Goal: Information Seeking & Learning: Learn about a topic

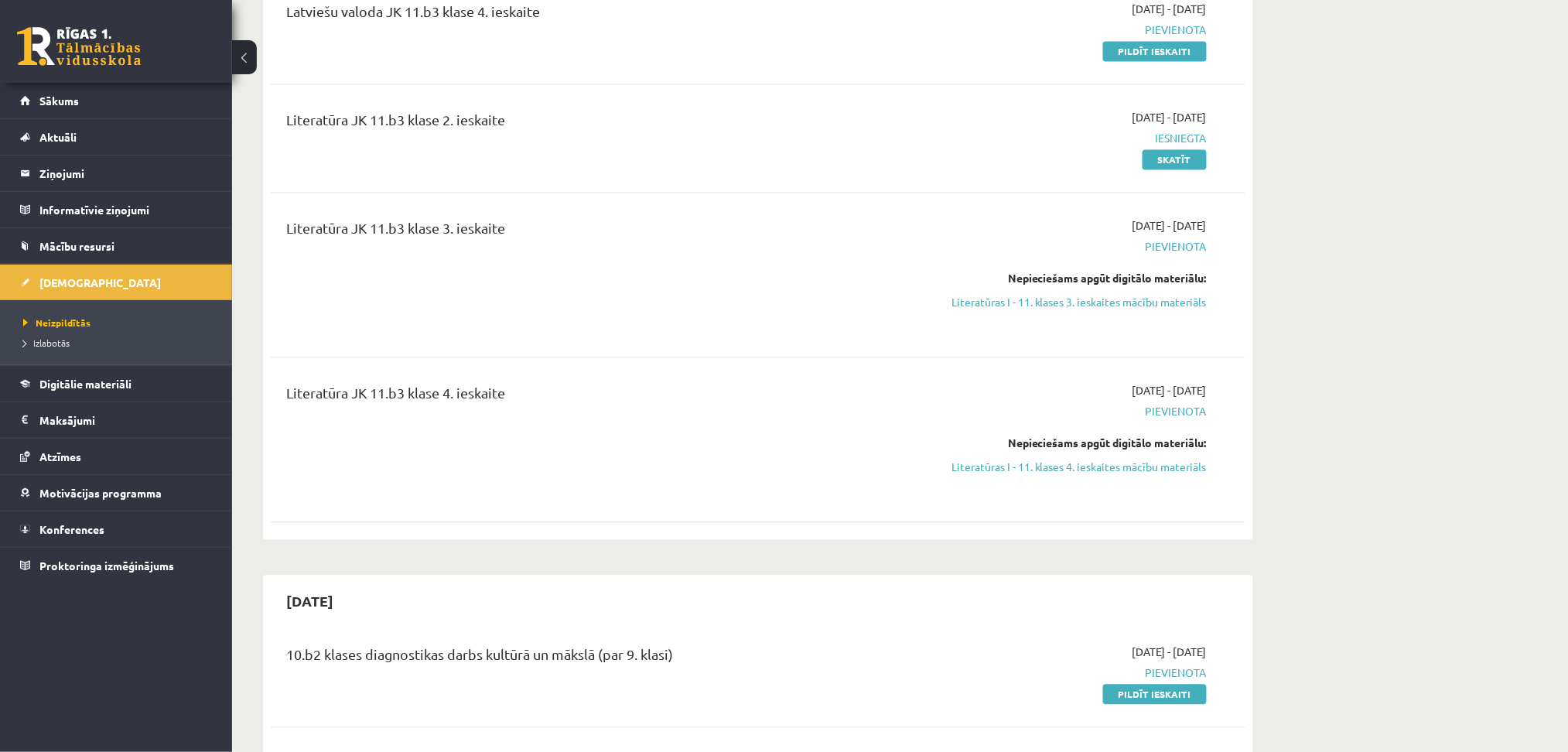
scroll to position [1106, 0]
click at [990, 313] on link "Literatūras I - 11. klases 3. ieskaites mācību materiāls" at bounding box center [1061, 305] width 292 height 16
click at [1021, 313] on link "Literatūras I - 11. klases 3. ieskaites mācību materiāls" at bounding box center [1061, 305] width 292 height 16
click at [71, 252] on link "Mācību resursi" at bounding box center [116, 246] width 192 height 35
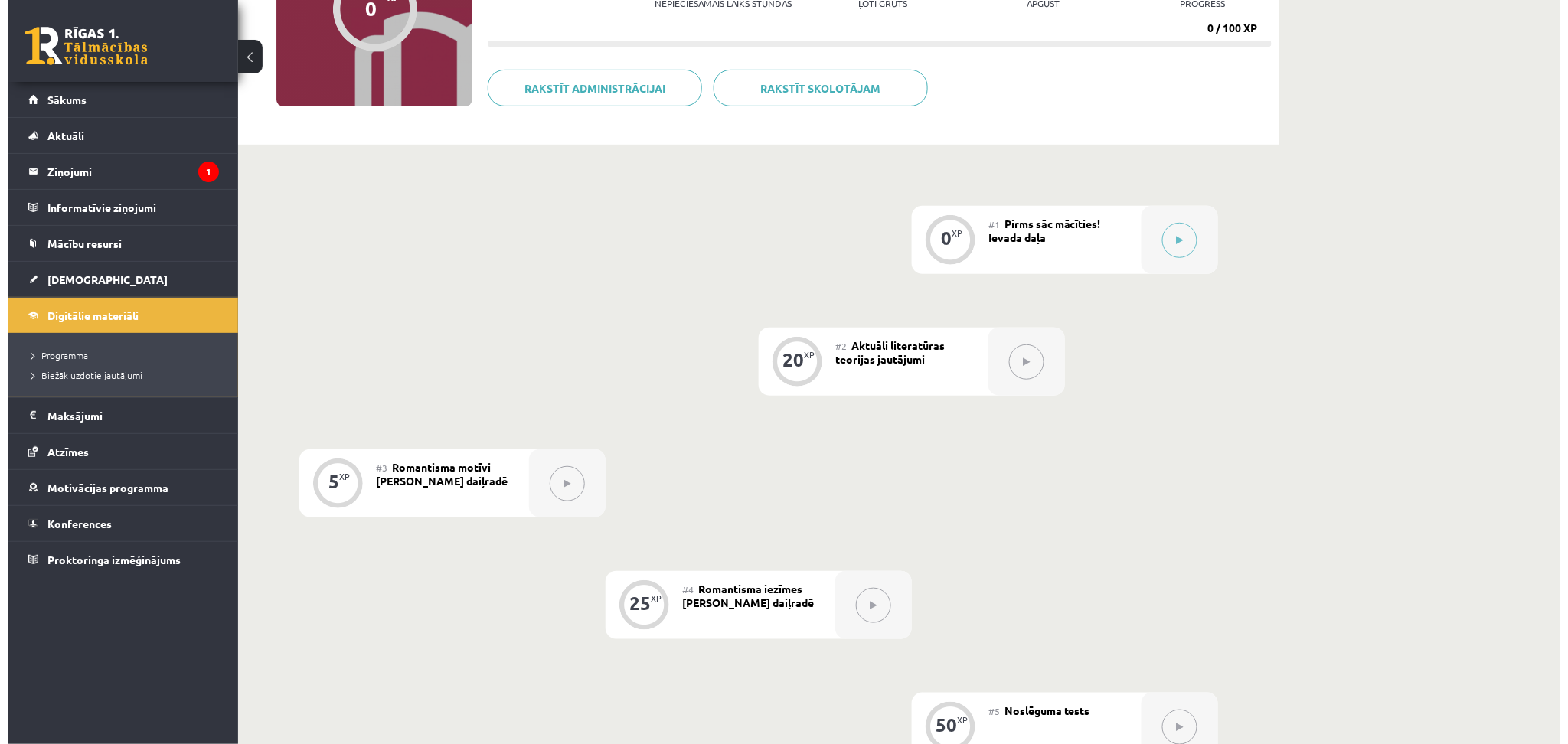
scroll to position [224, 0]
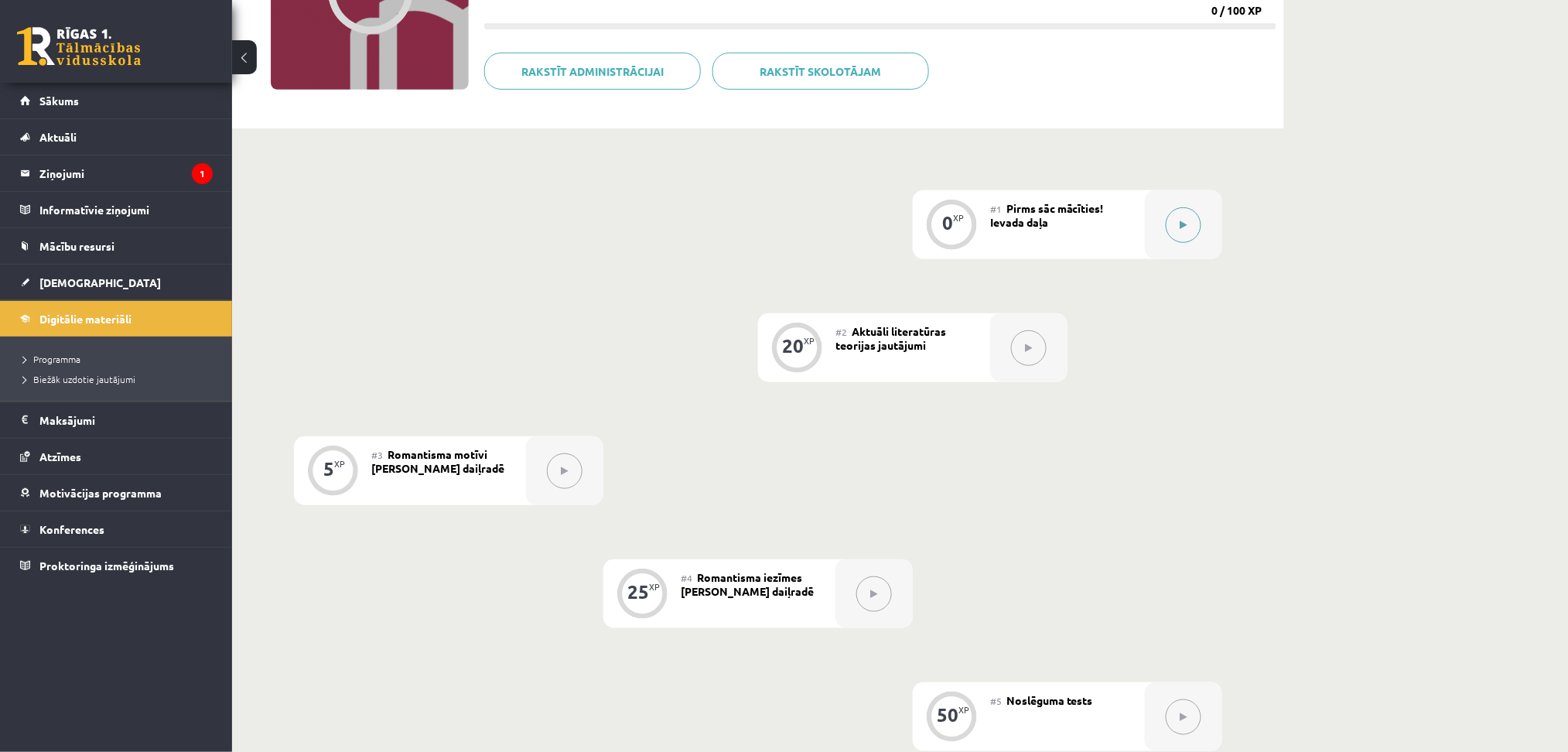
click at [1164, 224] on div at bounding box center [1183, 225] width 78 height 69
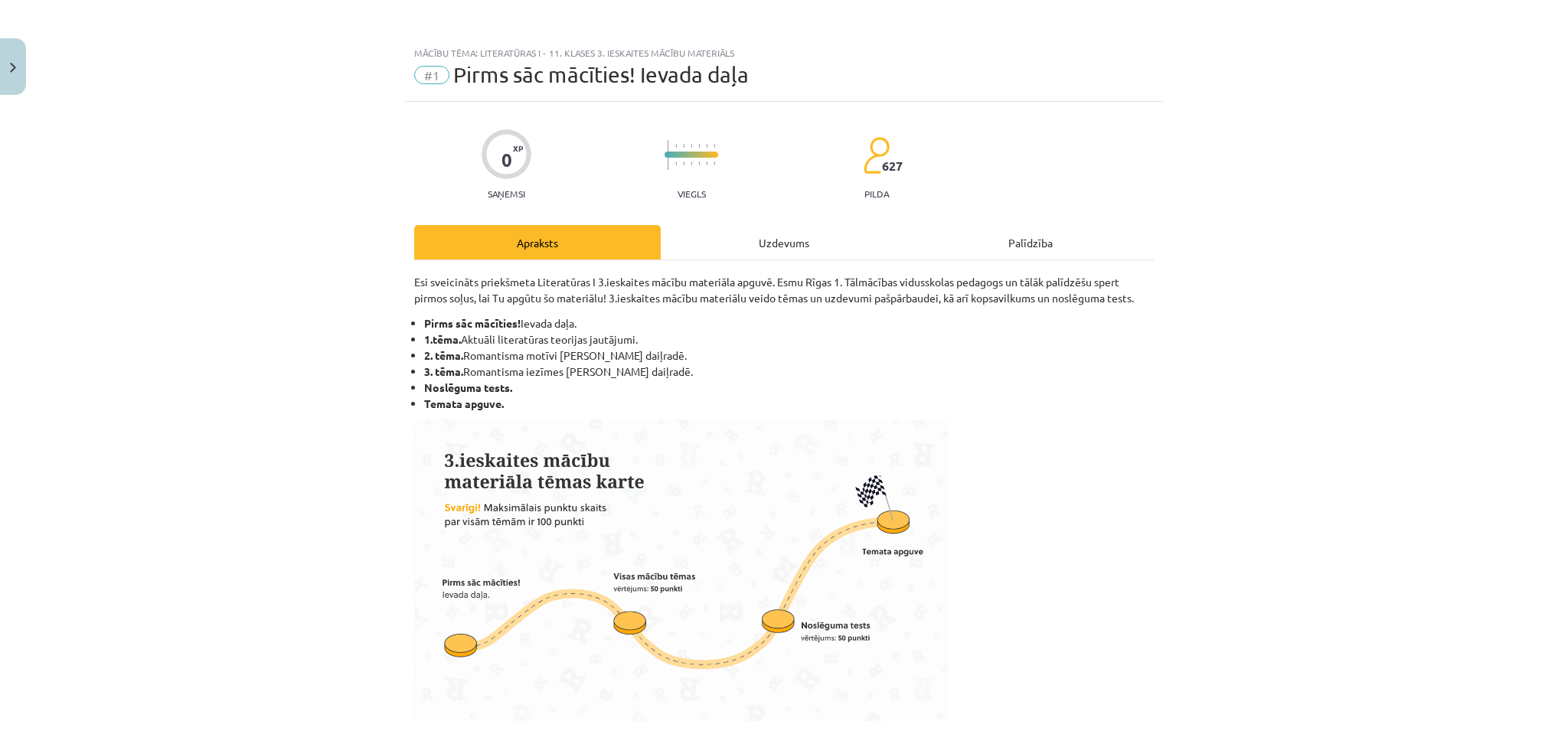
click at [765, 247] on div "Uzdevums" at bounding box center [784, 242] width 247 height 34
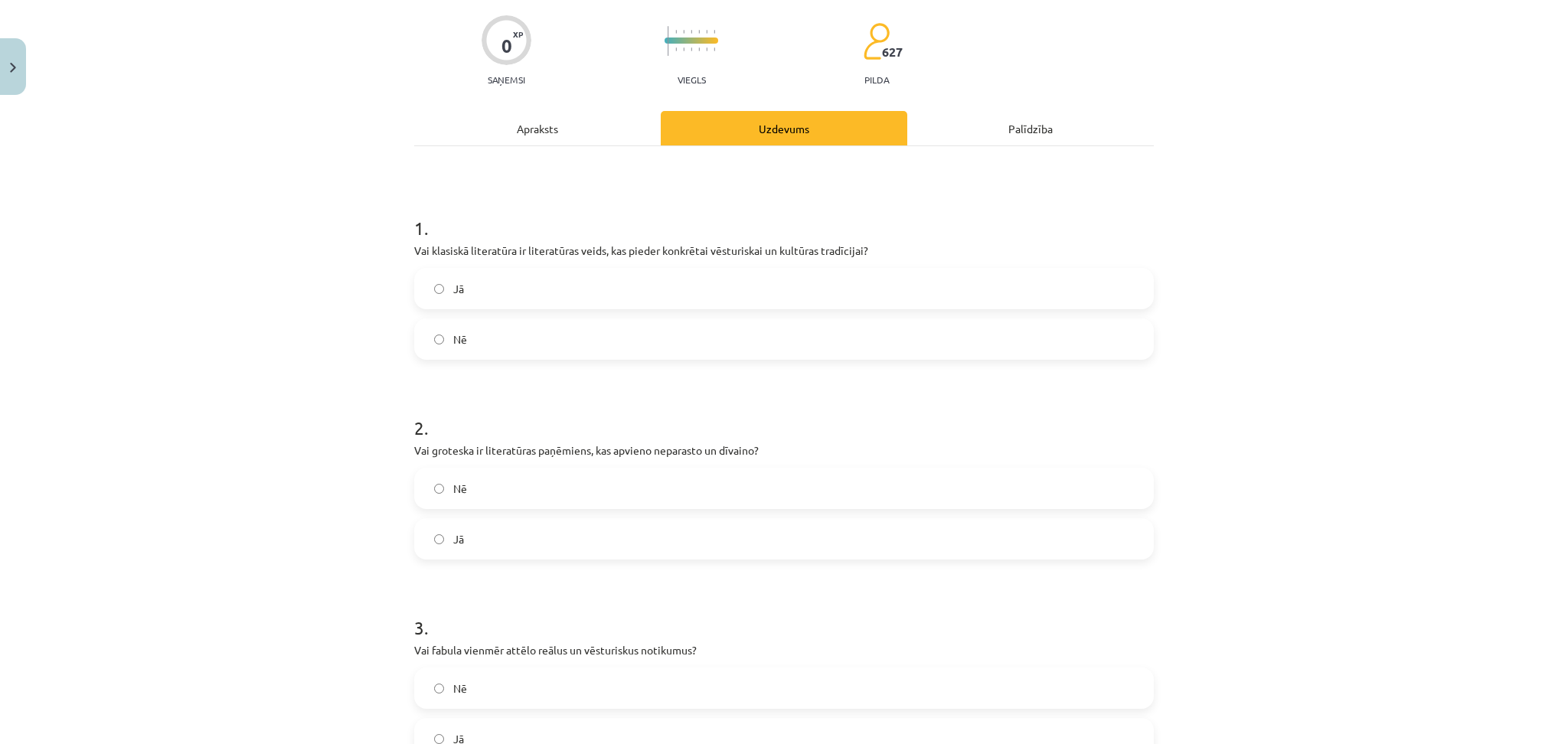
scroll to position [113, 0]
drag, startPoint x: 519, startPoint y: 105, endPoint x: 521, endPoint y: 130, distance: 25.1
click at [521, 130] on div "Apraksts" at bounding box center [537, 129] width 247 height 34
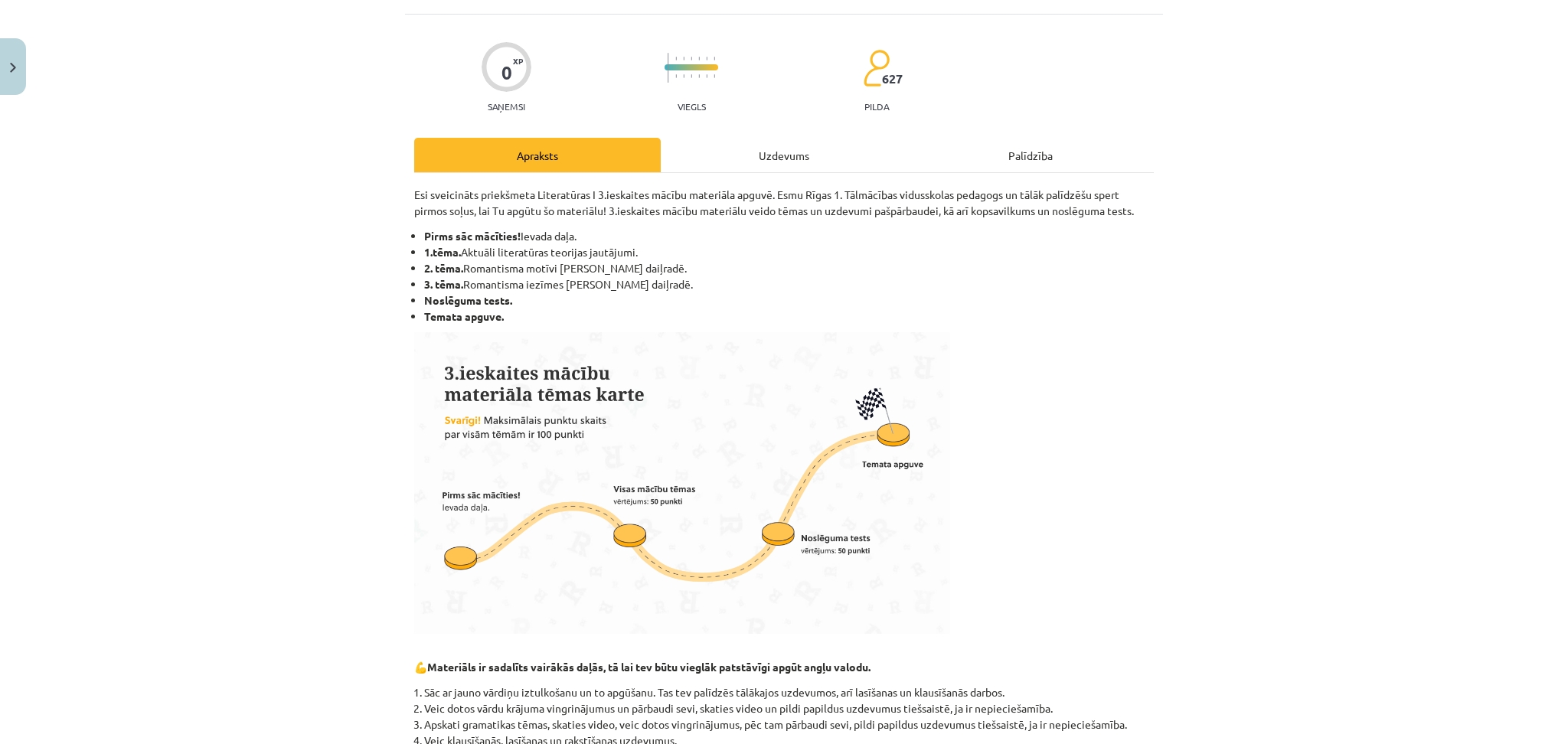
scroll to position [81, 0]
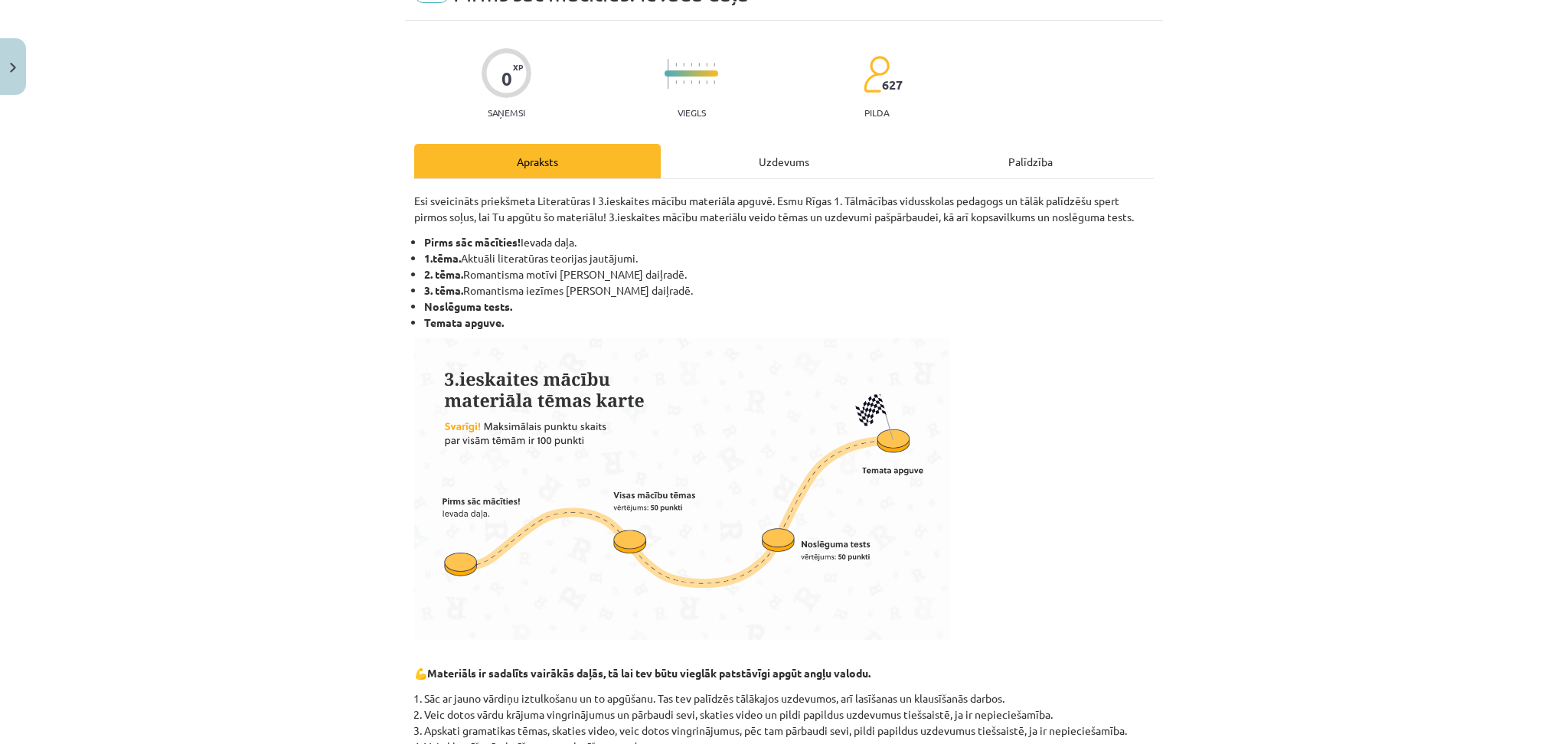
click at [716, 144] on div "Uzdevums" at bounding box center [784, 161] width 247 height 34
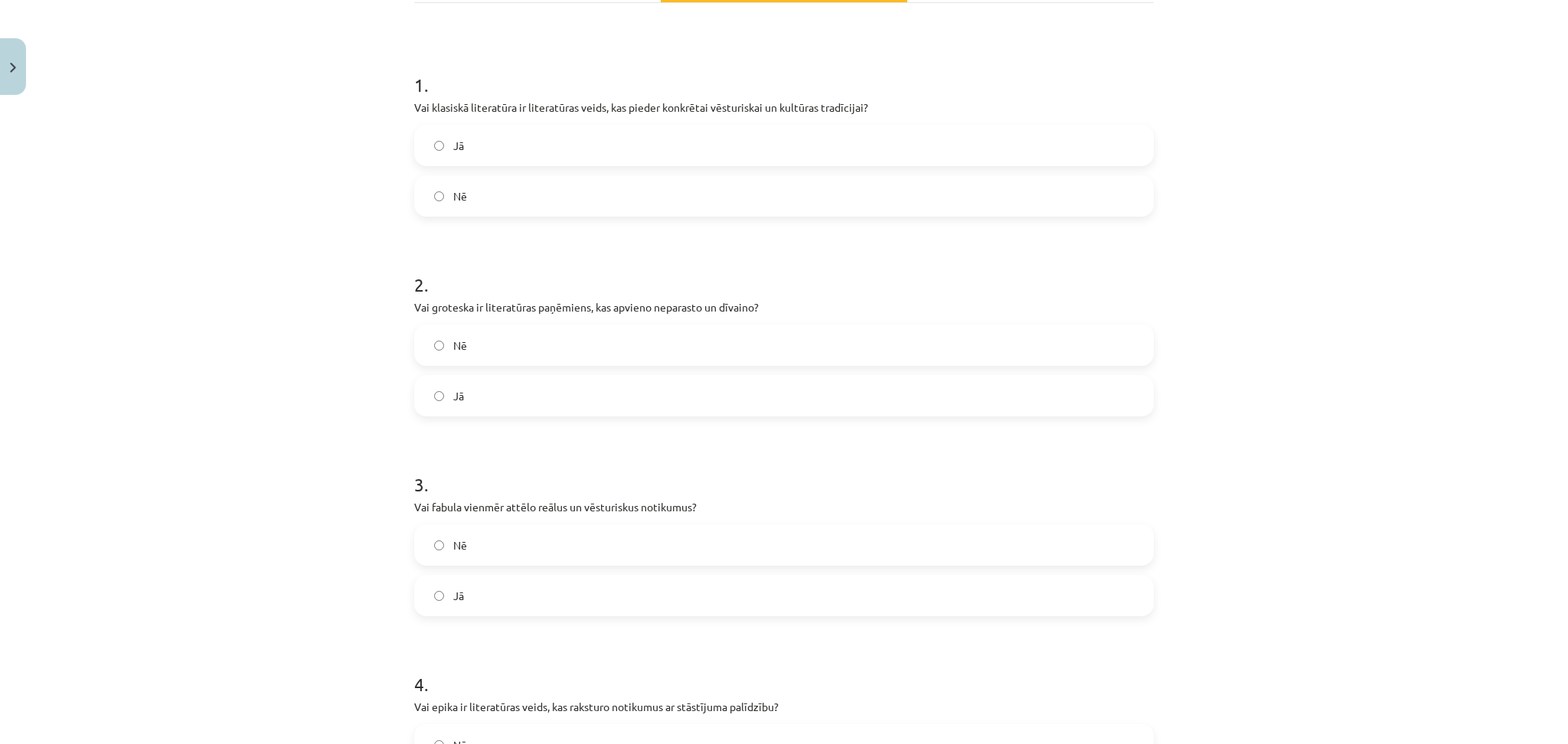
scroll to position [267, 0]
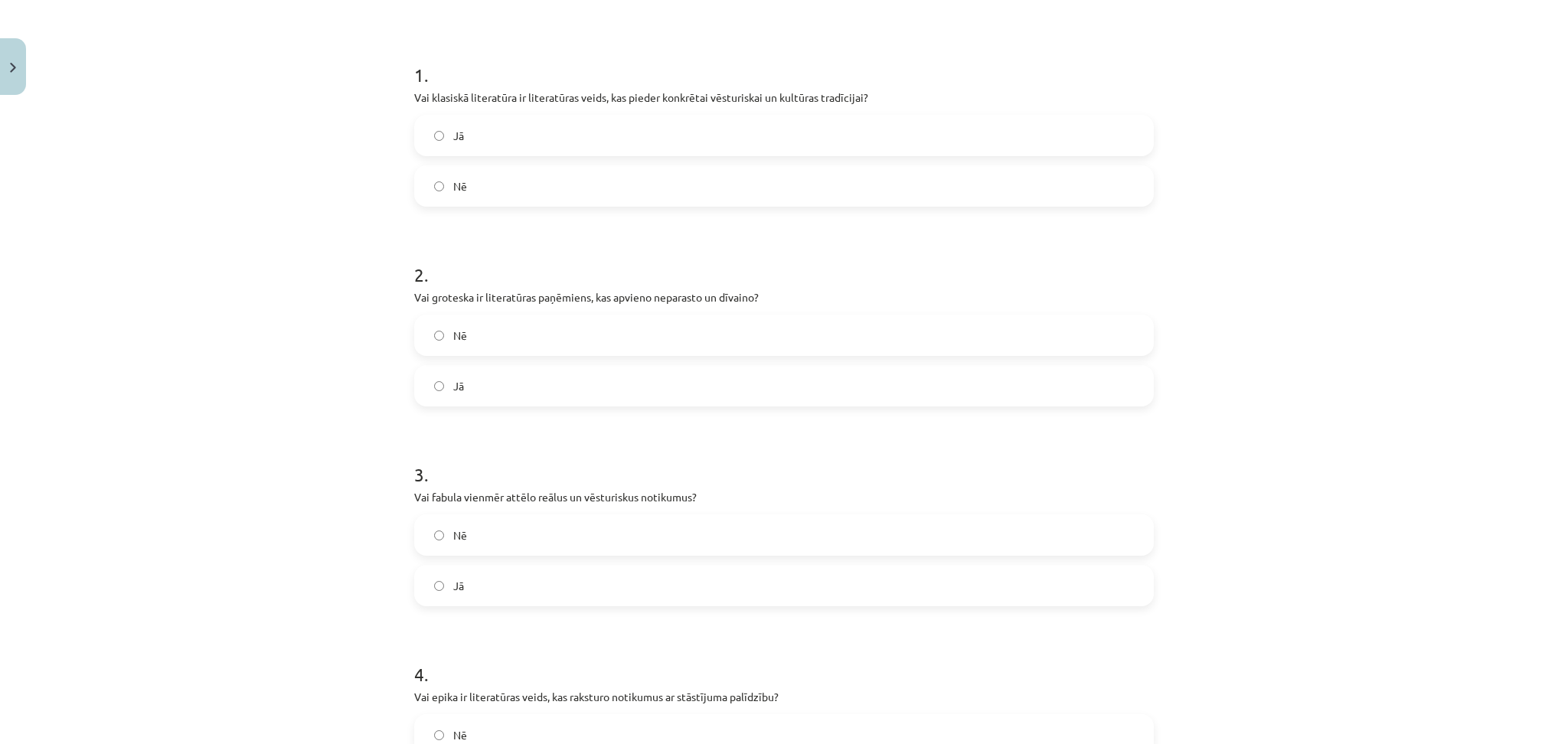
click at [487, 133] on label "Jā" at bounding box center [784, 136] width 737 height 38
click at [506, 340] on label "Nē" at bounding box center [784, 336] width 737 height 38
click at [493, 573] on label "Jā" at bounding box center [784, 585] width 737 height 38
click at [466, 387] on label "Jā" at bounding box center [784, 385] width 737 height 38
click at [487, 549] on label "Nē" at bounding box center [784, 535] width 737 height 38
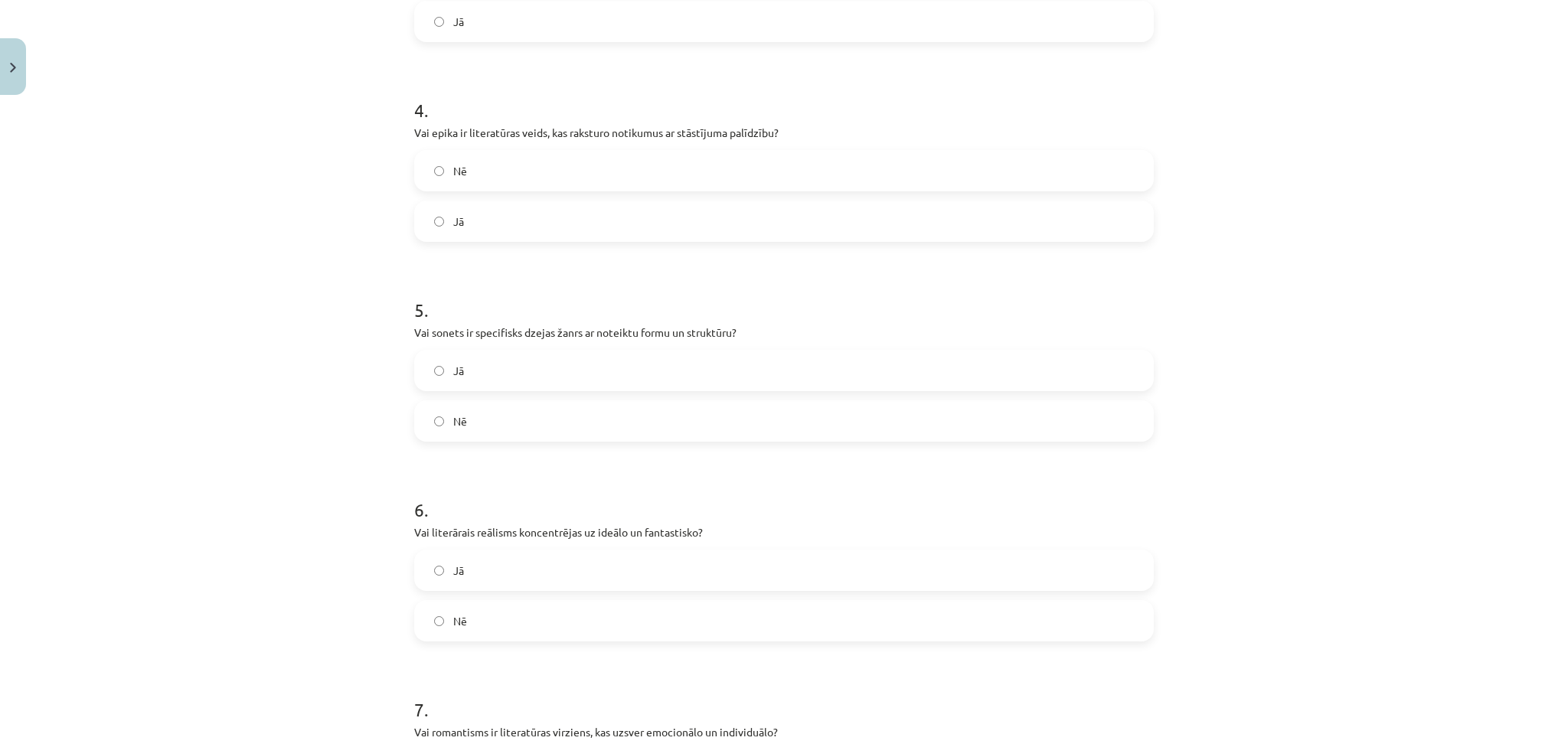
scroll to position [836, 0]
click at [495, 171] on label "Nē" at bounding box center [784, 166] width 737 height 38
click at [542, 366] on label "Jā" at bounding box center [784, 366] width 737 height 38
click at [522, 562] on label "Jā" at bounding box center [784, 566] width 737 height 38
click at [496, 613] on label "Nē" at bounding box center [784, 616] width 737 height 38
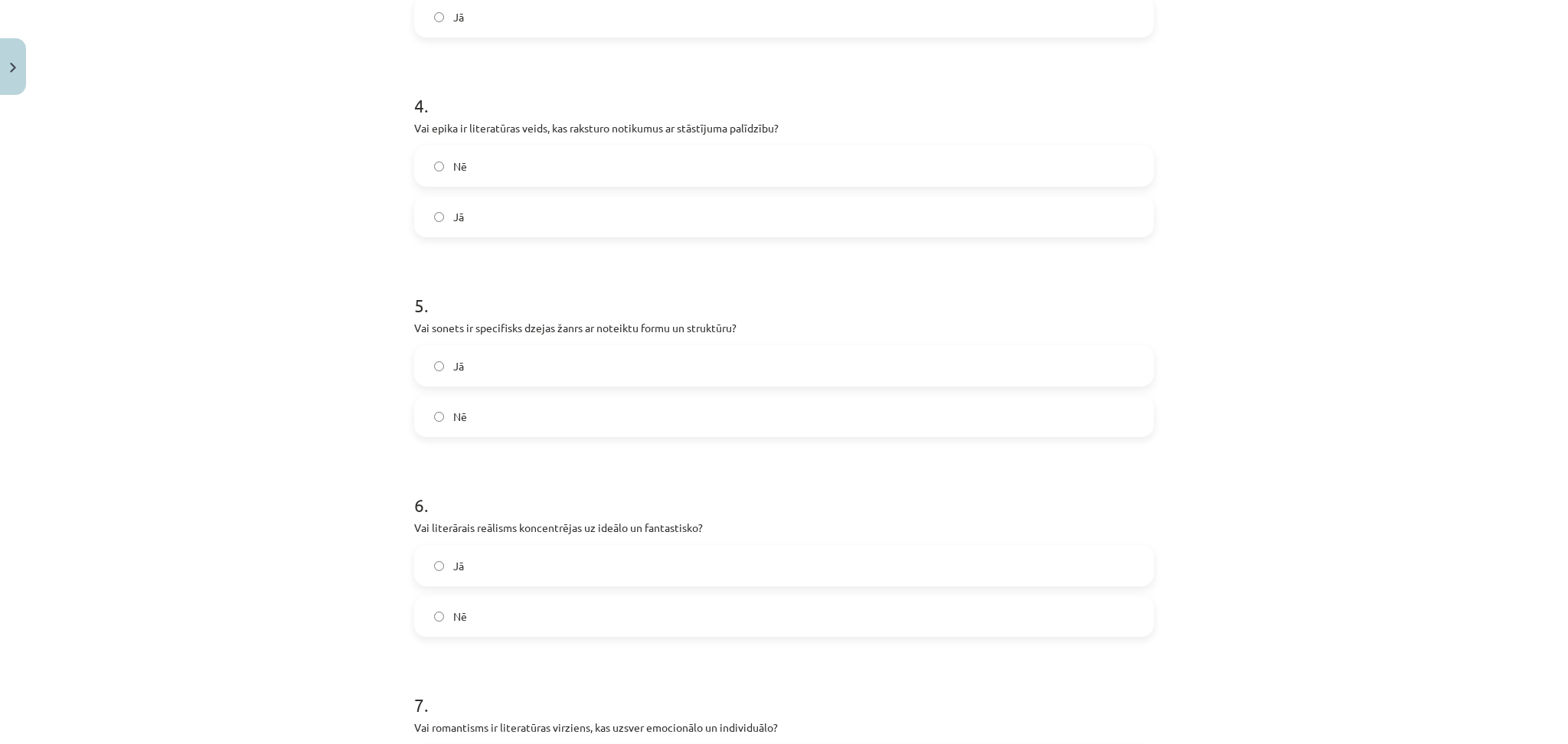
click at [443, 232] on label "Jā" at bounding box center [784, 217] width 737 height 38
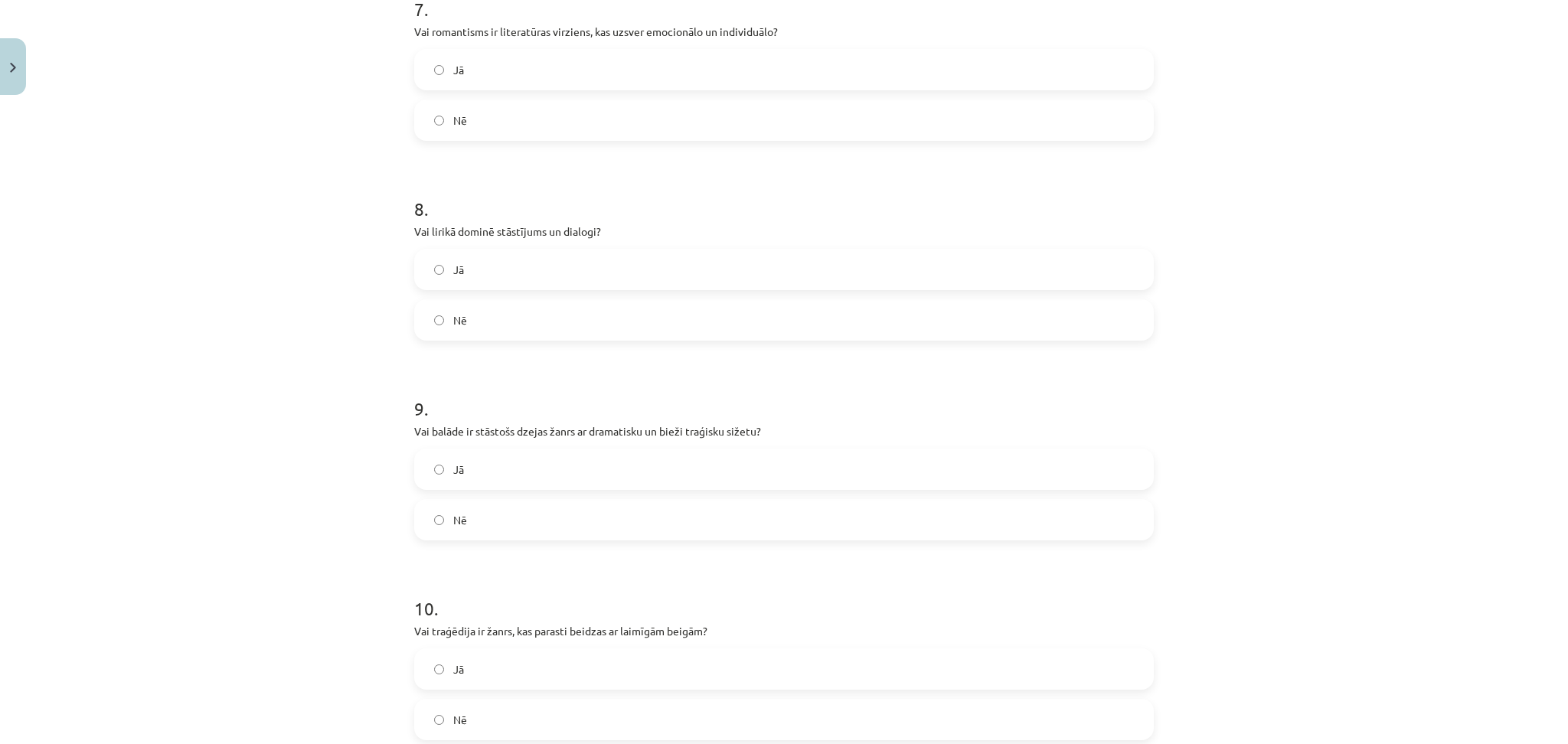
scroll to position [1532, 0]
click at [576, 86] on label "Jā" at bounding box center [784, 71] width 737 height 38
click at [505, 270] on label "Jā" at bounding box center [784, 270] width 737 height 38
click at [511, 471] on label "Jā" at bounding box center [784, 470] width 737 height 38
click at [455, 676] on span "Jā" at bounding box center [459, 670] width 11 height 16
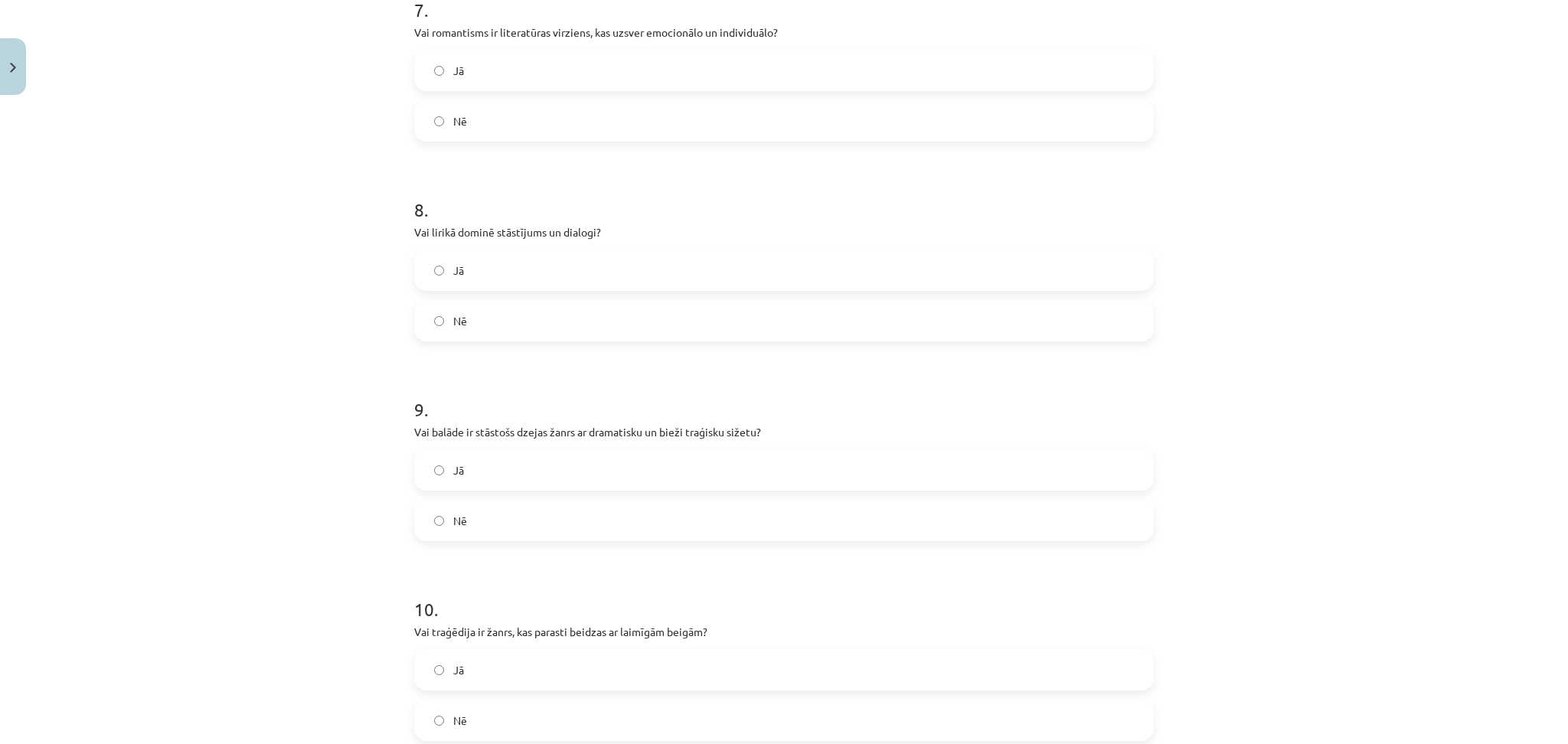
click at [454, 718] on span "Nē" at bounding box center [460, 721] width 13 height 16
click at [496, 326] on label "Nē" at bounding box center [784, 320] width 737 height 38
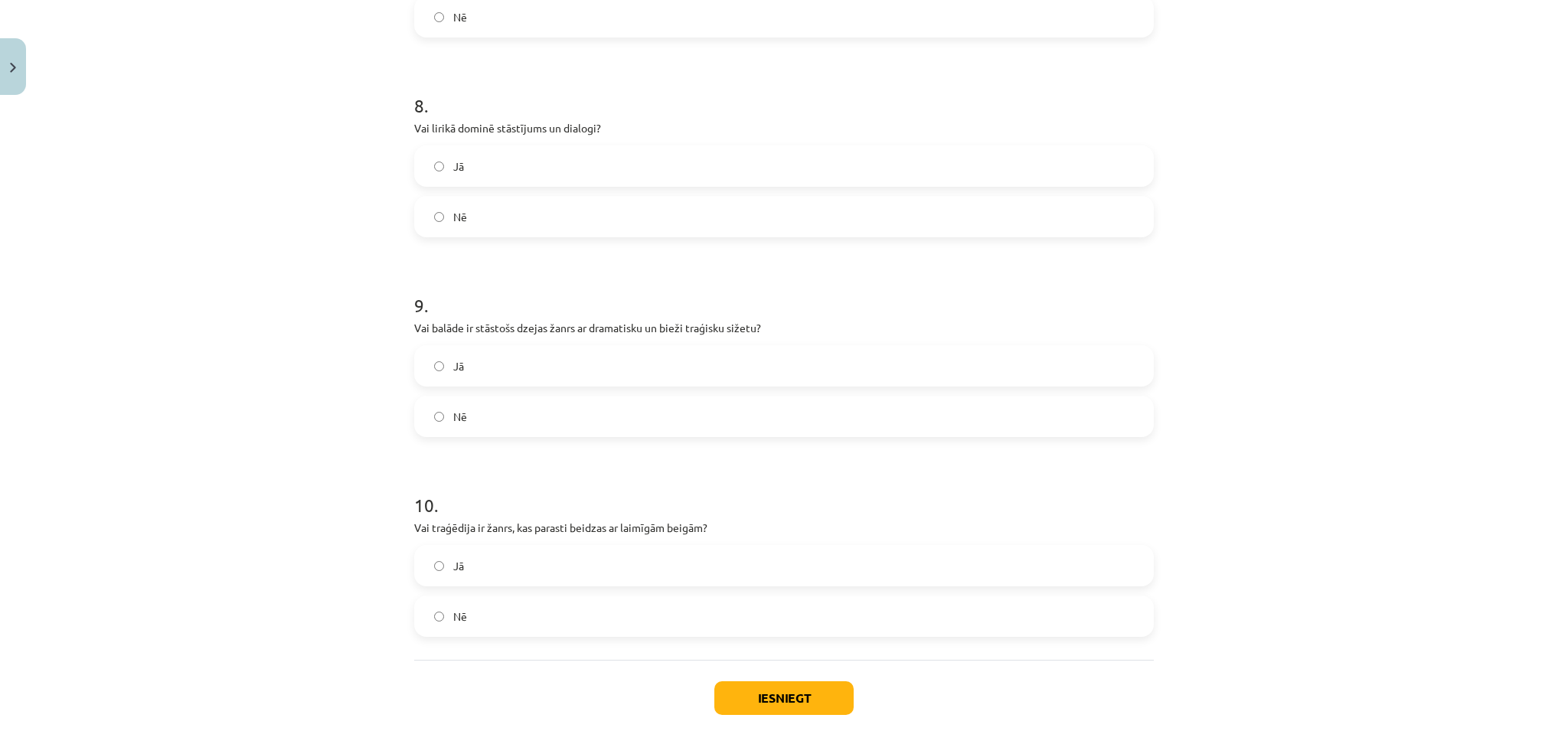
scroll to position [1637, 0]
click at [766, 693] on button "Iesniegt" at bounding box center [784, 696] width 140 height 33
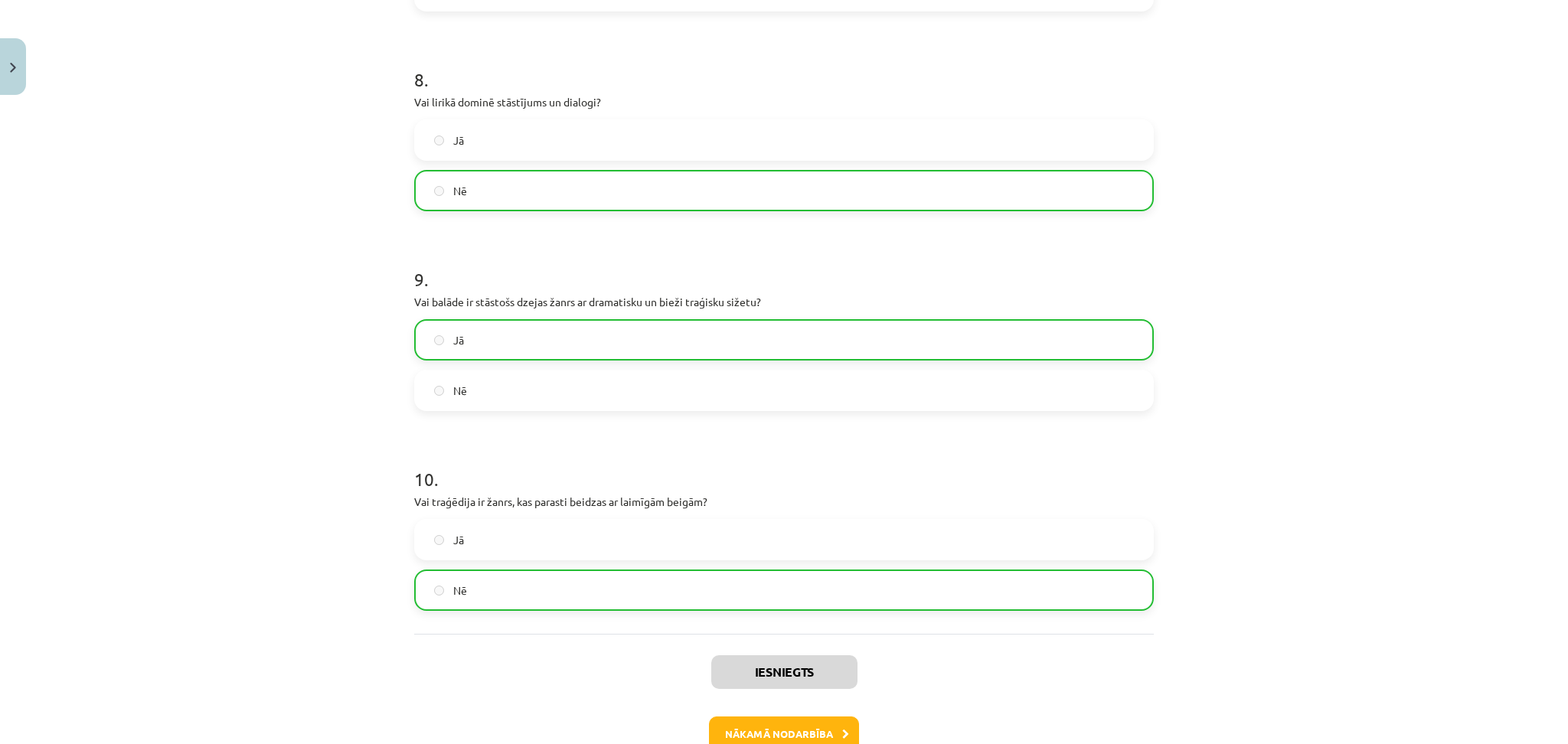
scroll to position [1755, 0]
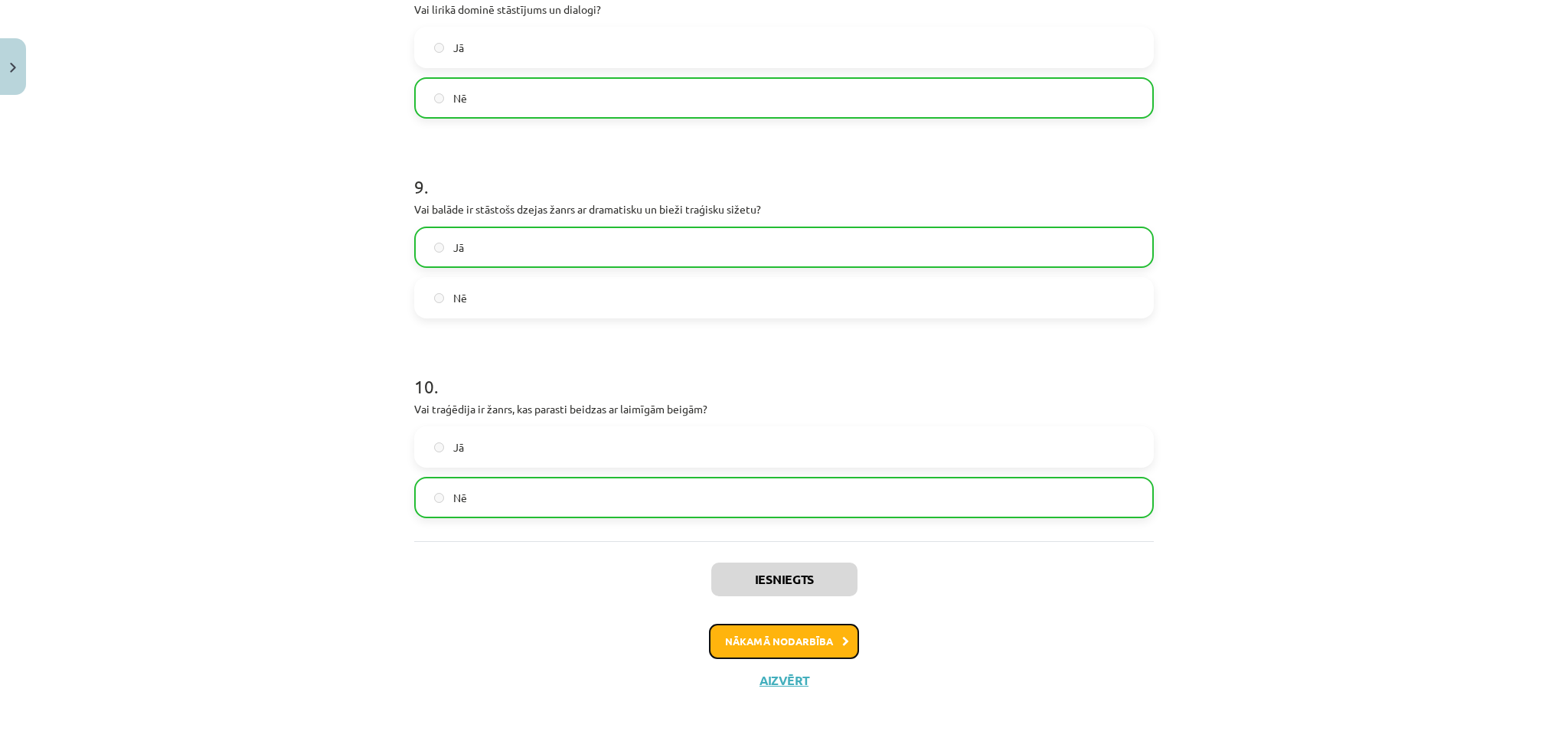
click at [772, 635] on button "Nākamā nodarbība" at bounding box center [784, 642] width 150 height 35
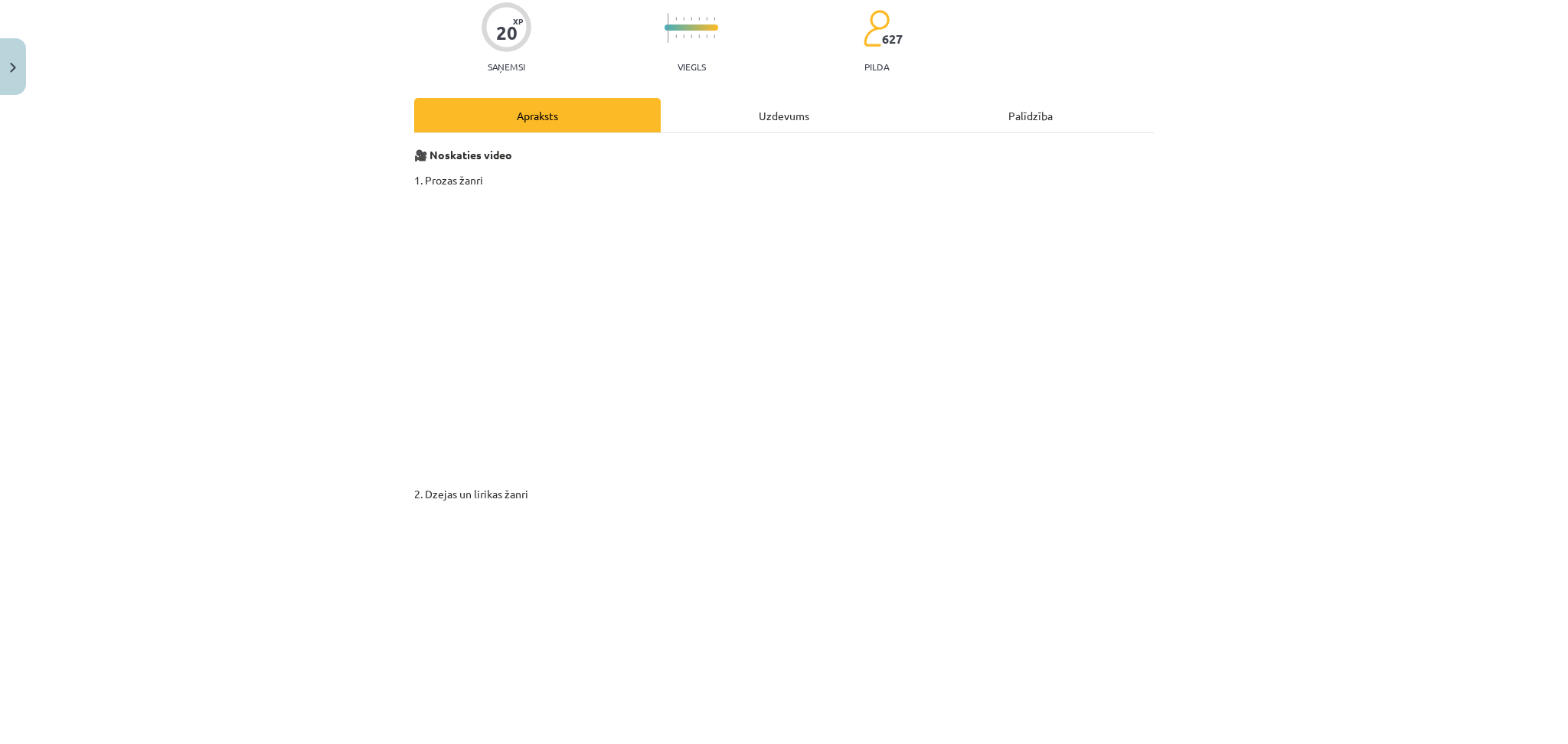
scroll to position [0, 0]
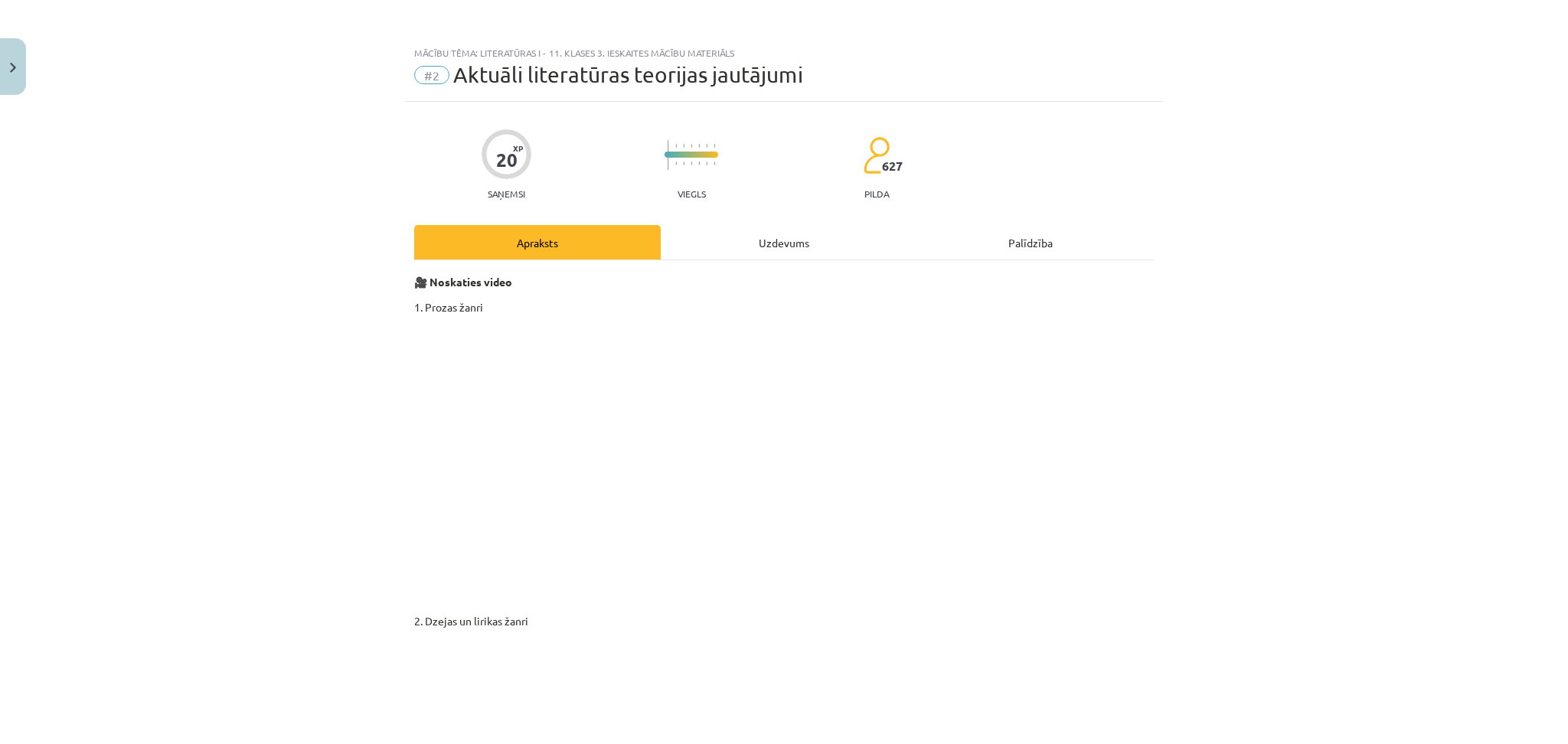
click at [766, 236] on div "Uzdevums" at bounding box center [784, 242] width 247 height 34
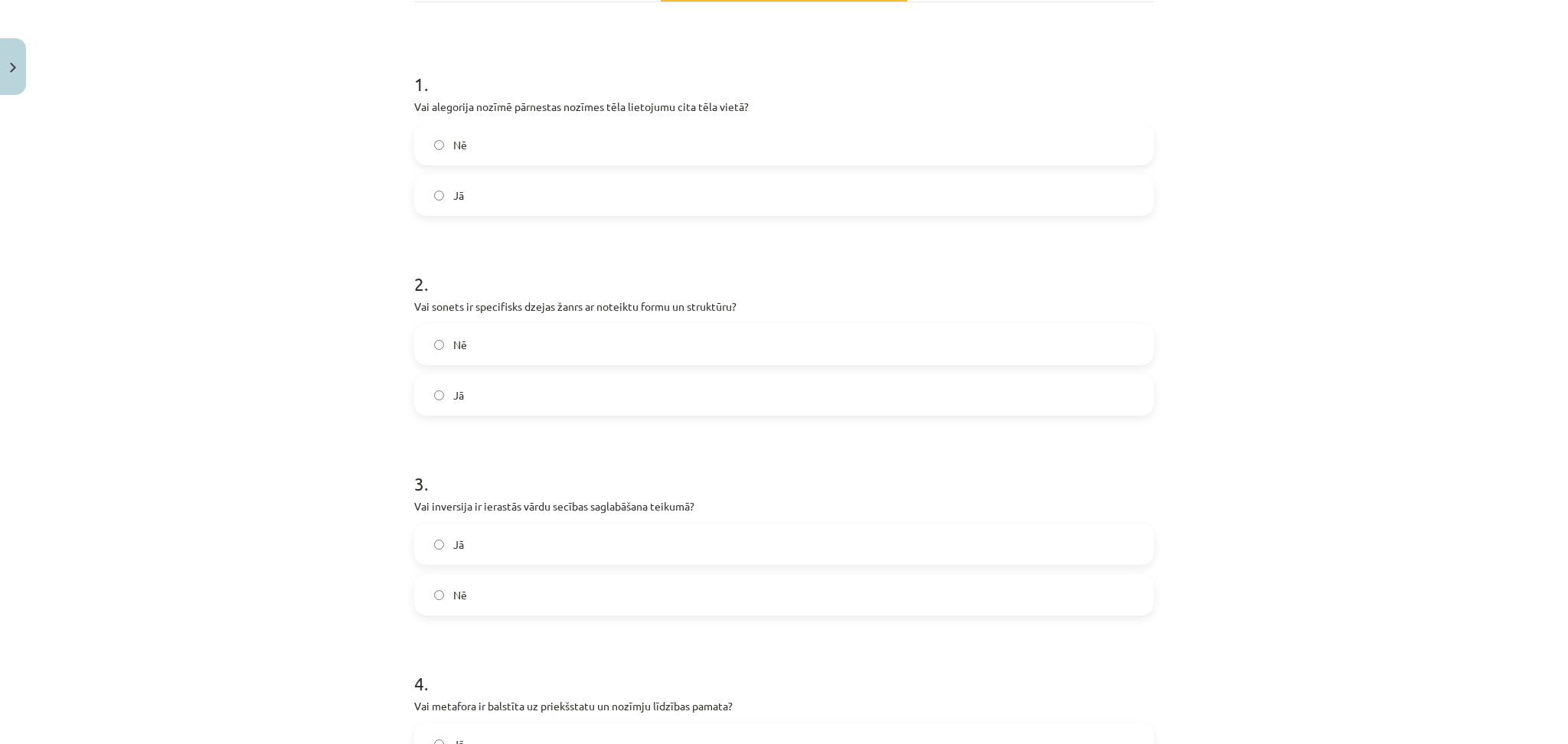
scroll to position [255, 0]
click at [528, 194] on label "Jā" at bounding box center [784, 198] width 737 height 38
click at [499, 397] on label "Jā" at bounding box center [784, 397] width 737 height 38
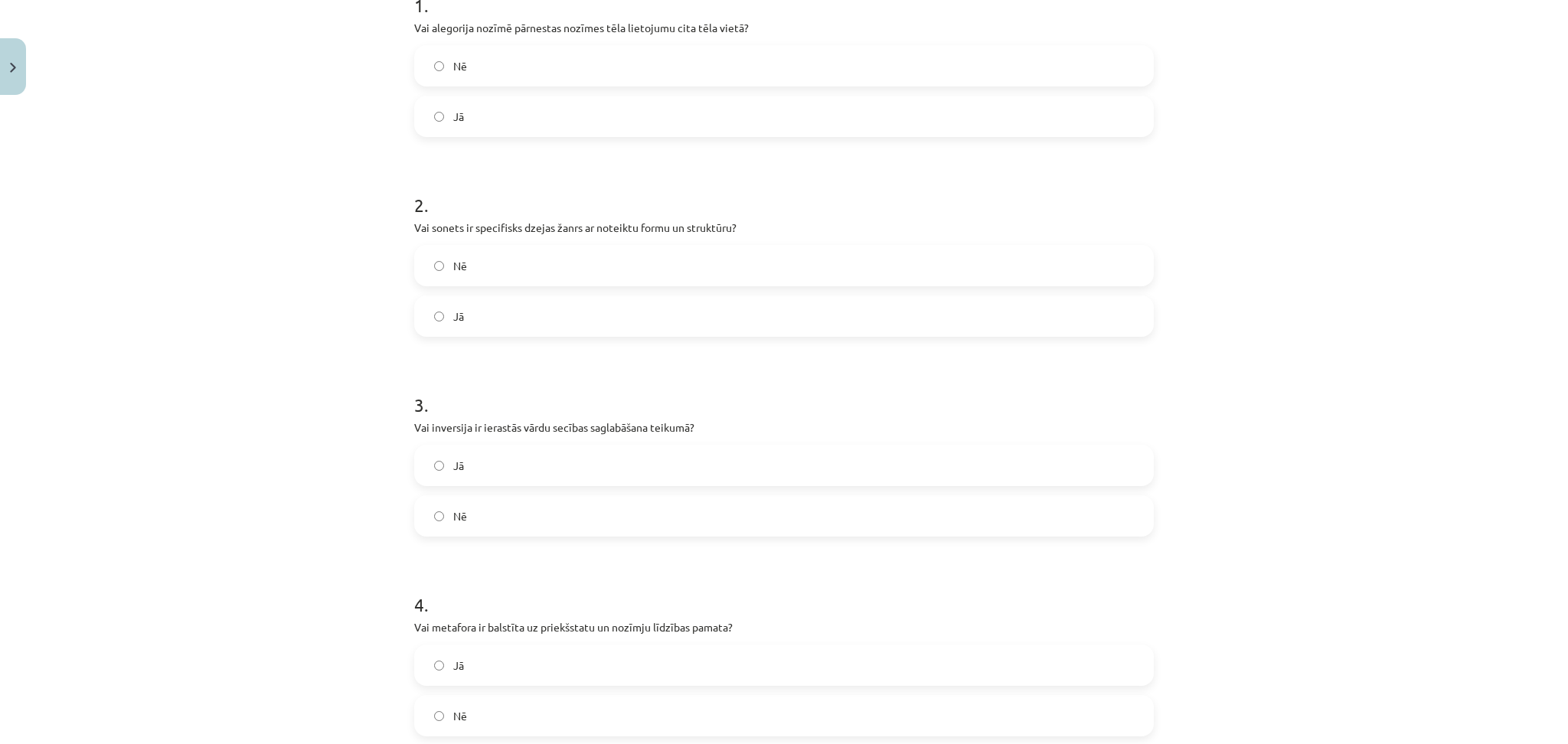
scroll to position [337, 0]
click at [496, 470] on label "Jā" at bounding box center [784, 466] width 737 height 38
click at [462, 708] on label "Nē" at bounding box center [784, 716] width 737 height 38
click at [489, 501] on label "Nē" at bounding box center [784, 516] width 737 height 38
click at [487, 653] on label "Jā" at bounding box center [784, 665] width 737 height 38
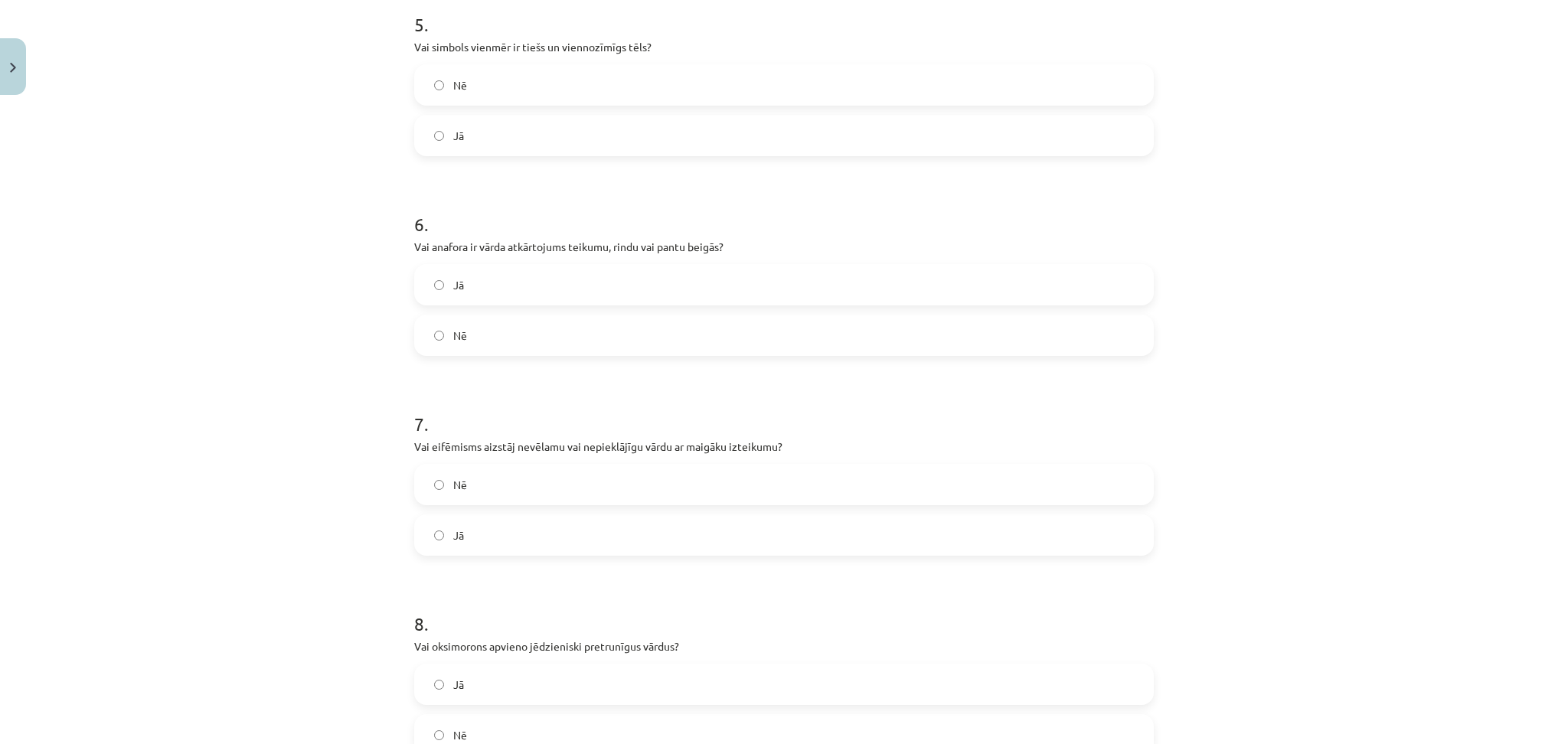
scroll to position [1120, 0]
click at [455, 100] on label "Nē" at bounding box center [784, 82] width 737 height 38
click at [655, 275] on label "Jā" at bounding box center [784, 282] width 737 height 38
click at [512, 533] on label "Jā" at bounding box center [784, 533] width 737 height 38
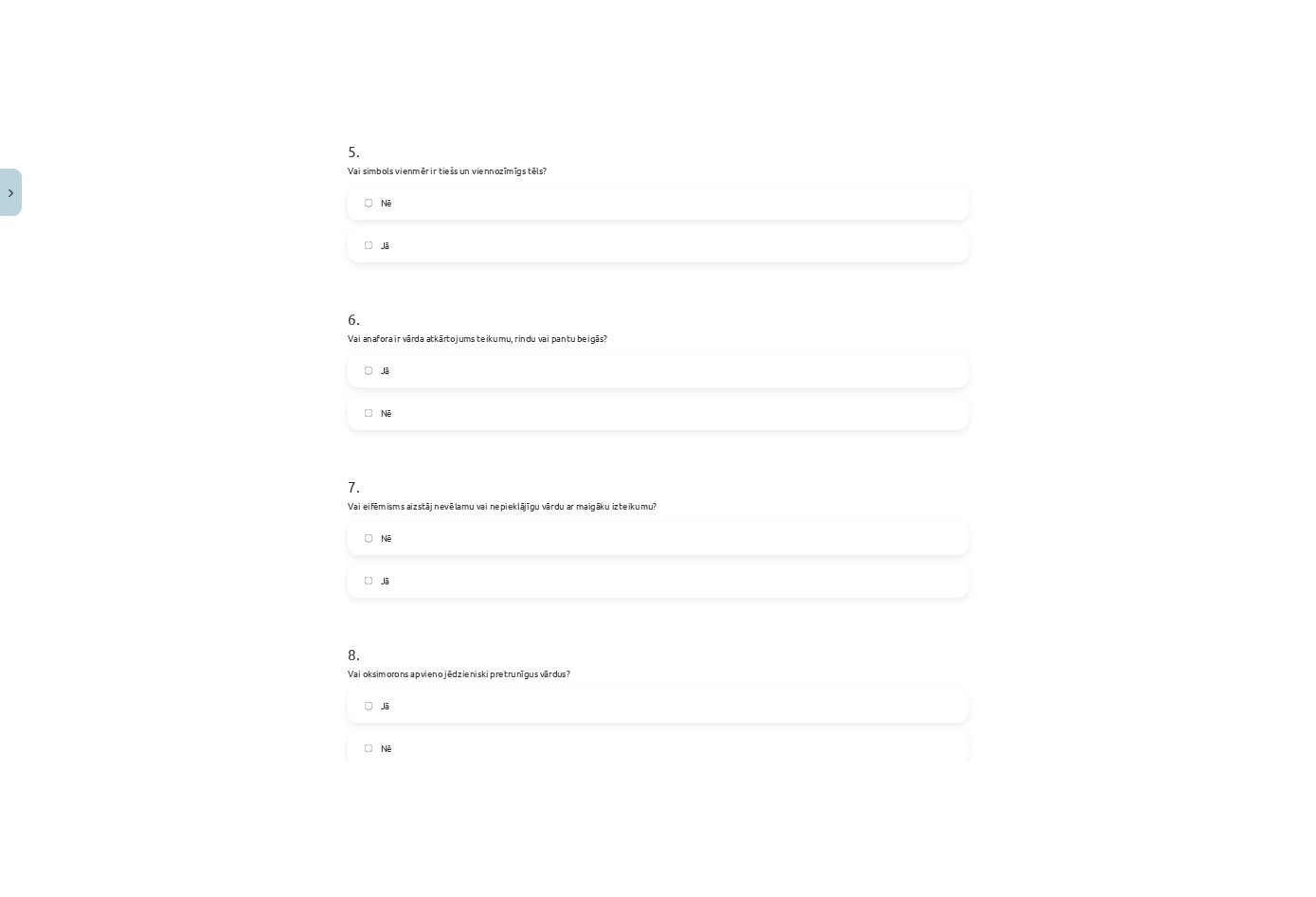
scroll to position [1391, 0]
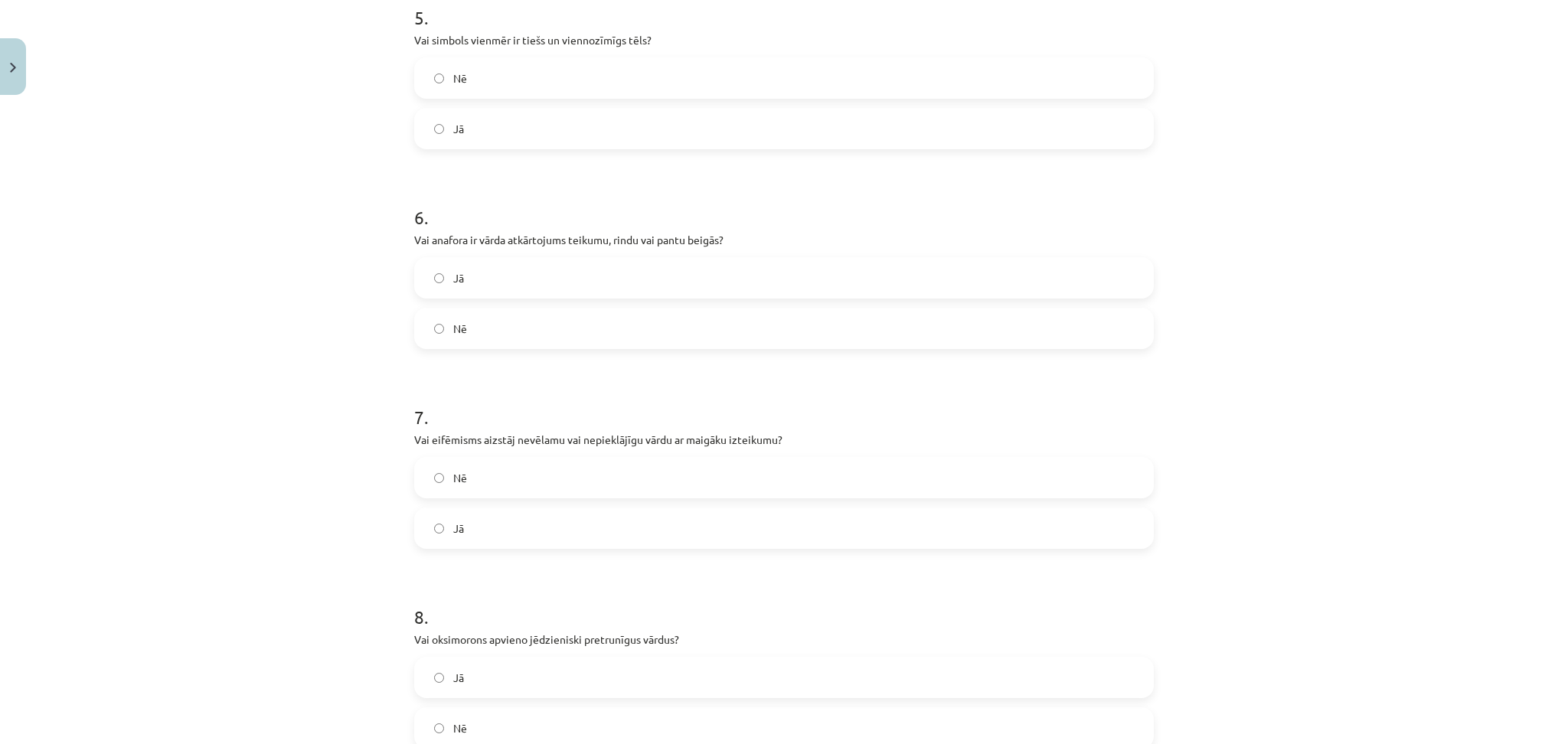
click at [454, 675] on span "Jā" at bounding box center [459, 678] width 11 height 16
click at [475, 117] on label "Jā" at bounding box center [784, 128] width 737 height 38
click at [461, 90] on label "Nē" at bounding box center [784, 78] width 737 height 38
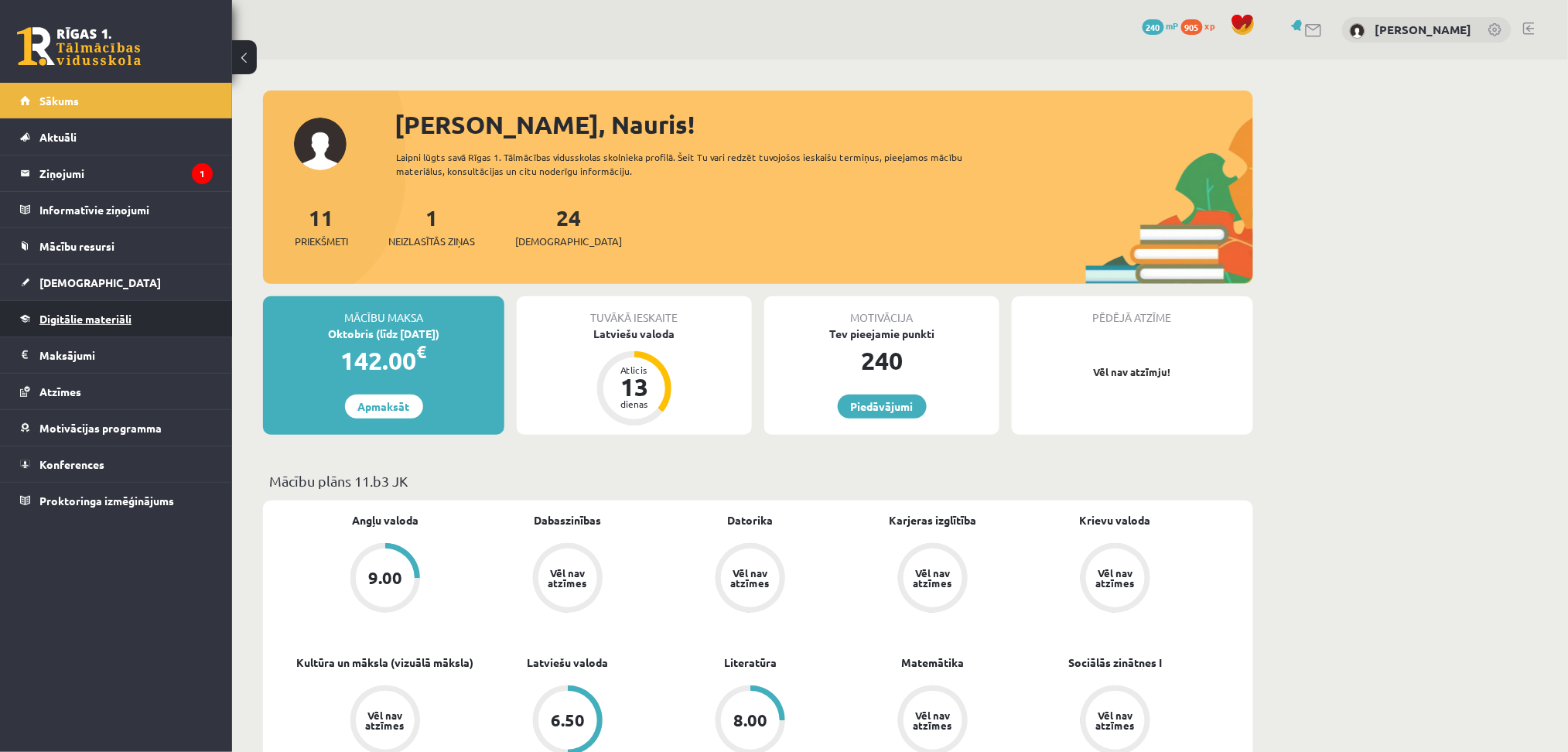
click at [76, 304] on link "Digitālie materiāli" at bounding box center [116, 319] width 192 height 35
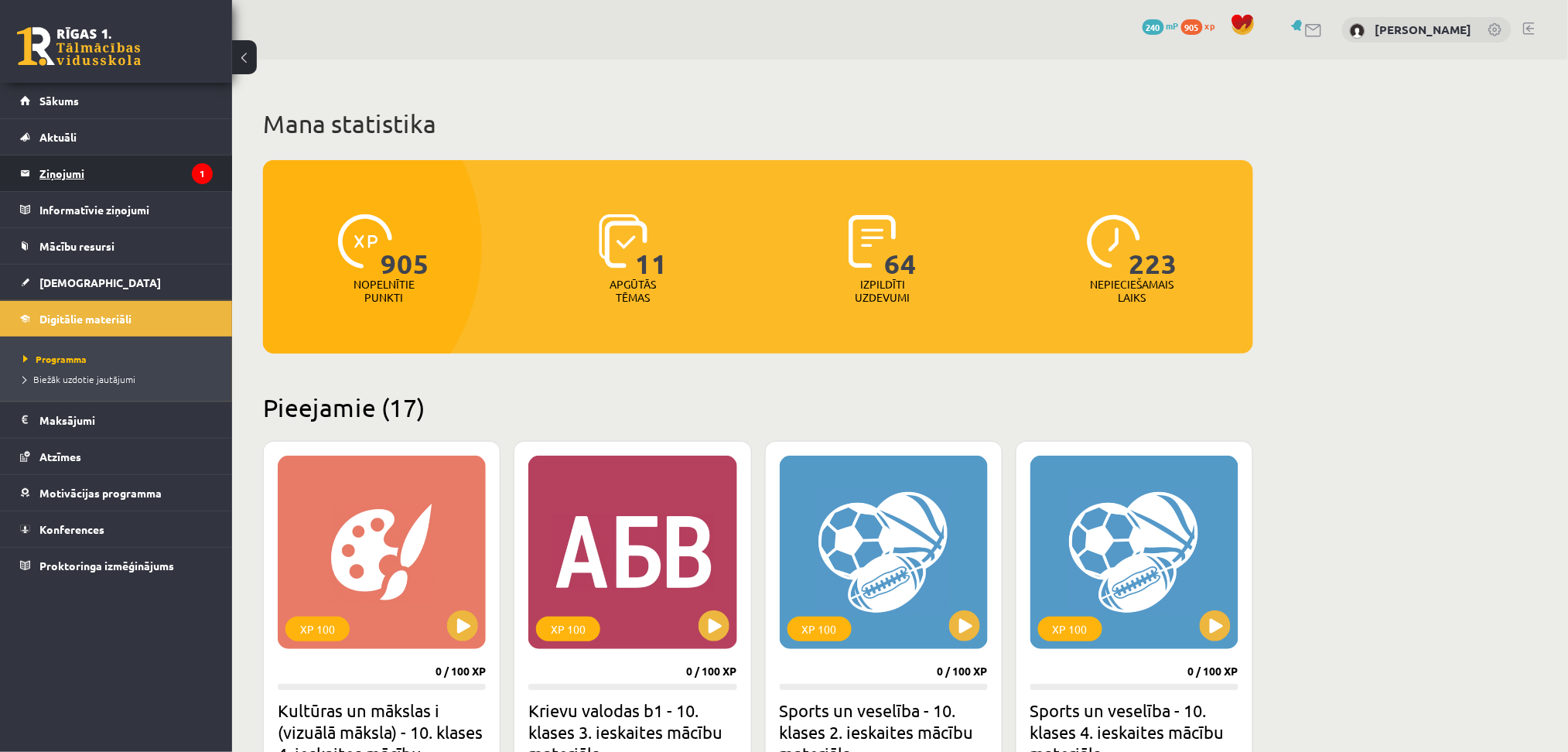
click at [62, 168] on legend "Ziņojumi 1" at bounding box center [126, 173] width 173 height 35
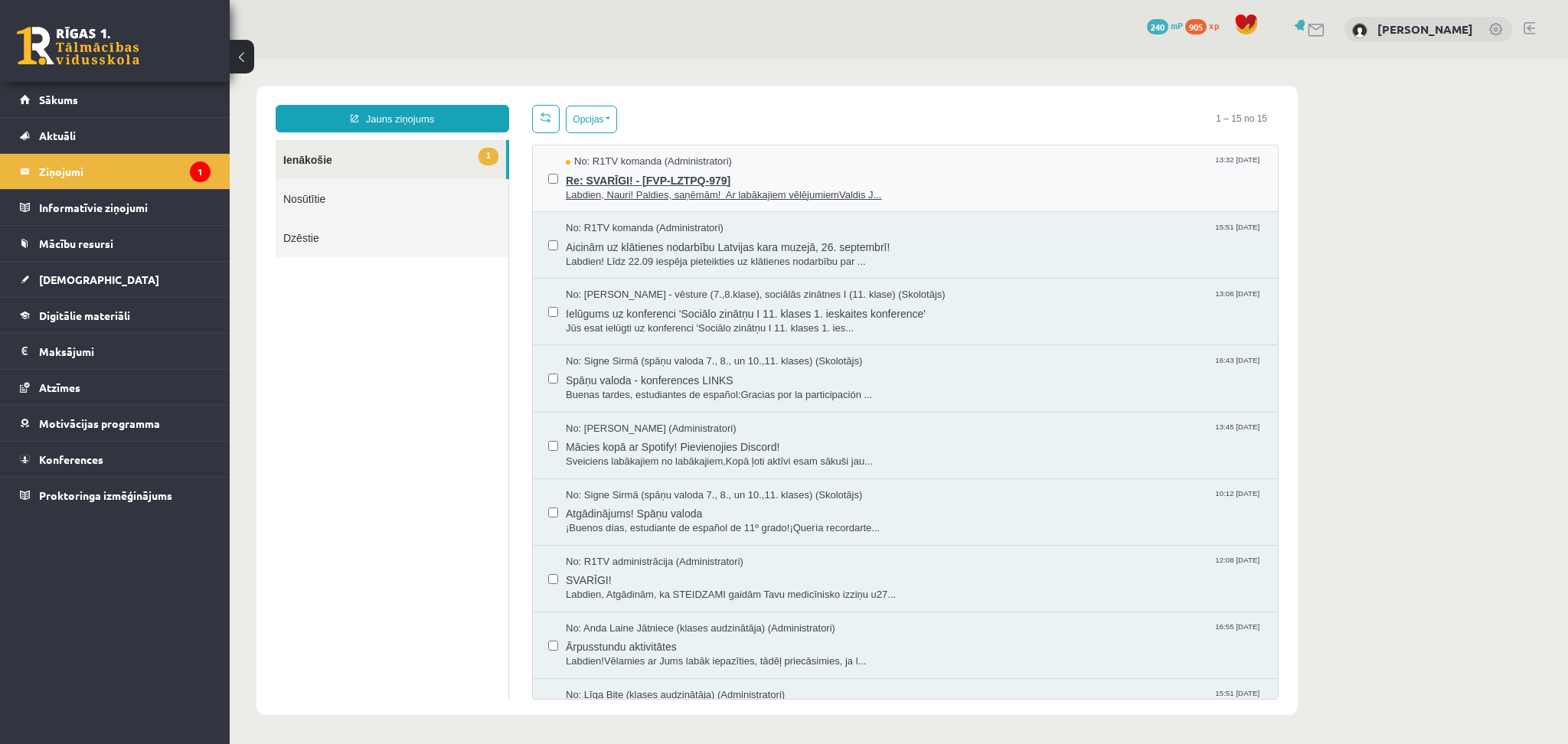
click at [746, 181] on span "Re: SVARĪGI! - [FVP-LZTPQ-979]" at bounding box center [914, 178] width 697 height 19
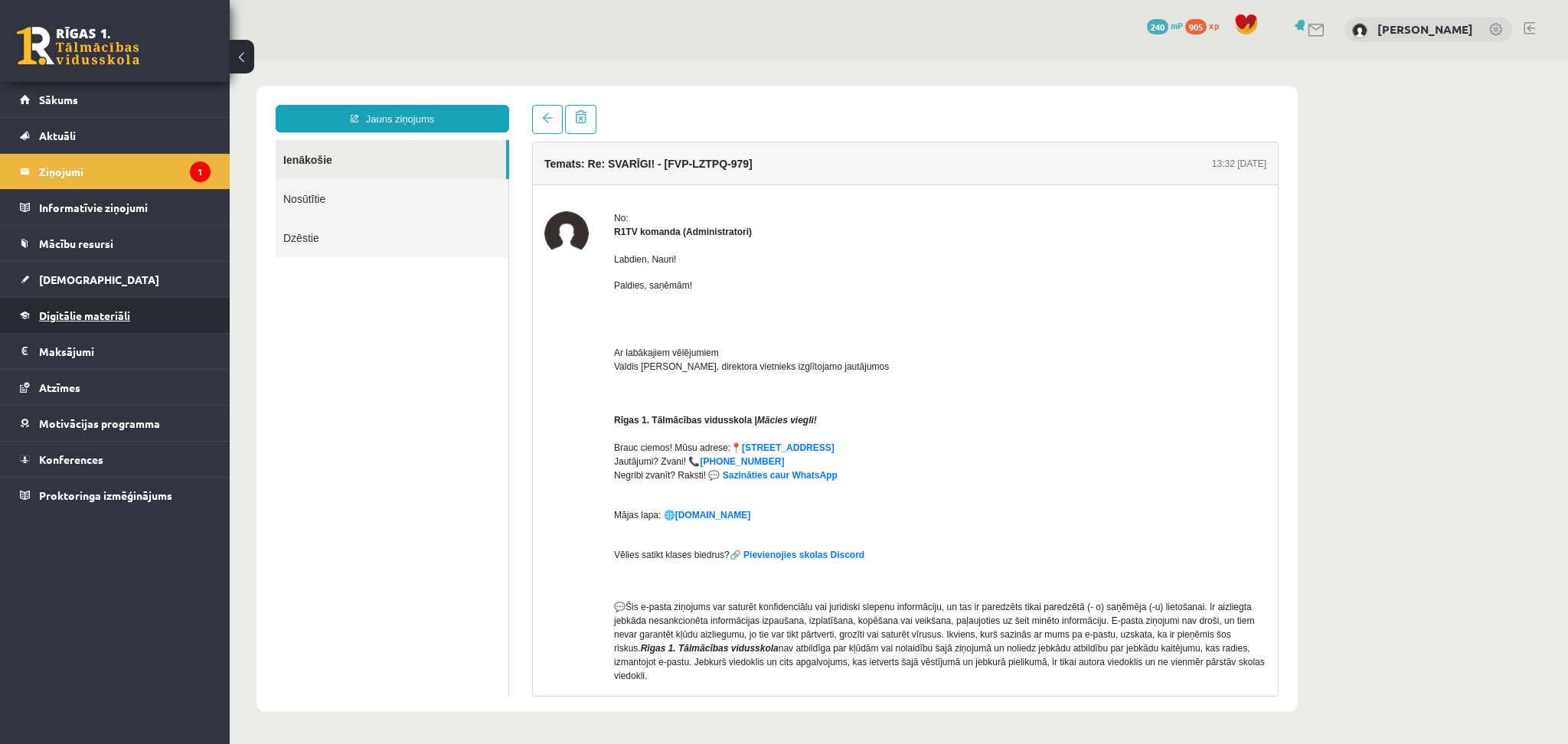
click at [79, 320] on span "Digitālie materiāli" at bounding box center [84, 315] width 91 height 13
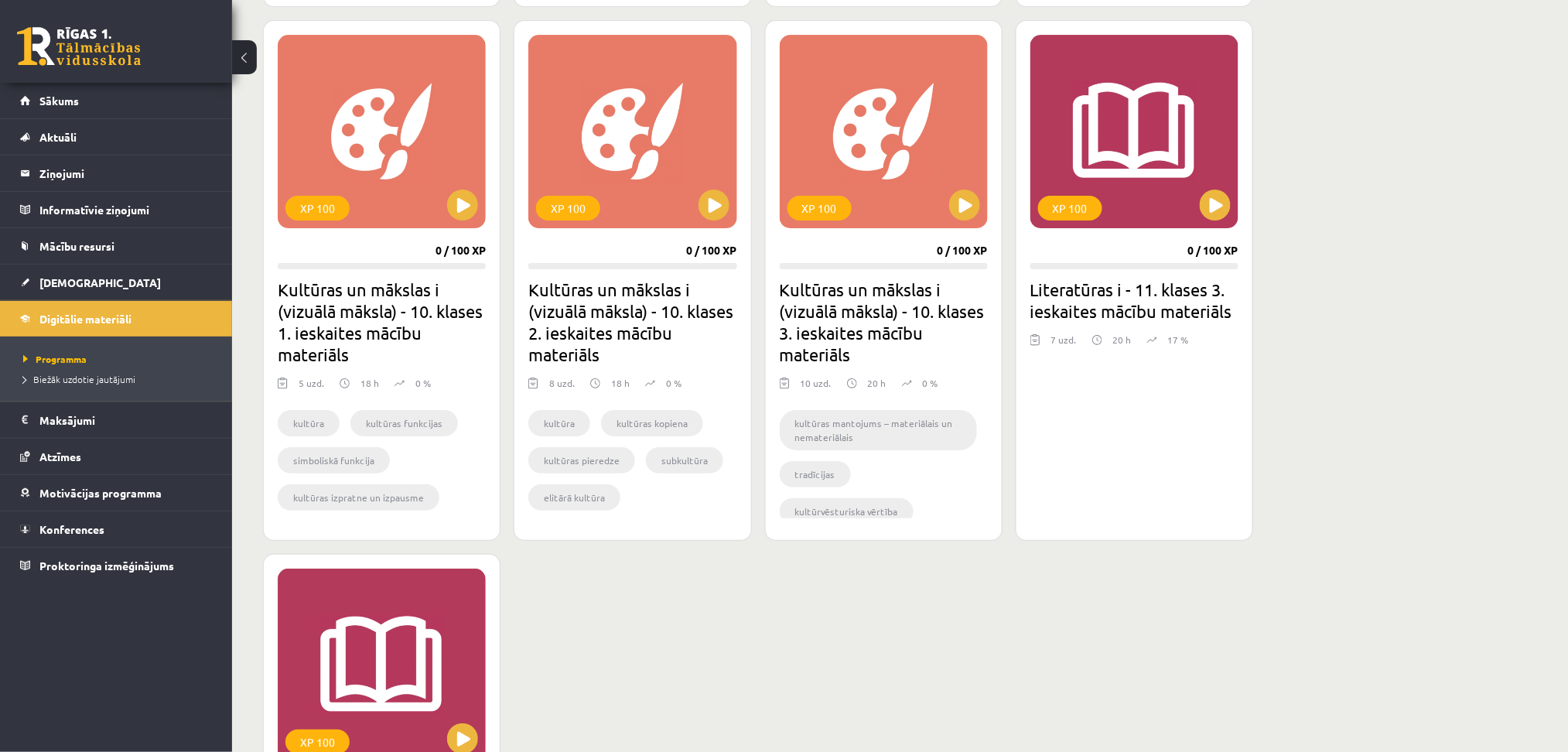
scroll to position [1935, 0]
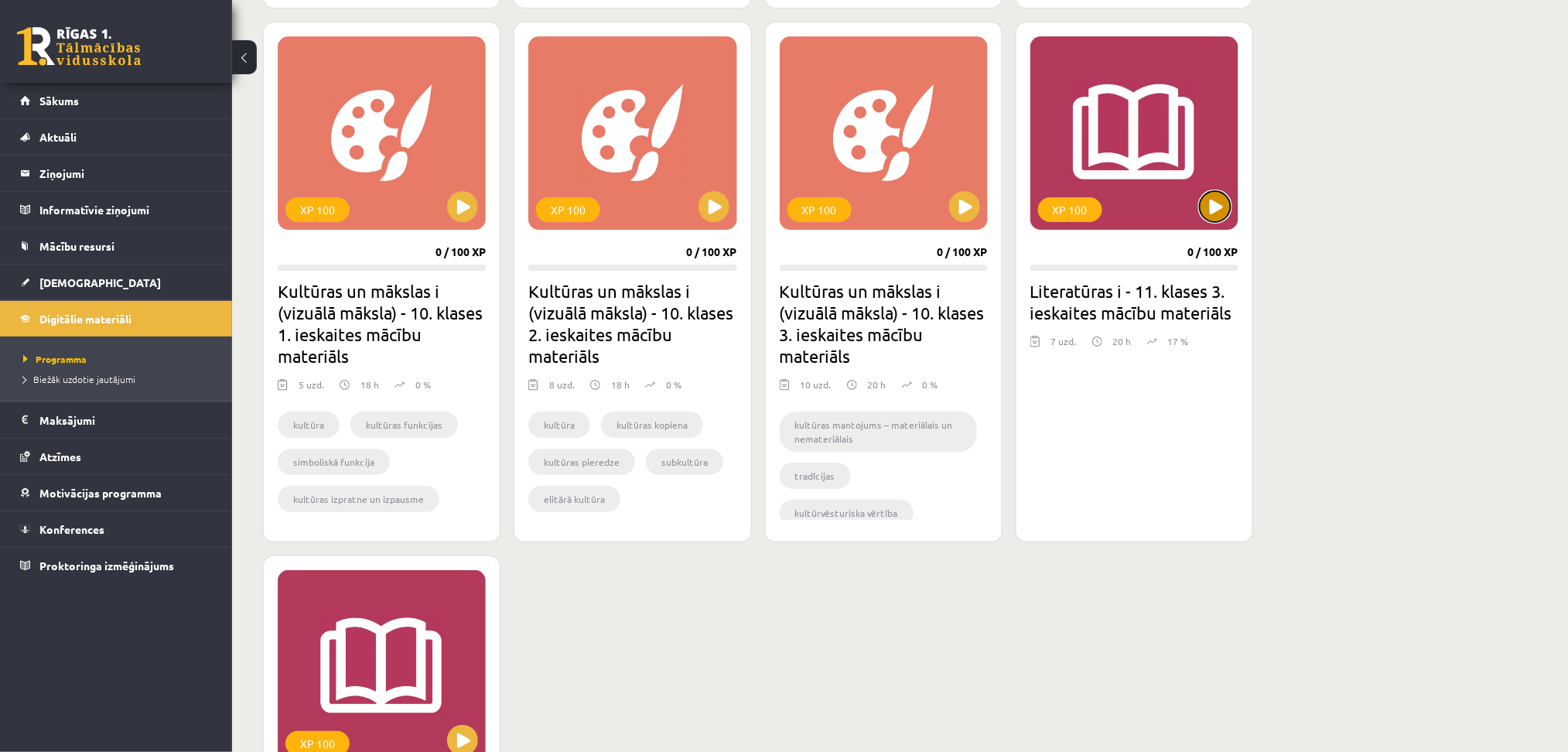
click at [1209, 205] on button at bounding box center [1215, 206] width 31 height 31
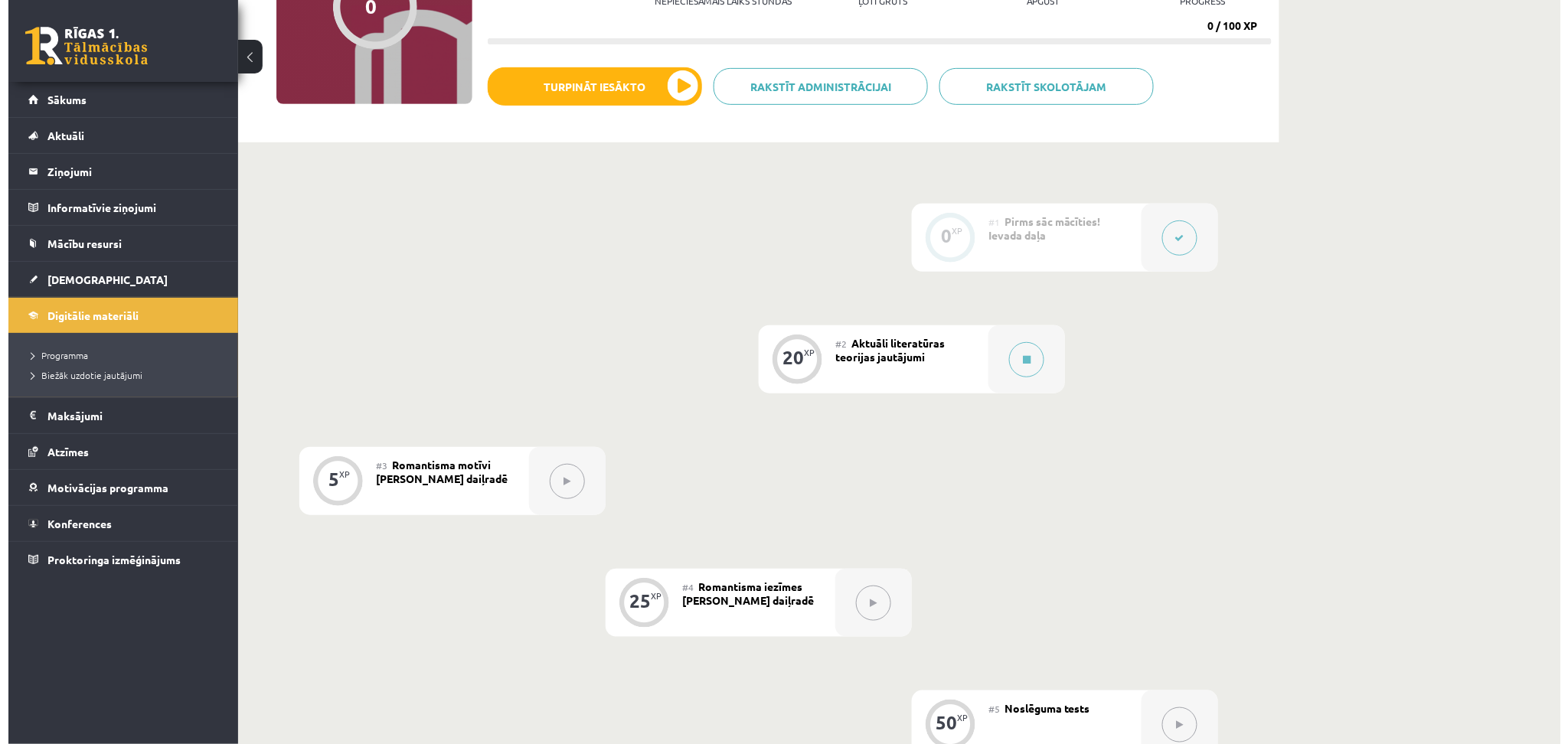
scroll to position [217, 0]
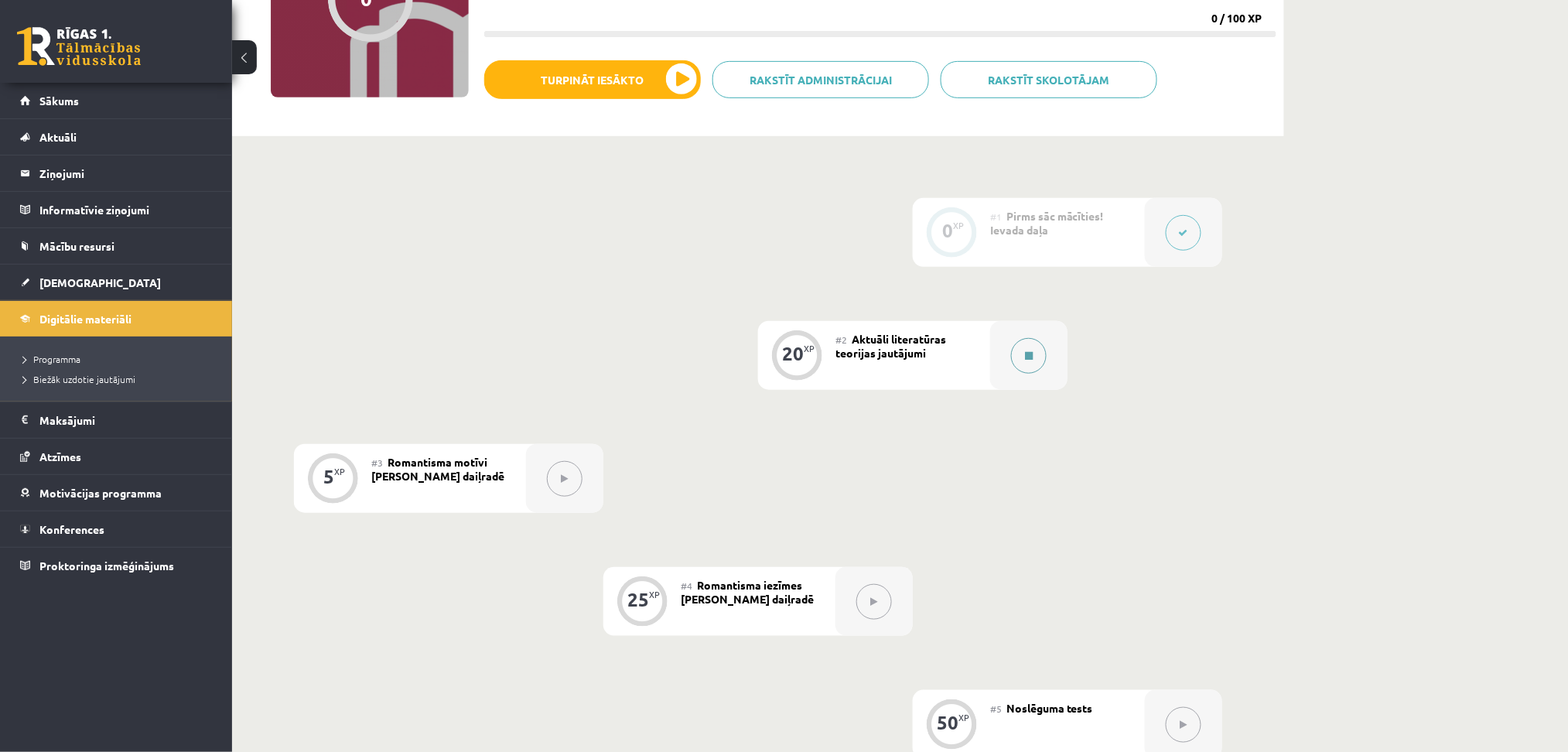
click at [1012, 346] on div at bounding box center [1029, 356] width 78 height 69
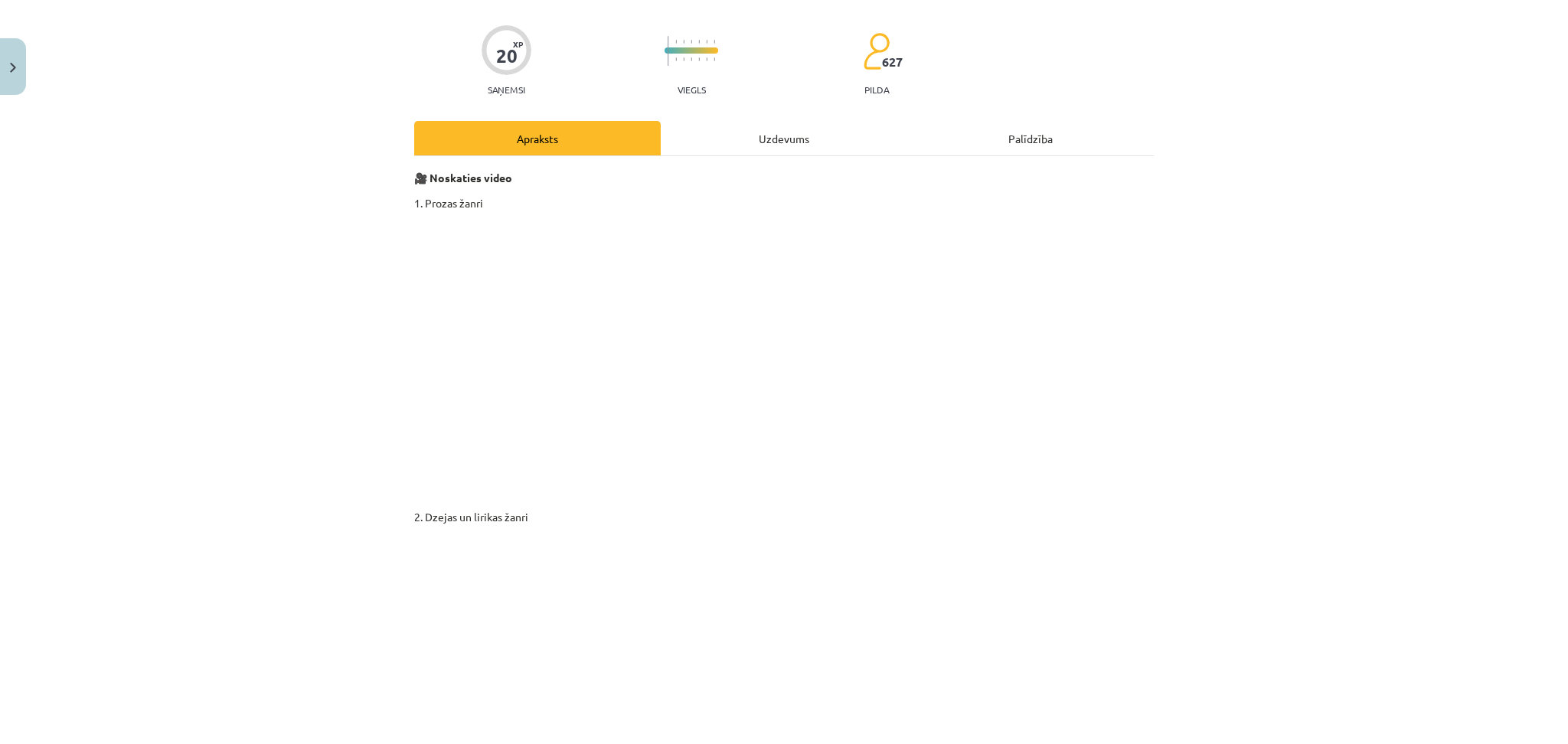
scroll to position [0, 0]
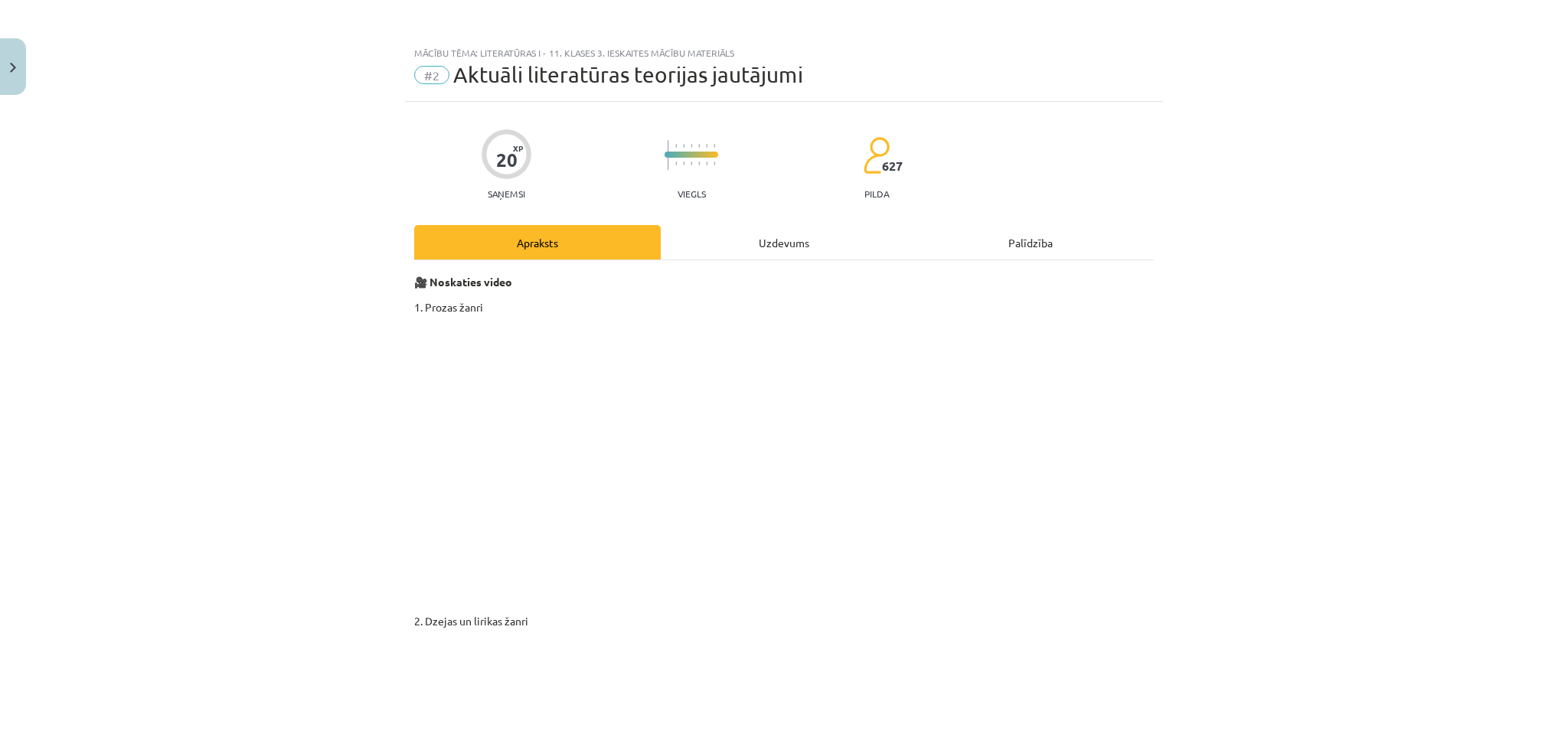
click at [799, 257] on div "Uzdevums" at bounding box center [784, 242] width 247 height 34
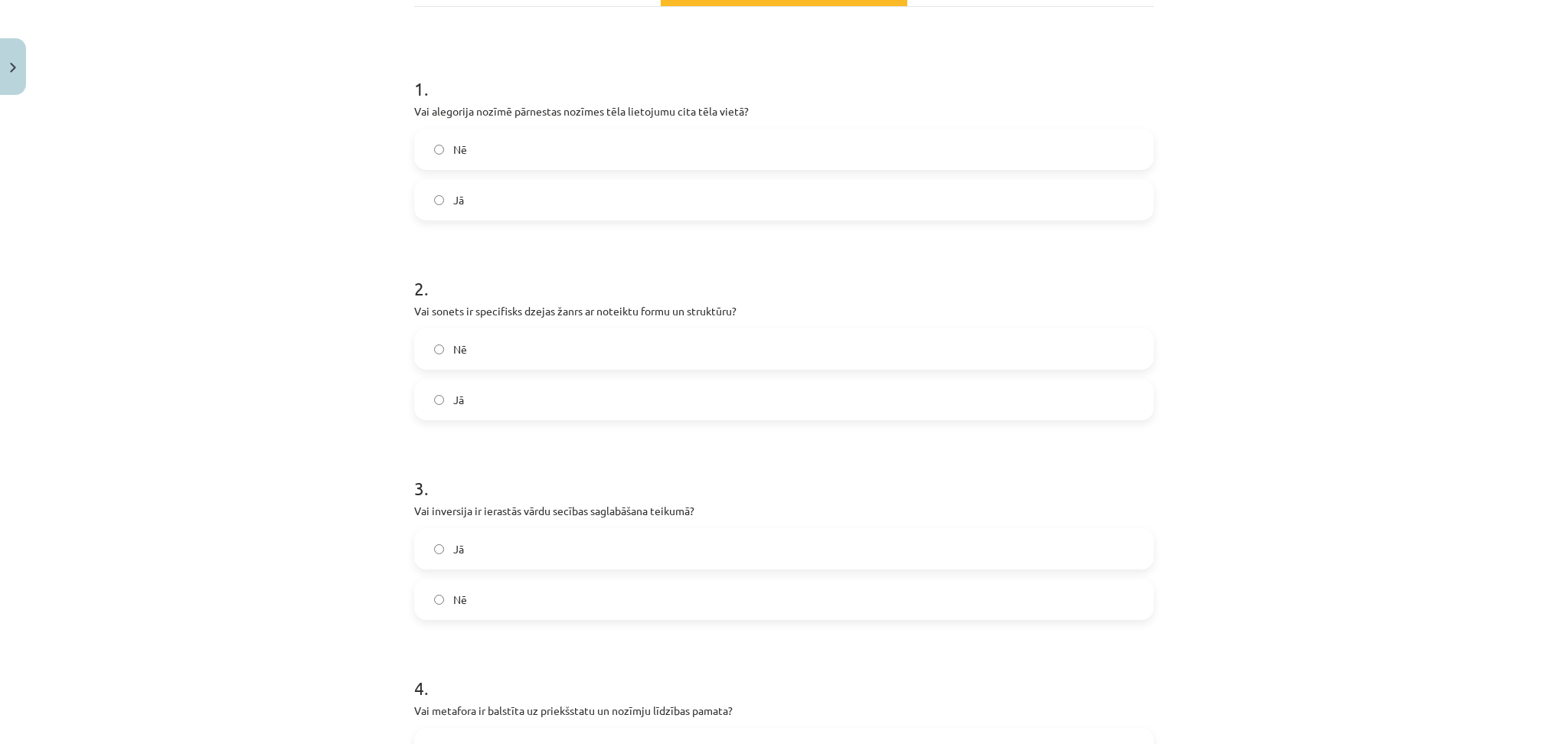
scroll to position [255, 0]
click at [454, 190] on span "Jā" at bounding box center [459, 198] width 11 height 16
click at [463, 382] on label "Jā" at bounding box center [784, 398] width 737 height 38
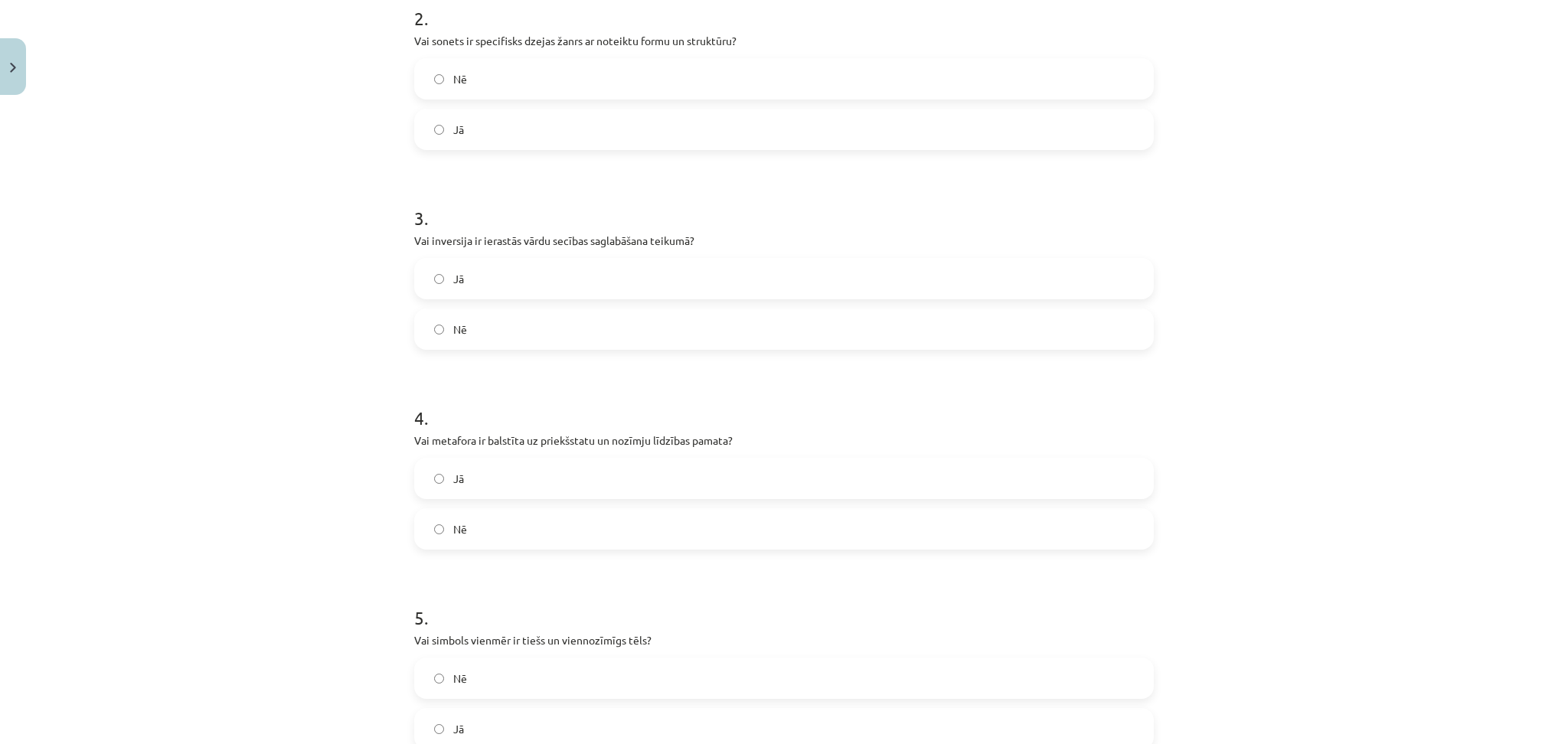
scroll to position [524, 0]
click at [472, 332] on label "Nē" at bounding box center [784, 328] width 737 height 38
click at [470, 477] on label "Jā" at bounding box center [784, 477] width 737 height 38
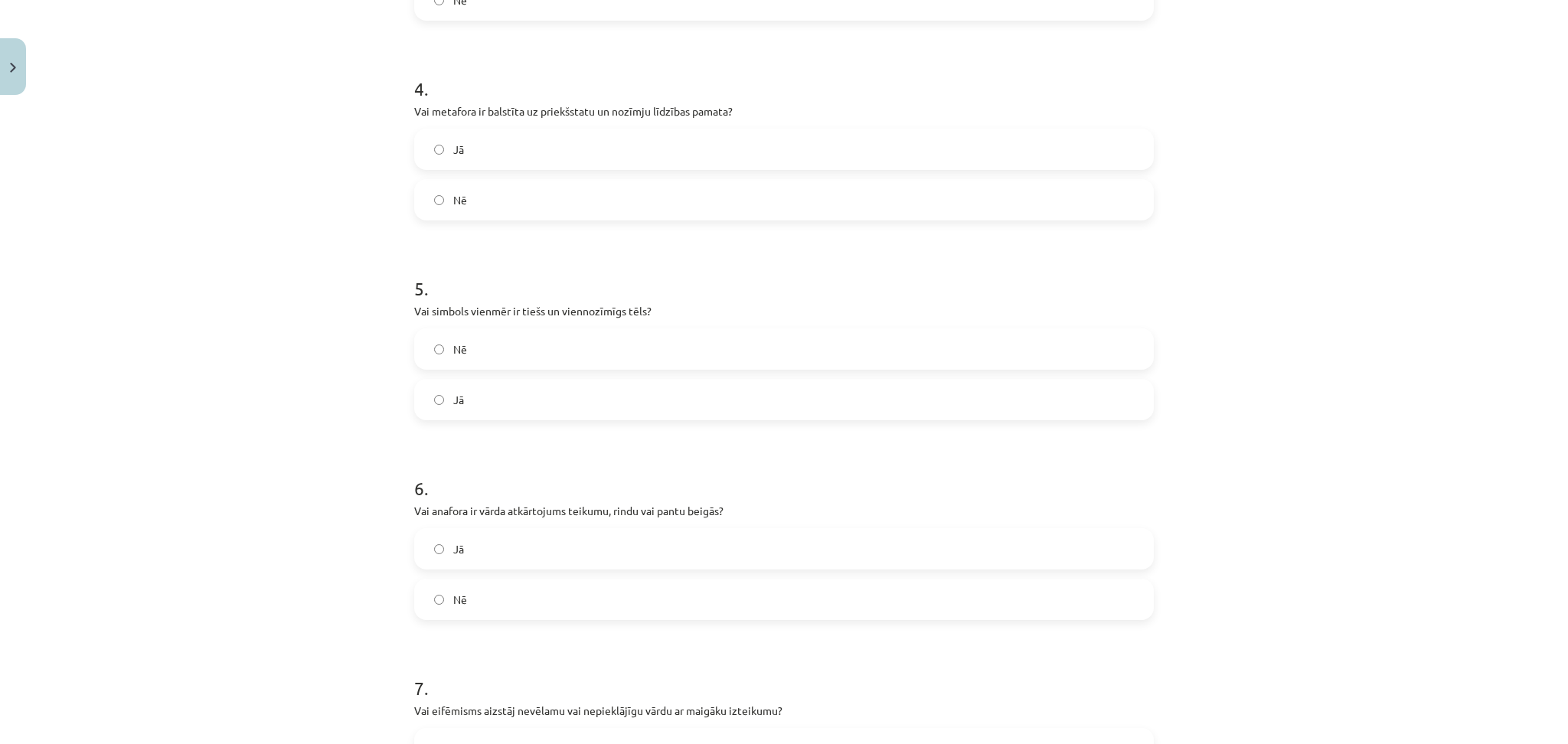
scroll to position [897, 0]
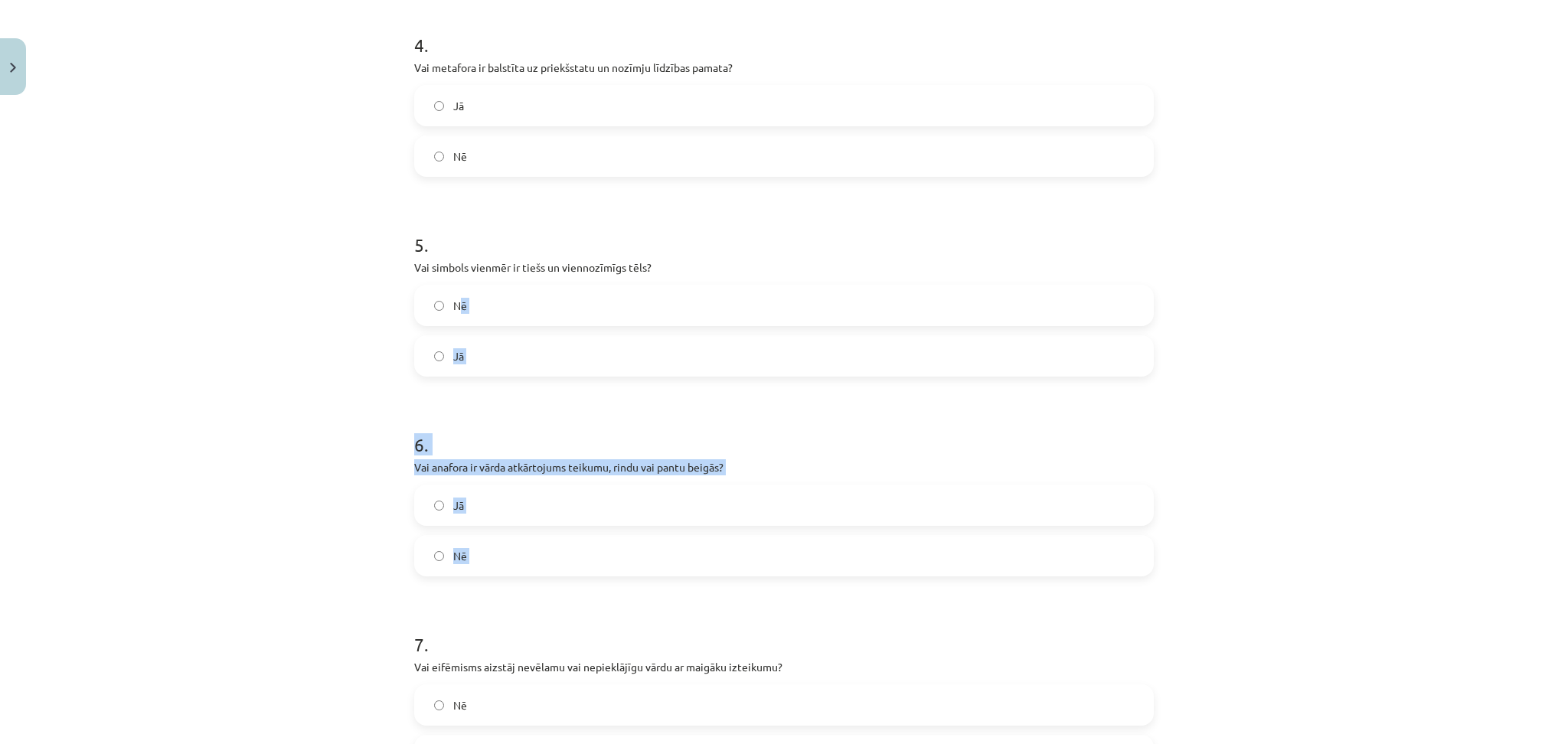
drag, startPoint x: 449, startPoint y: 310, endPoint x: 393, endPoint y: 580, distance: 275.7
click at [393, 580] on div "Mācību tēma: Literatūras i - 11. klases 3. ieskaites mācību materiāls #2 Aktuāl…" at bounding box center [784, 372] width 1568 height 744
click at [438, 307] on label "Nē" at bounding box center [784, 305] width 737 height 38
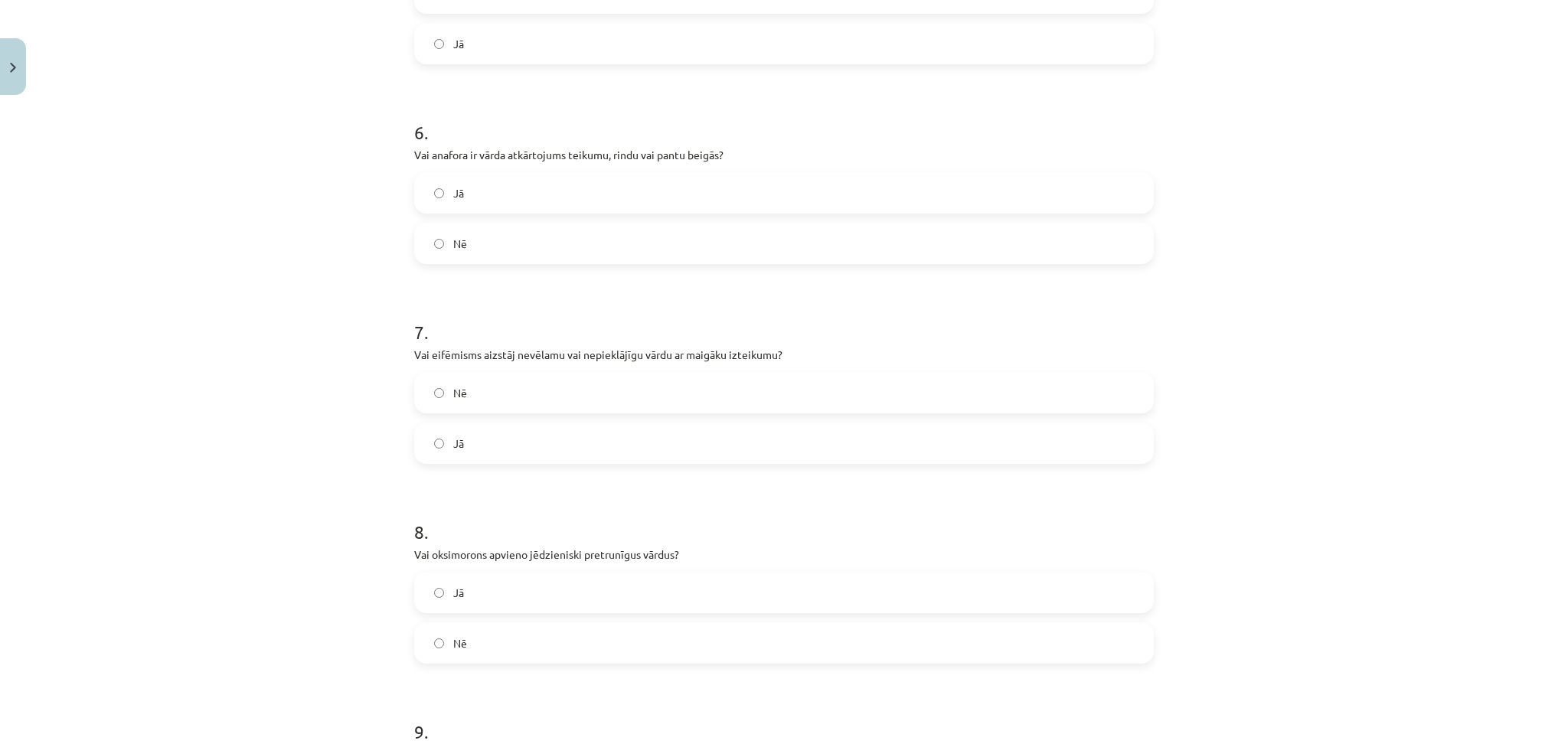
scroll to position [1214, 0]
click at [470, 186] on label "Jā" at bounding box center [784, 187] width 737 height 38
click at [436, 439] on label "Jā" at bounding box center [784, 438] width 737 height 38
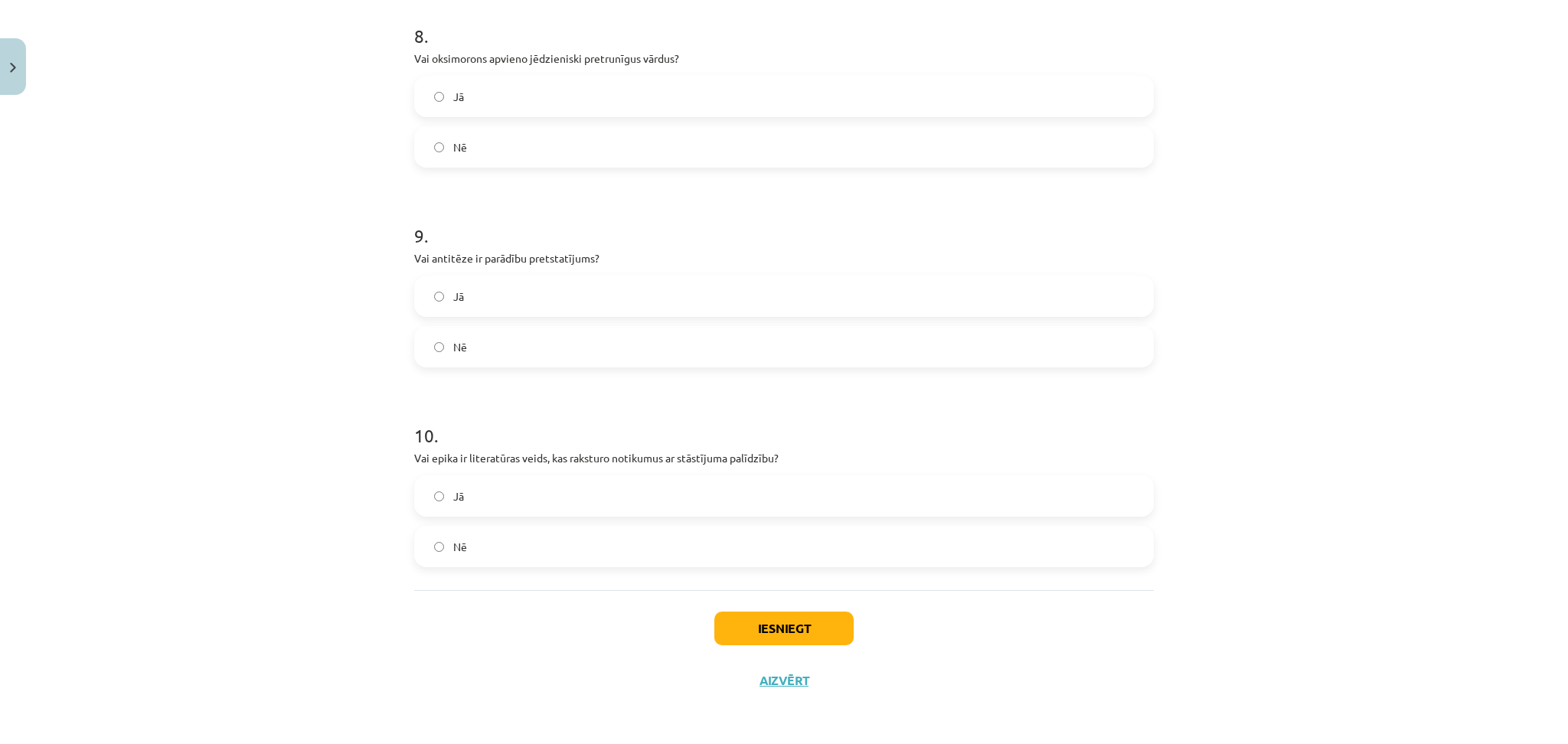
scroll to position [1705, 0]
click at [495, 295] on label "Jā" at bounding box center [784, 297] width 737 height 38
click at [604, 504] on label "Jā" at bounding box center [784, 497] width 737 height 38
click at [785, 641] on button "Iesniegt" at bounding box center [784, 629] width 140 height 33
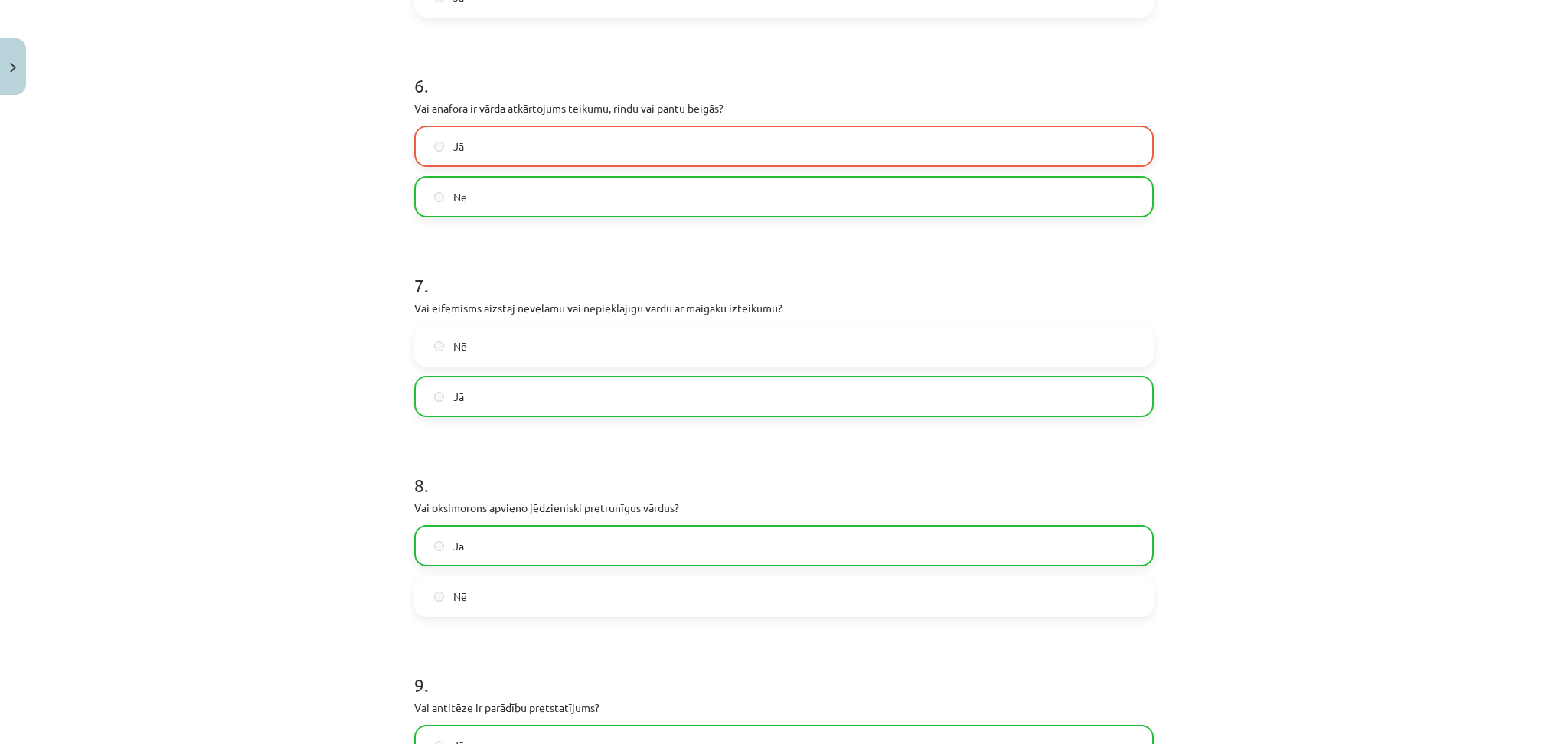
scroll to position [1755, 0]
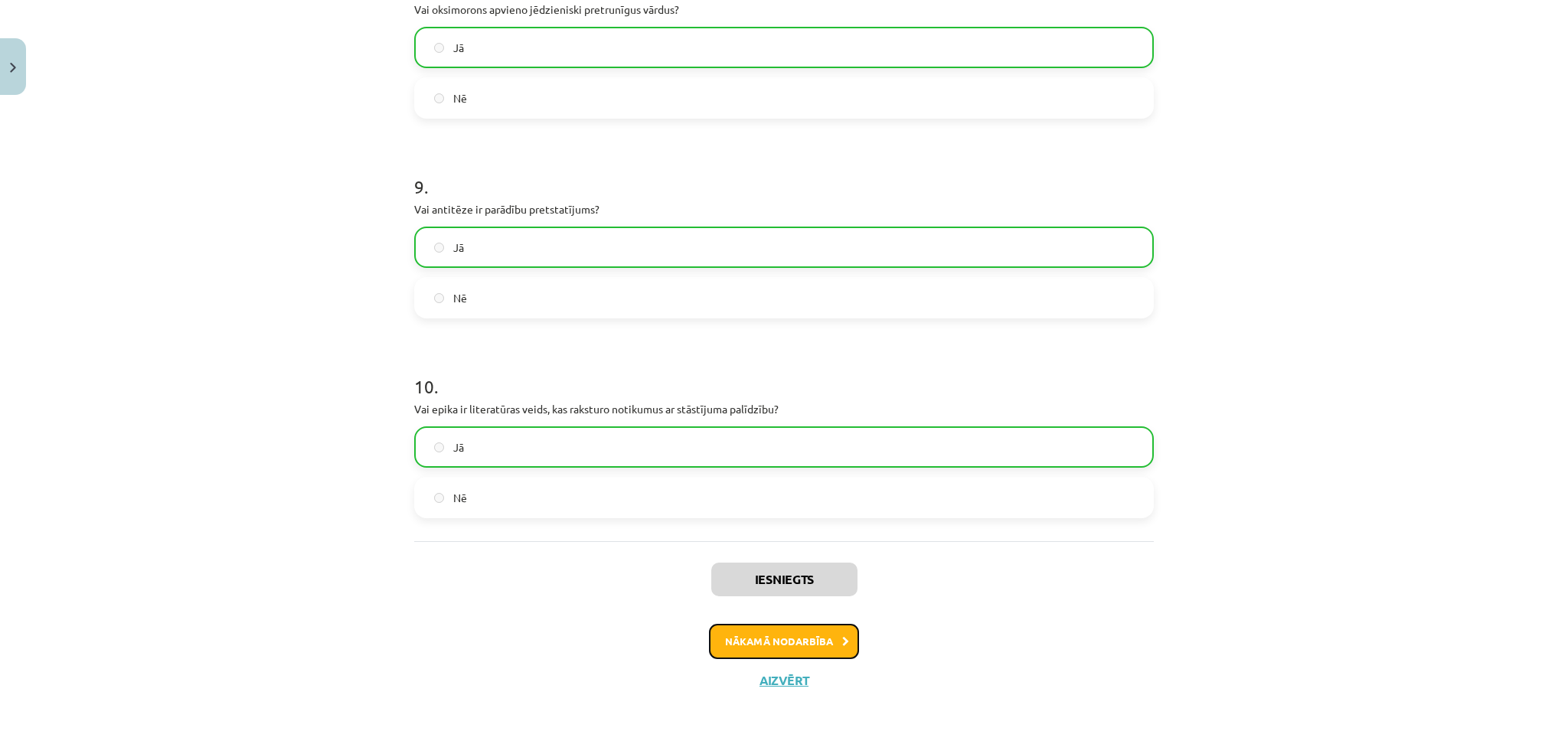
click at [781, 635] on button "Nākamā nodarbība" at bounding box center [784, 642] width 150 height 35
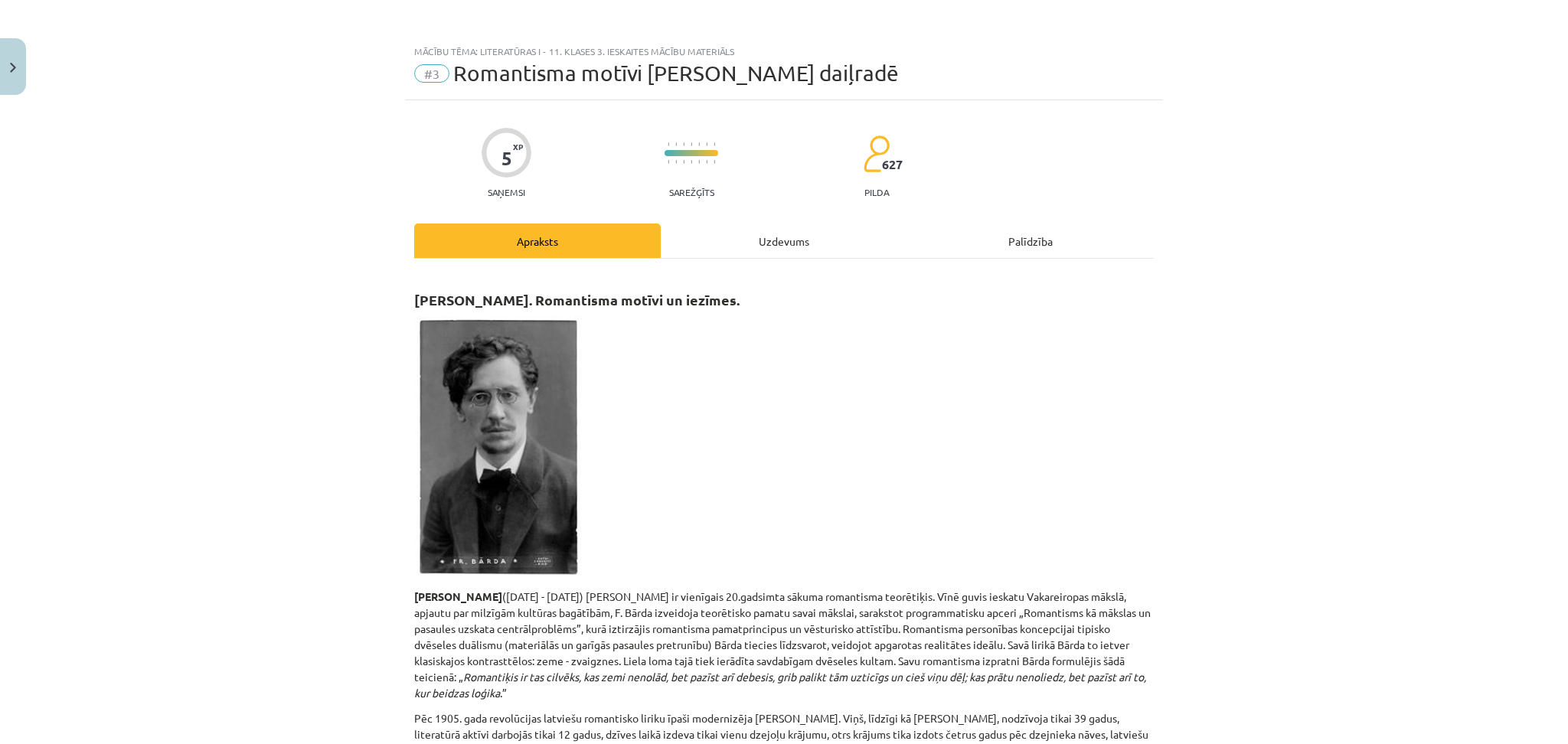
scroll to position [0, 0]
click at [772, 240] on div "Uzdevums" at bounding box center [784, 242] width 247 height 34
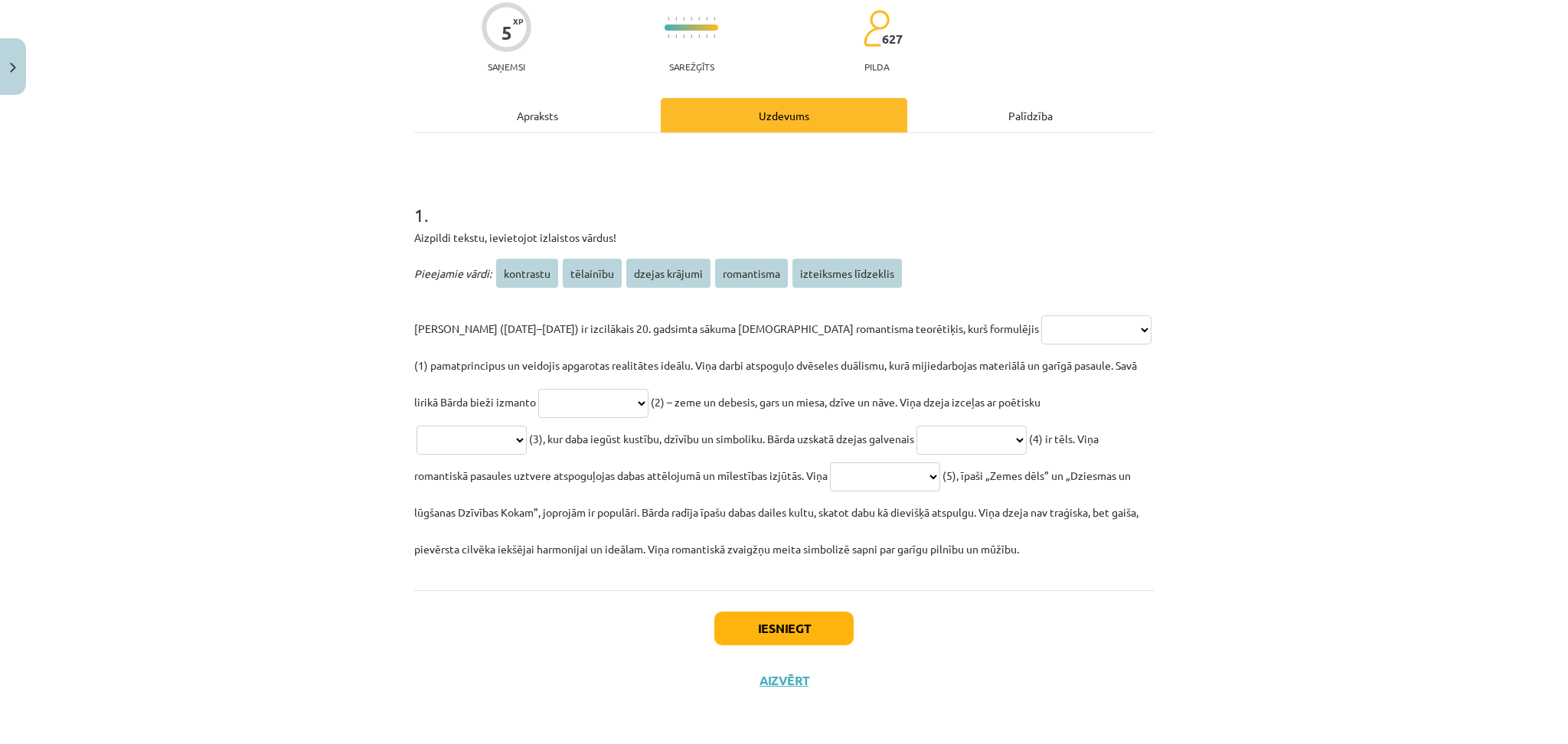
scroll to position [126, 0]
click at [492, 128] on div "Apraksts" at bounding box center [537, 116] width 247 height 34
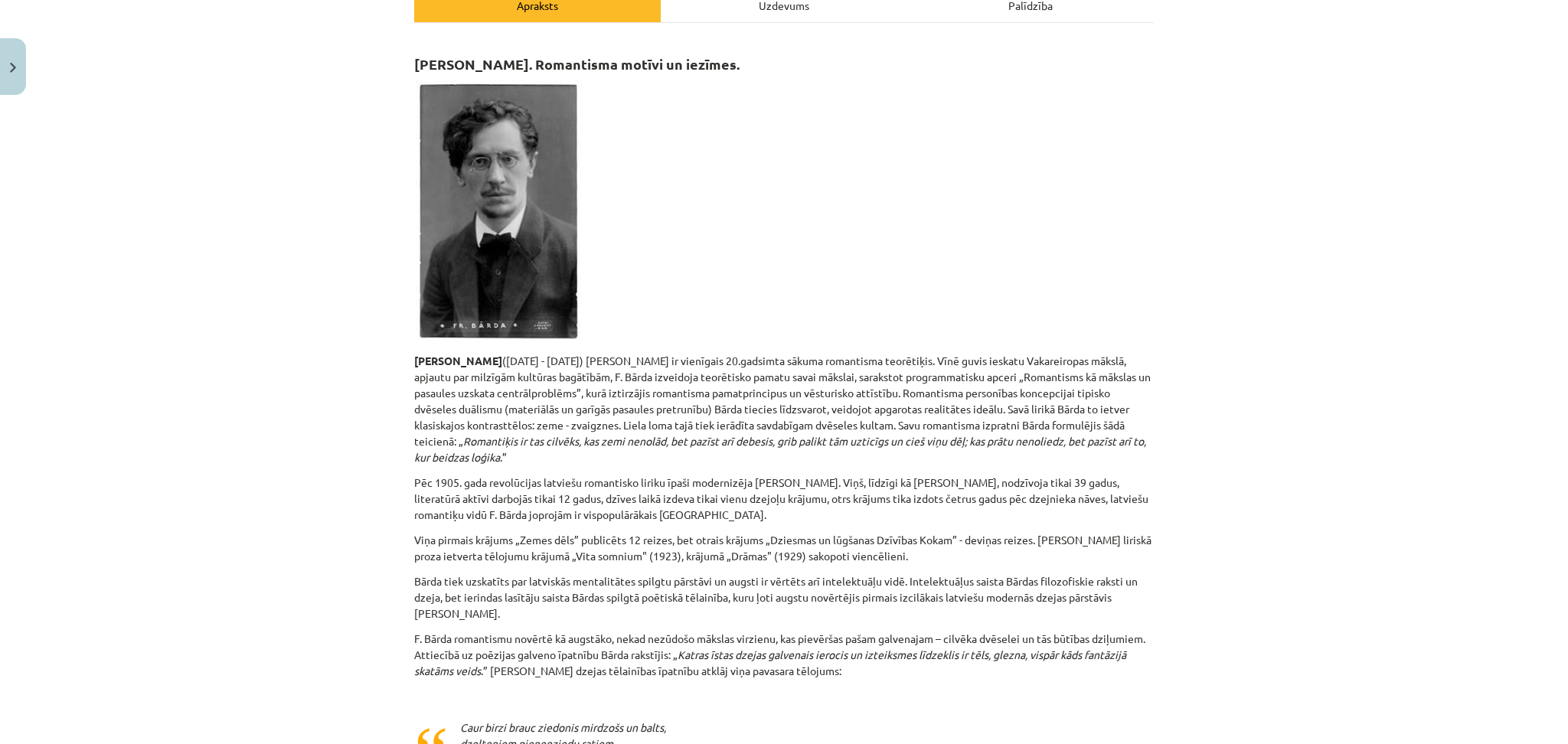
scroll to position [217, 0]
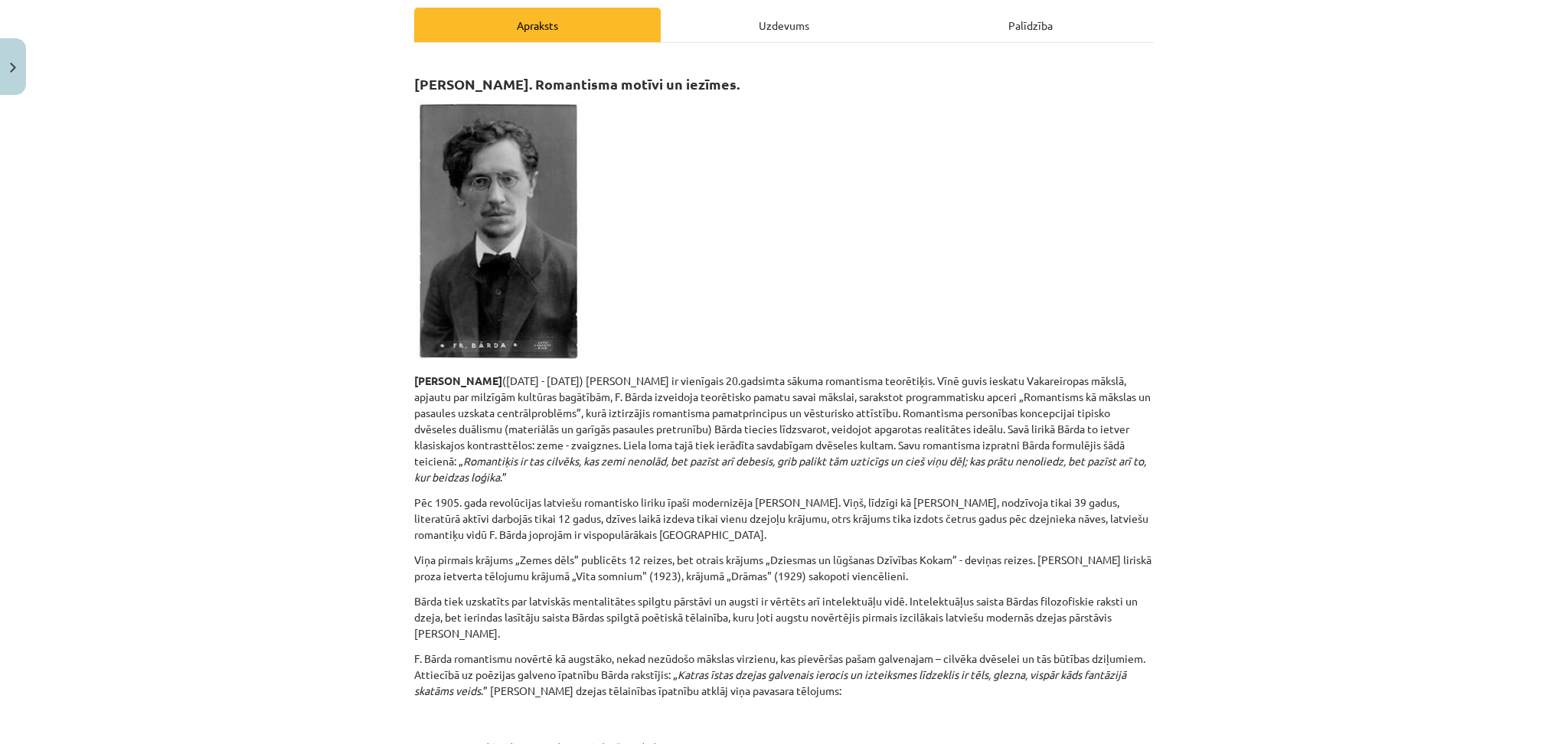
click at [748, 21] on div "Uzdevums" at bounding box center [784, 25] width 247 height 34
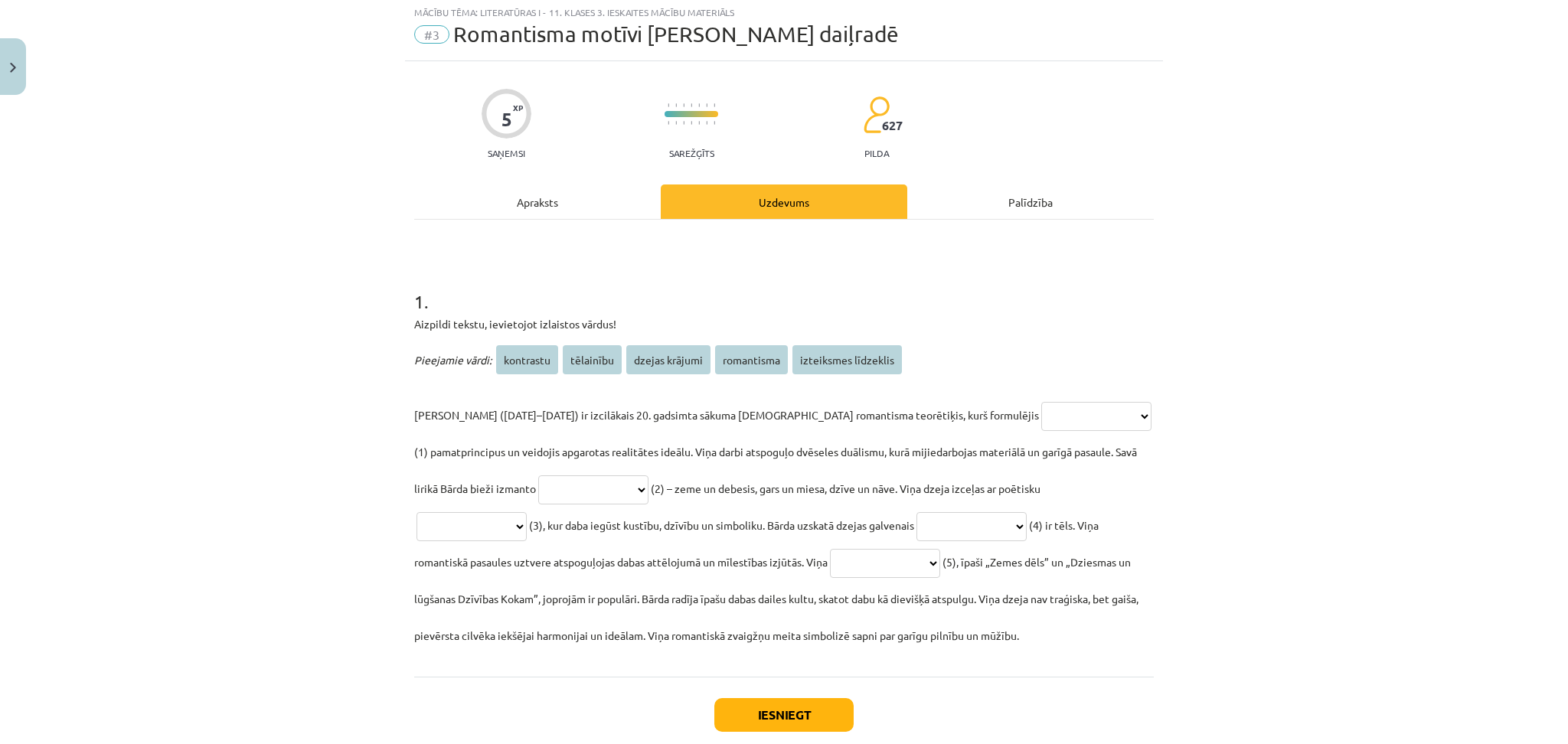
scroll to position [38, 0]
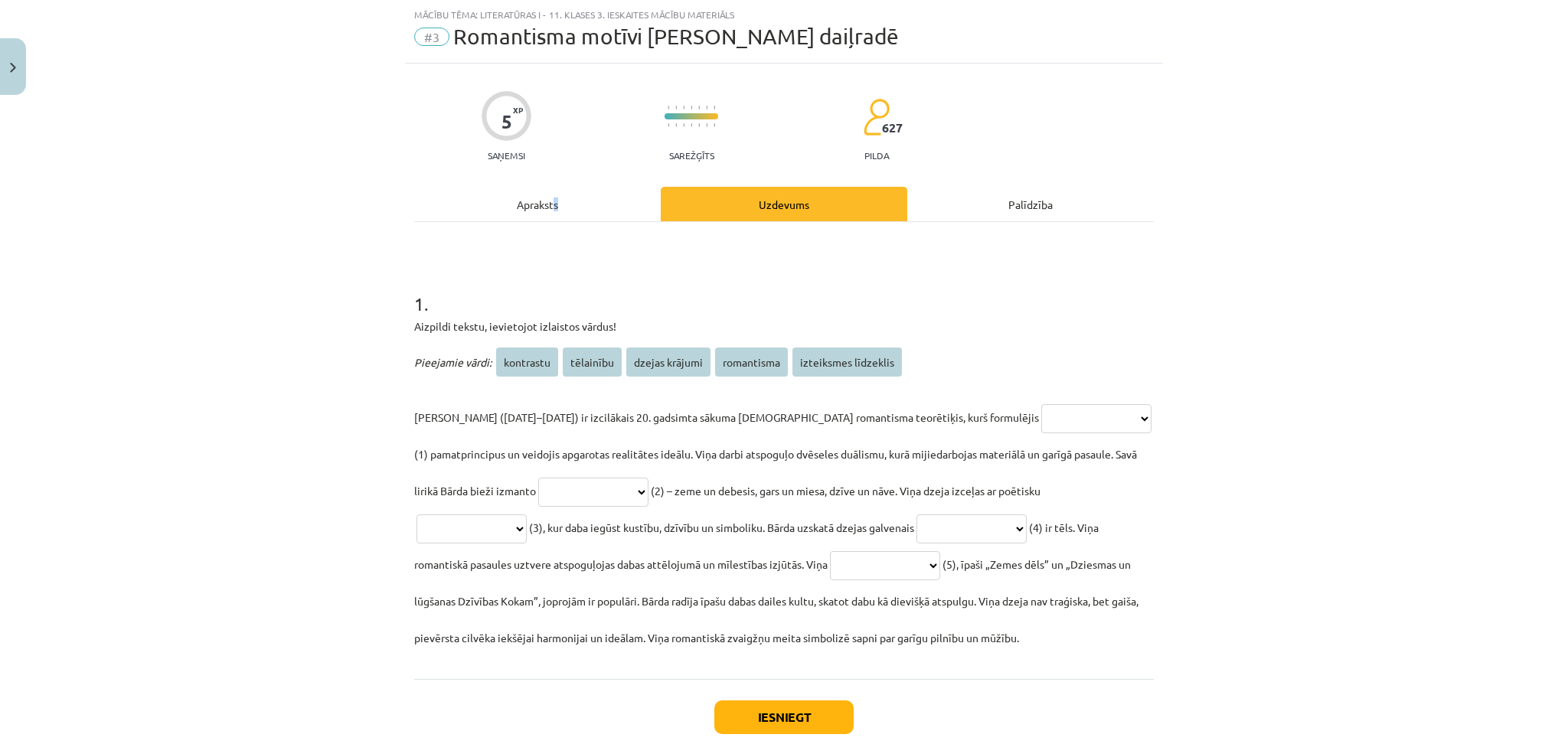
drag, startPoint x: 548, startPoint y: 186, endPoint x: 547, endPoint y: 197, distance: 11.0
click at [547, 197] on div "**********" at bounding box center [784, 429] width 758 height 732
click at [547, 197] on div "Apraksts" at bounding box center [537, 204] width 247 height 34
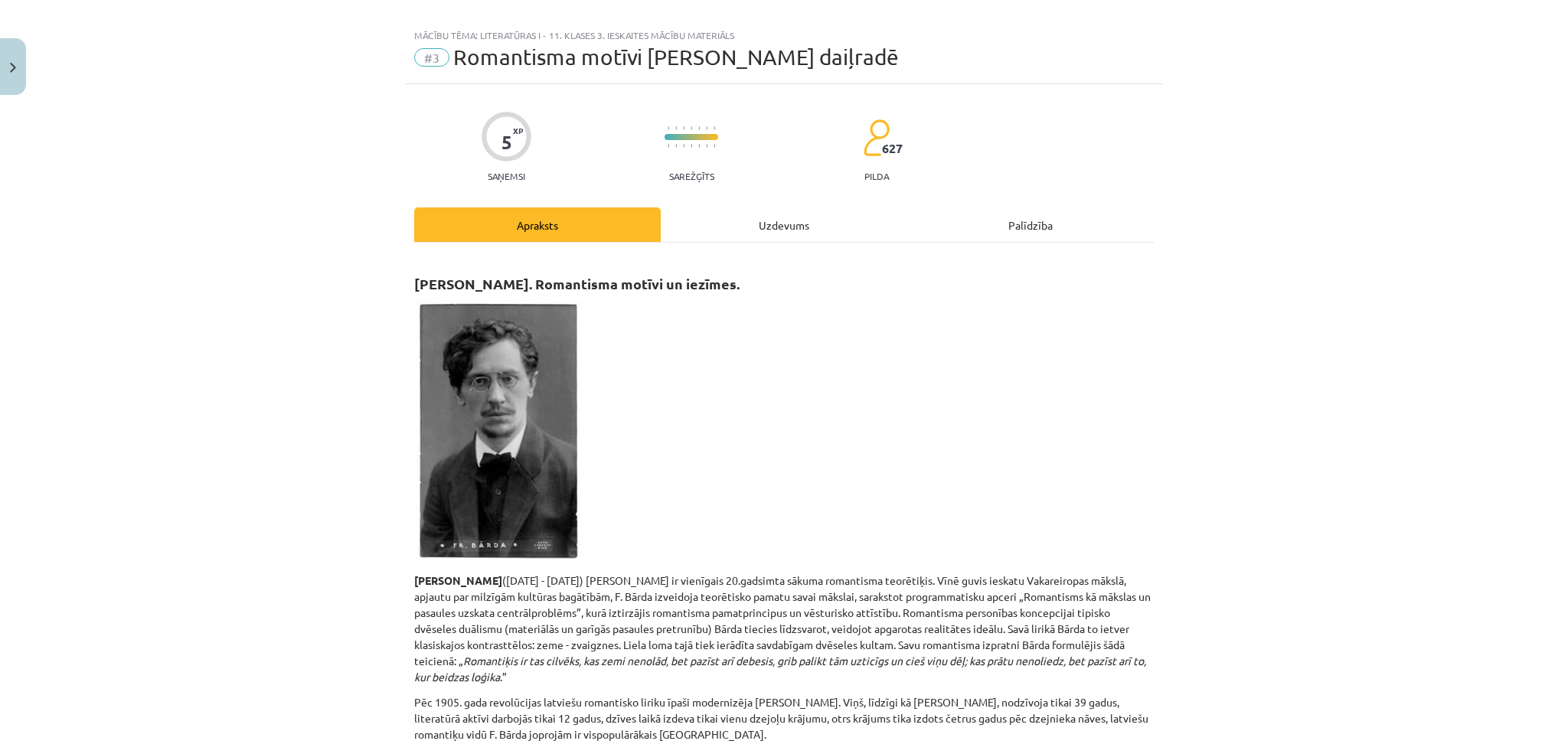
scroll to position [16, 0]
click at [768, 215] on div "Uzdevums" at bounding box center [784, 226] width 247 height 34
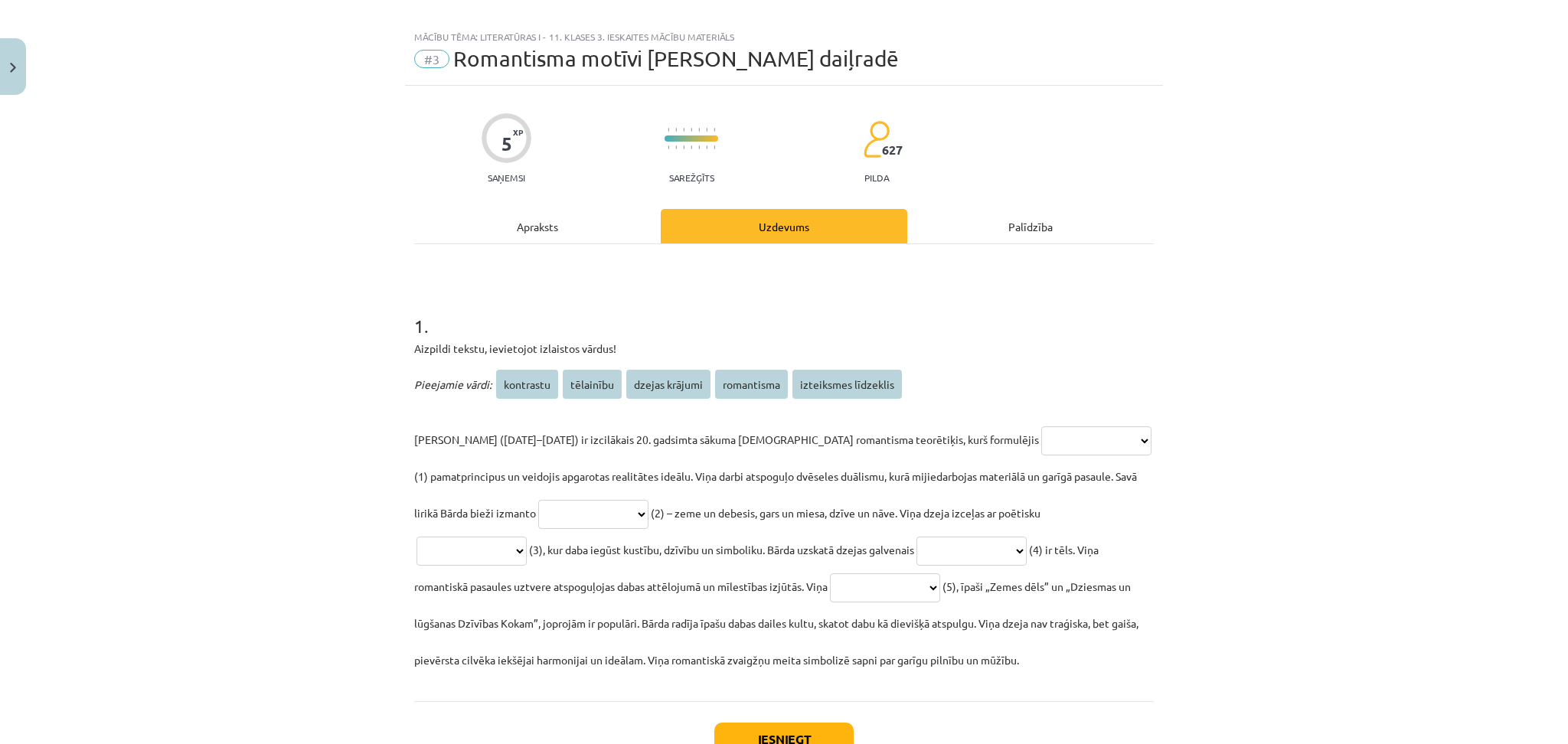
scroll to position [38, 0]
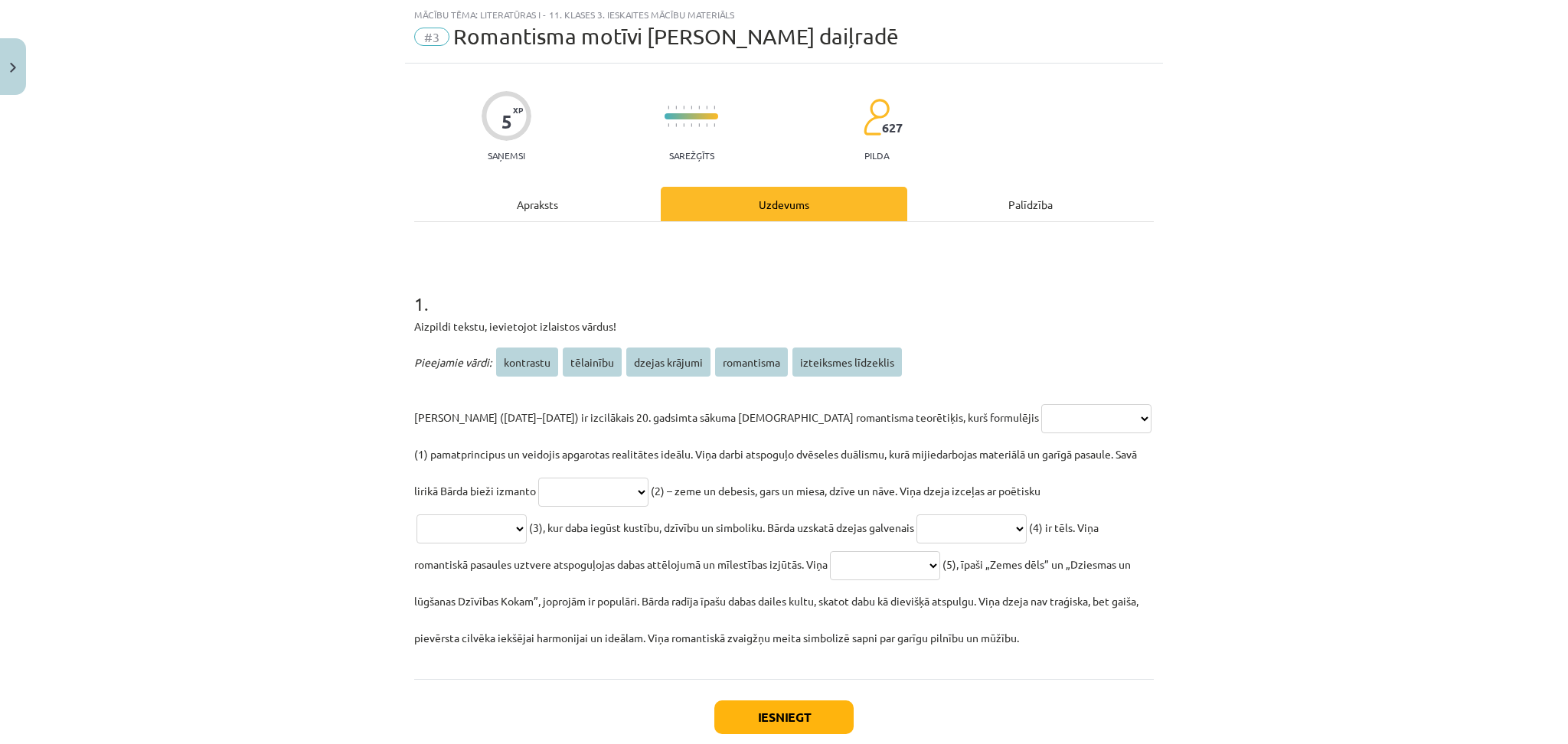
click at [1041, 428] on select "**********" at bounding box center [1096, 419] width 110 height 29
click at [1041, 405] on select "**********" at bounding box center [1096, 419] width 110 height 29
click at [1041, 418] on select "**********" at bounding box center [1096, 419] width 110 height 29
select select "**********"
click at [1041, 405] on select "**********" at bounding box center [1096, 419] width 110 height 29
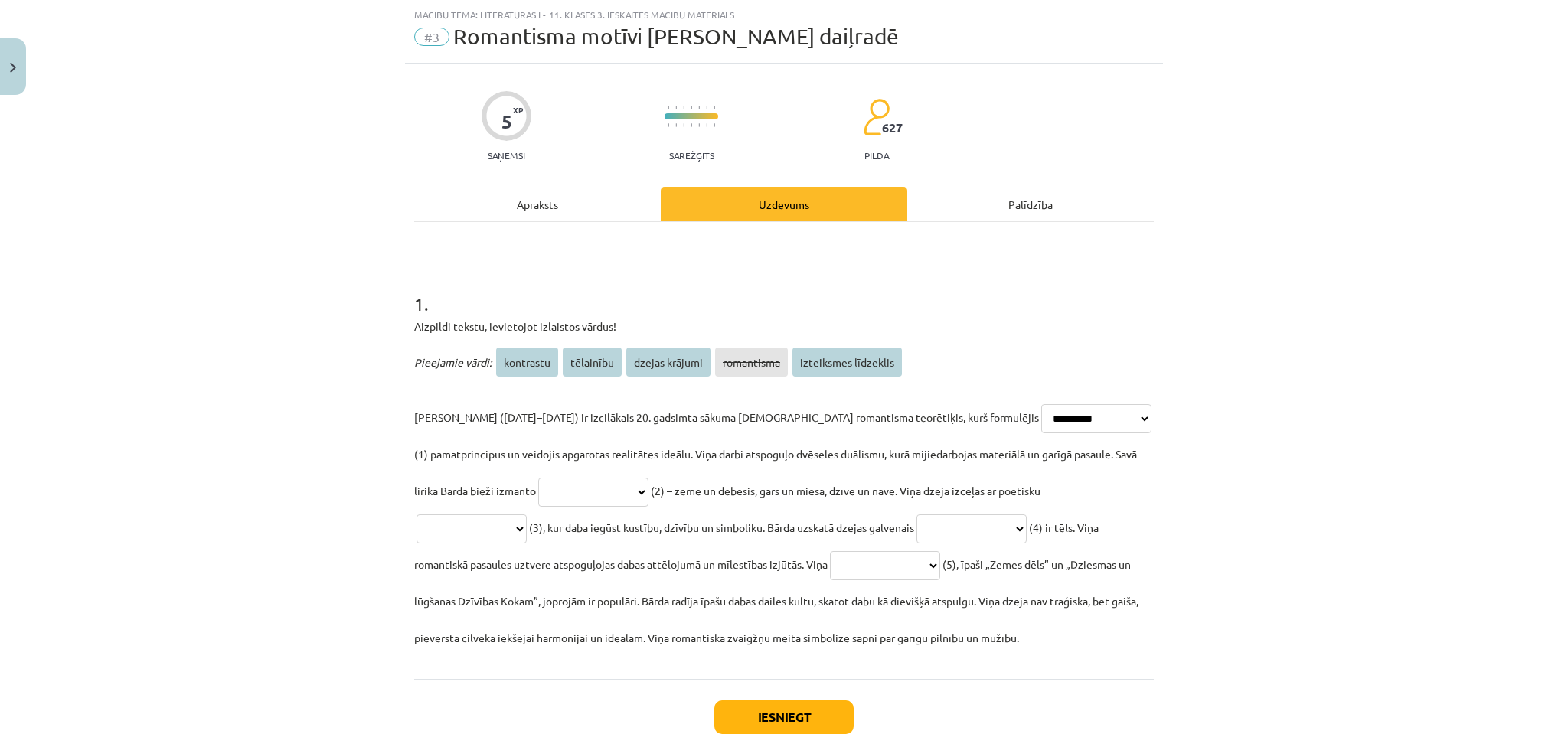
click at [543, 485] on select "**********" at bounding box center [593, 492] width 110 height 29
select select "*********"
click at [539, 477] on select "**********" at bounding box center [593, 492] width 110 height 29
click at [527, 515] on select "**********" at bounding box center [471, 529] width 110 height 29
select select "*********"
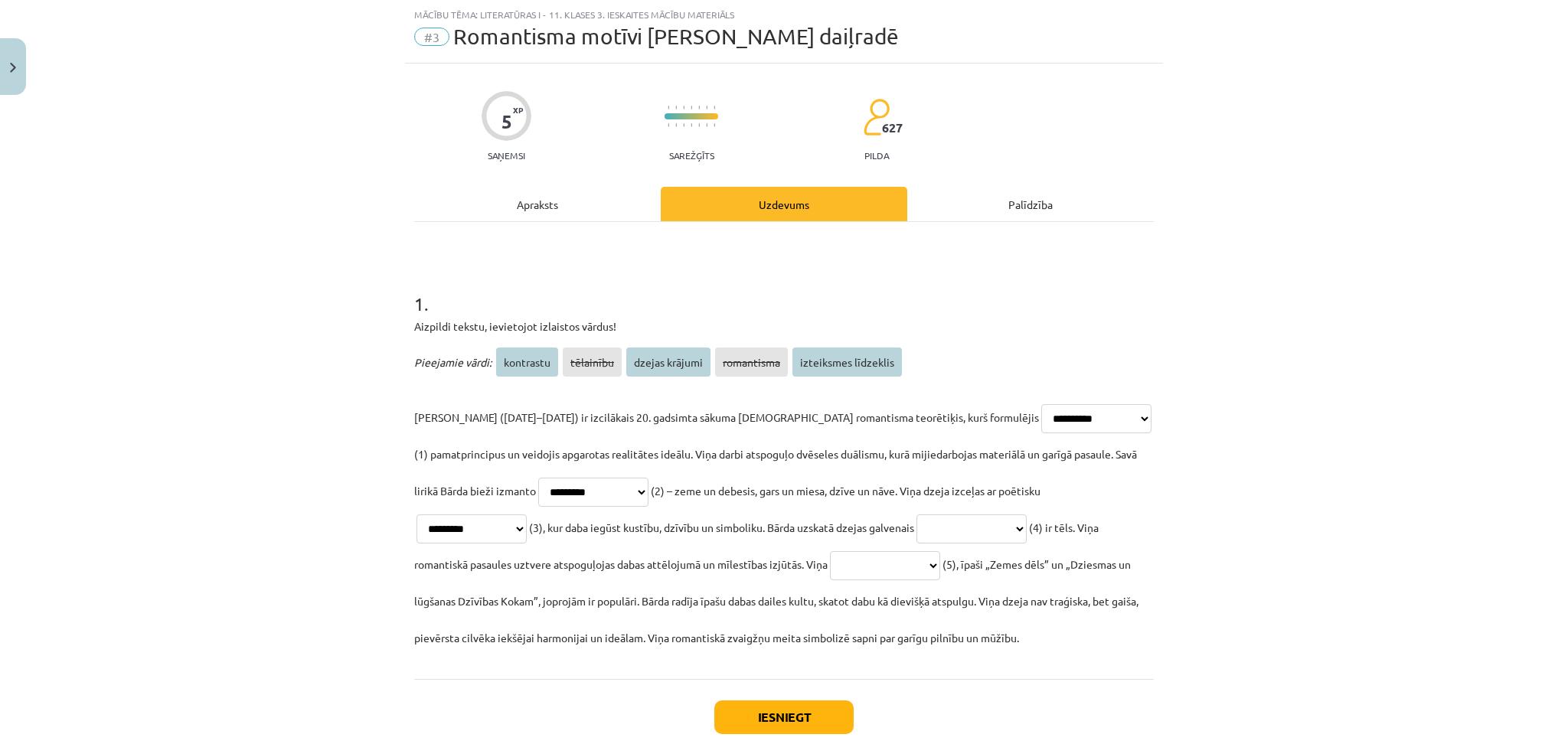
click at [527, 515] on select "**********" at bounding box center [471, 529] width 110 height 29
click at [539, 497] on select "**********" at bounding box center [593, 492] width 110 height 29
select select "*********"
click at [539, 477] on select "**********" at bounding box center [593, 492] width 110 height 29
click at [527, 515] on select "**********" at bounding box center [471, 529] width 110 height 29
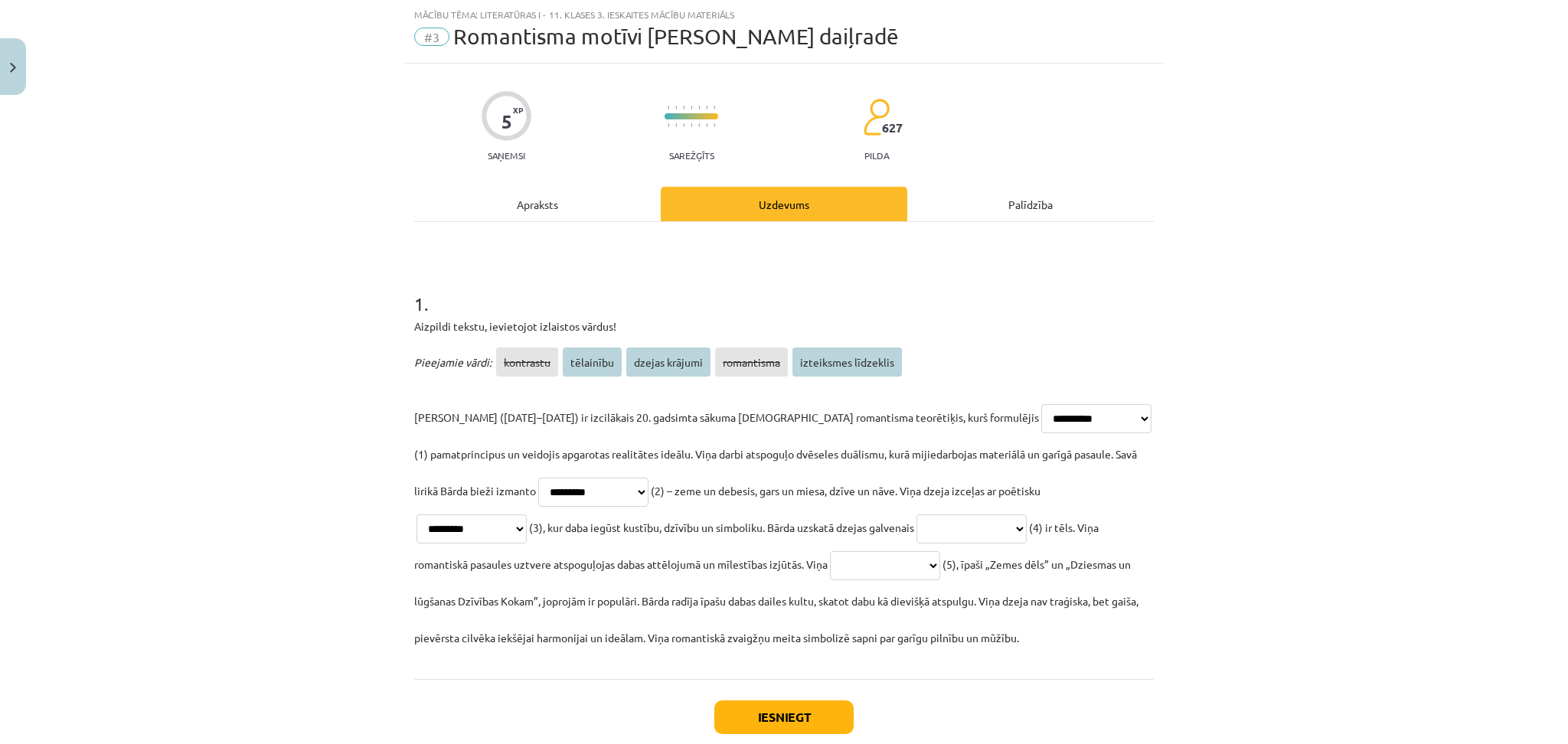
select select "*********"
click at [527, 515] on select "**********" at bounding box center [471, 529] width 110 height 29
click at [539, 495] on select "**********" at bounding box center [593, 492] width 110 height 29
click at [917, 526] on select "**********" at bounding box center [972, 529] width 110 height 29
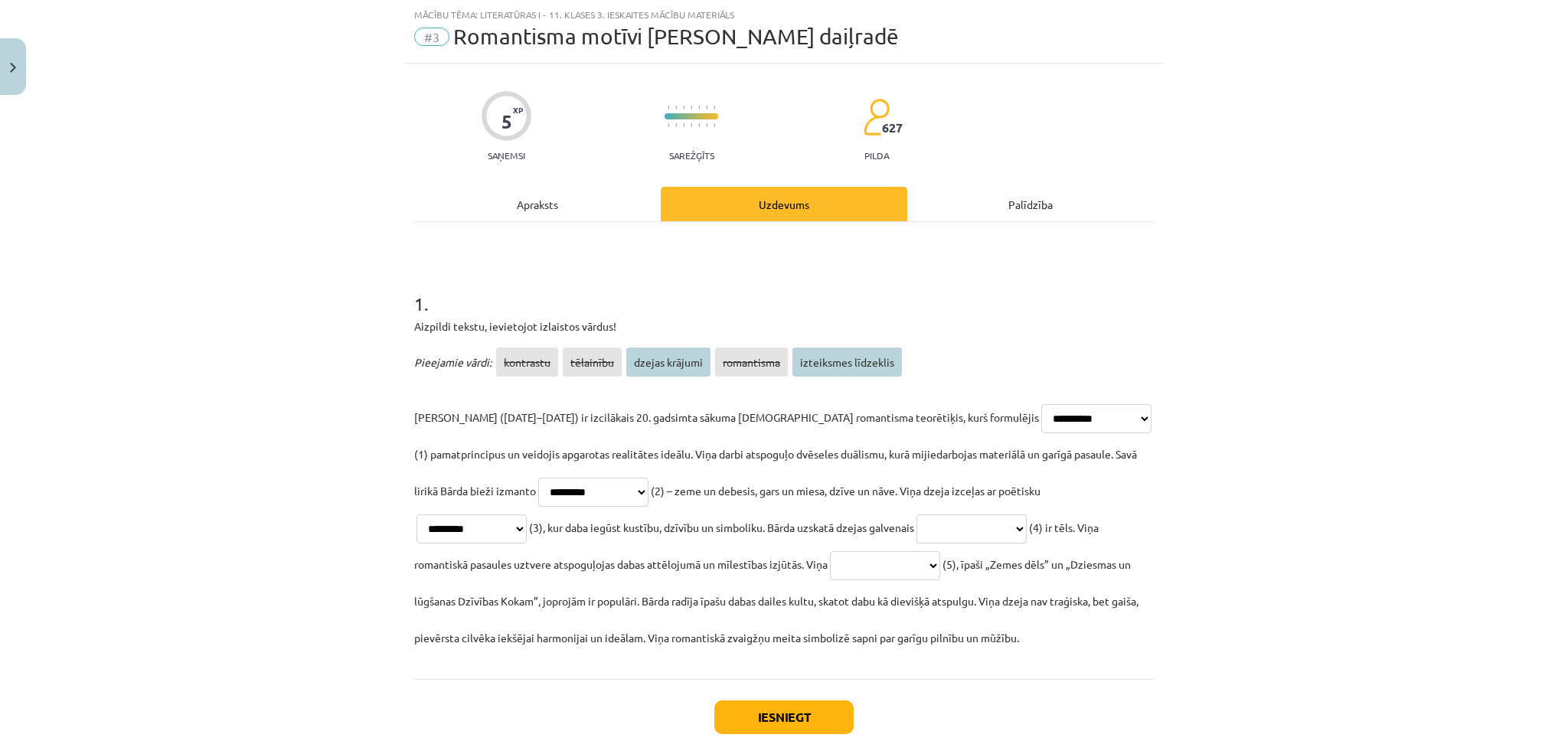
select select "**********"
click at [917, 515] on select "**********" at bounding box center [972, 529] width 110 height 29
click at [830, 555] on select "**********" at bounding box center [885, 566] width 110 height 29
select select "**********"
click at [830, 551] on select "**********" at bounding box center [885, 566] width 110 height 29
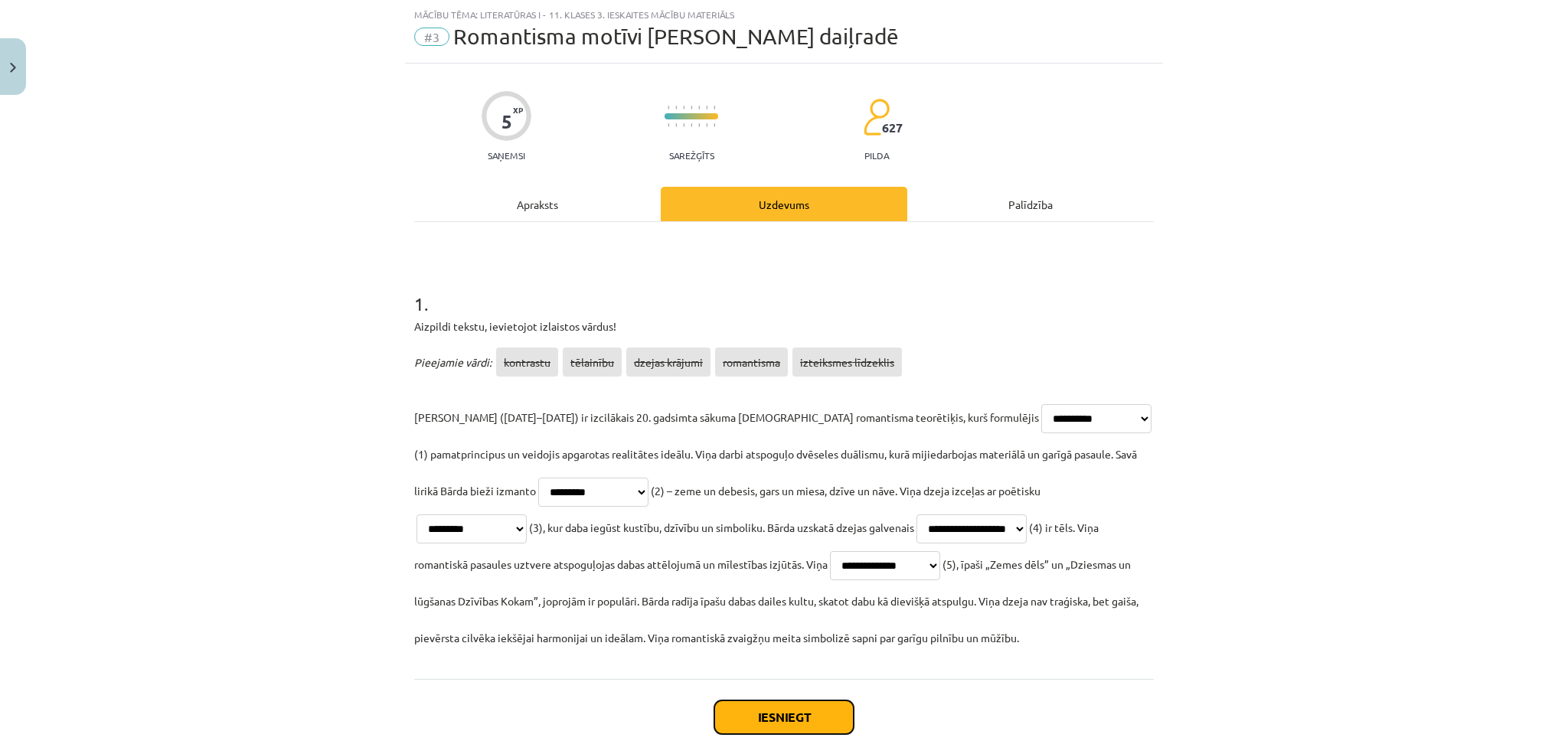
click at [812, 712] on button "Iesniegt" at bounding box center [784, 717] width 140 height 33
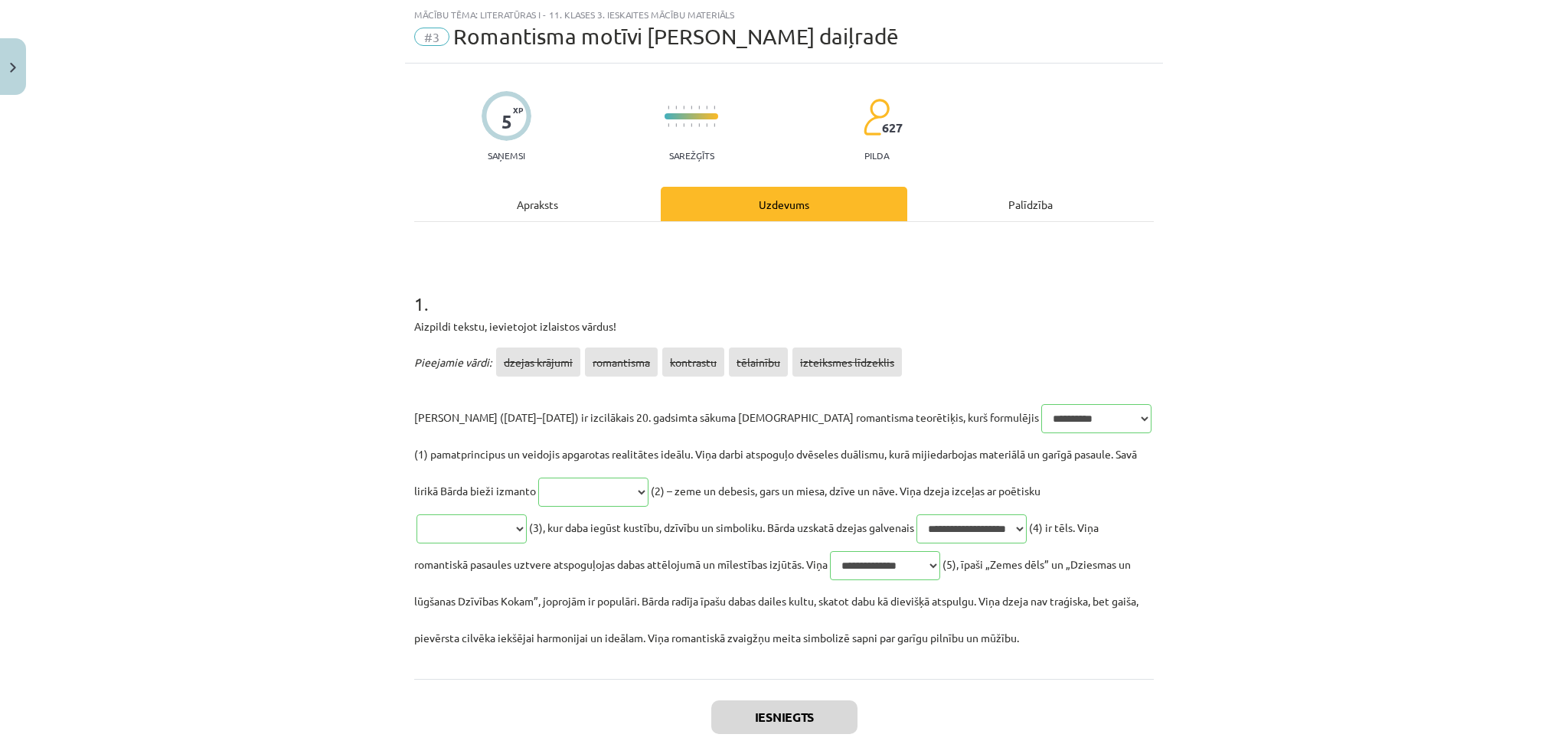
scroll to position [176, 0]
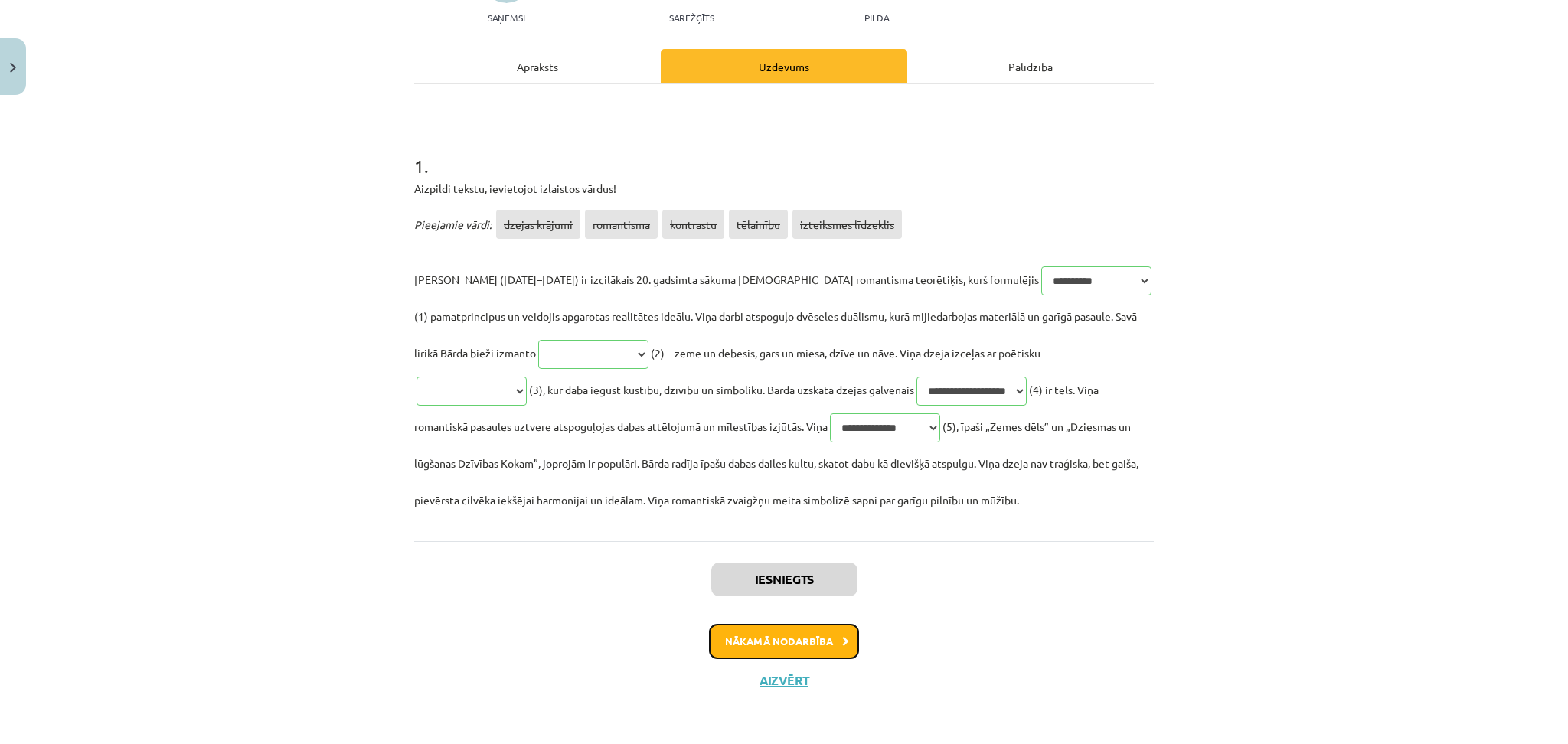
click at [761, 642] on button "Nākamā nodarbība" at bounding box center [784, 642] width 150 height 35
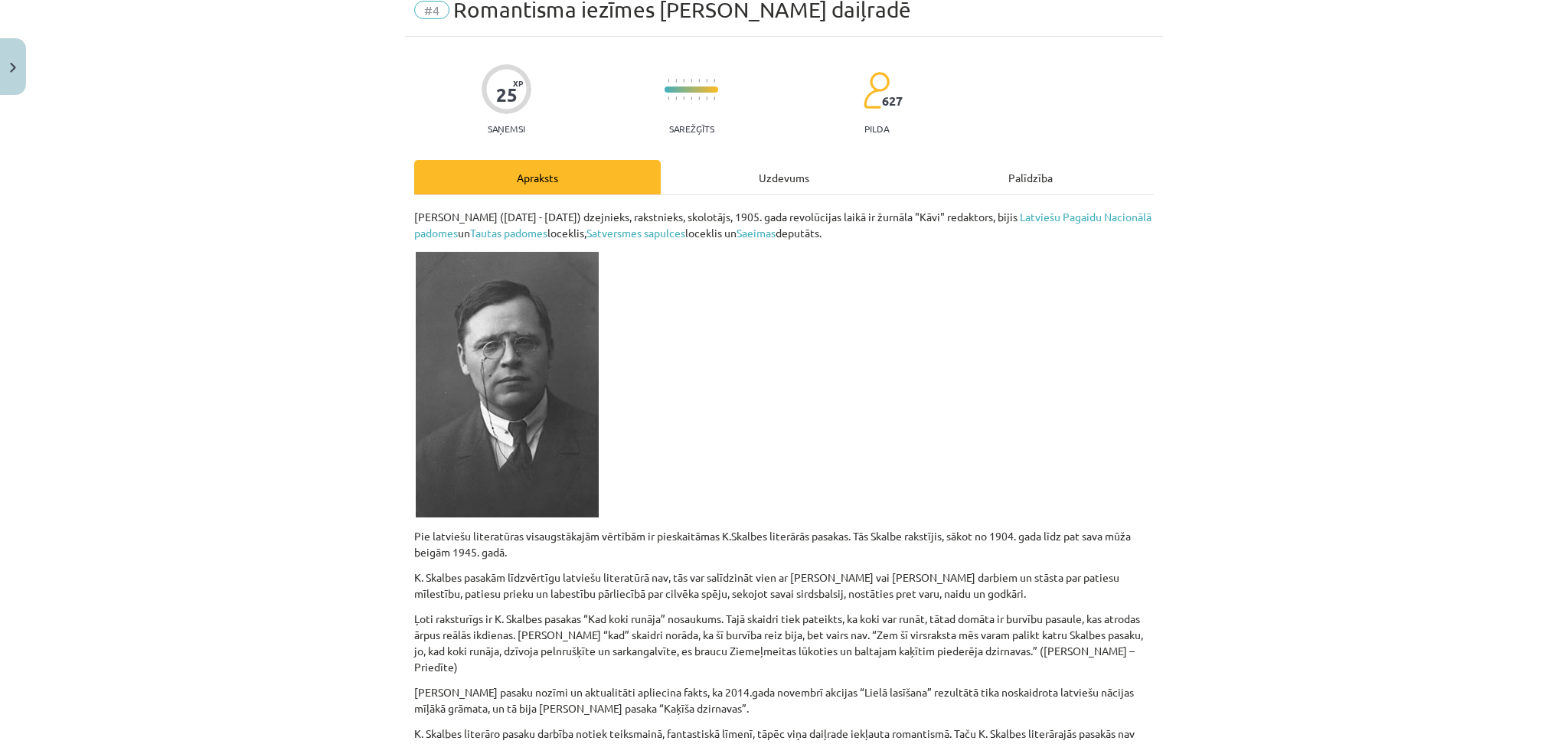
scroll to position [0, 0]
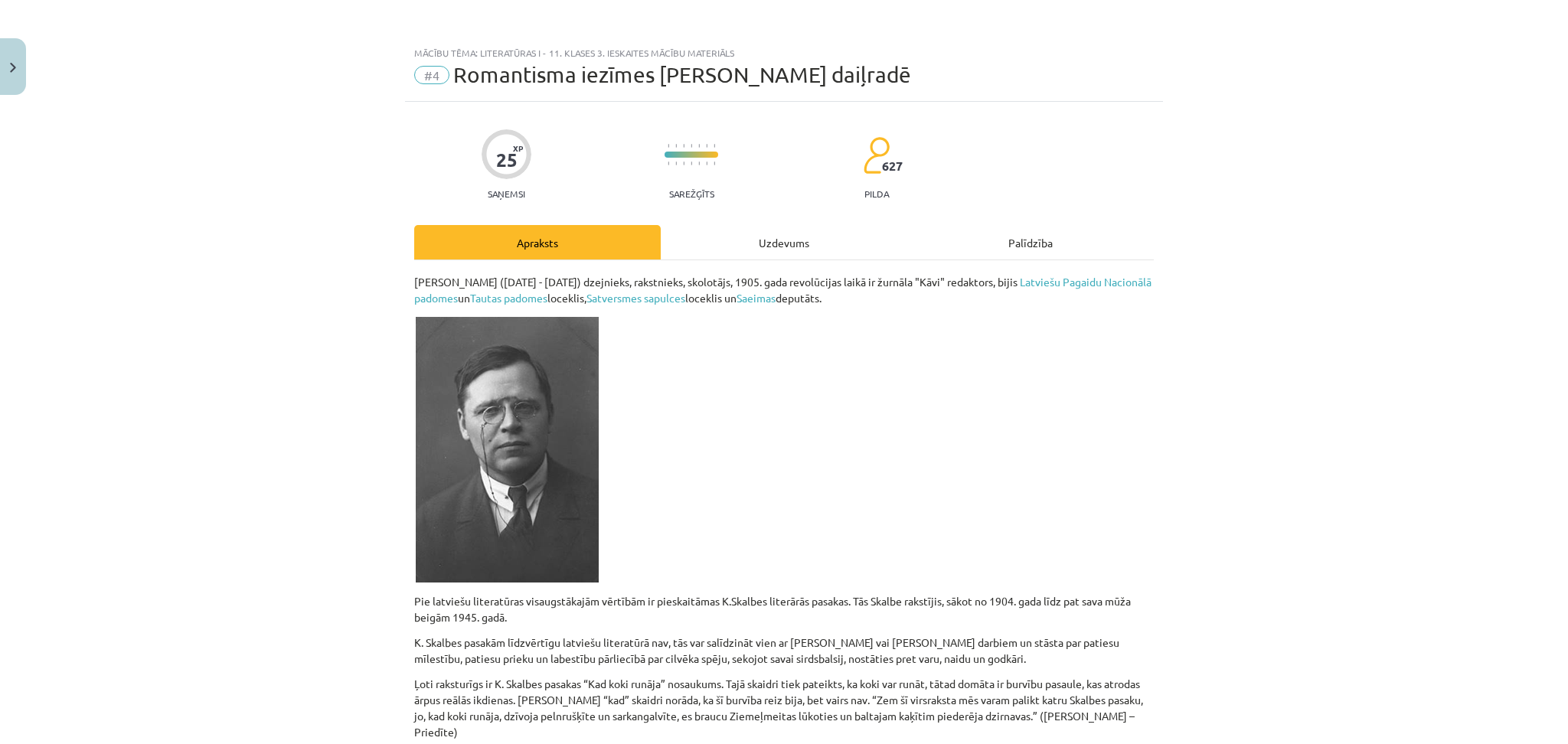
click at [765, 251] on div "Uzdevums" at bounding box center [784, 242] width 247 height 34
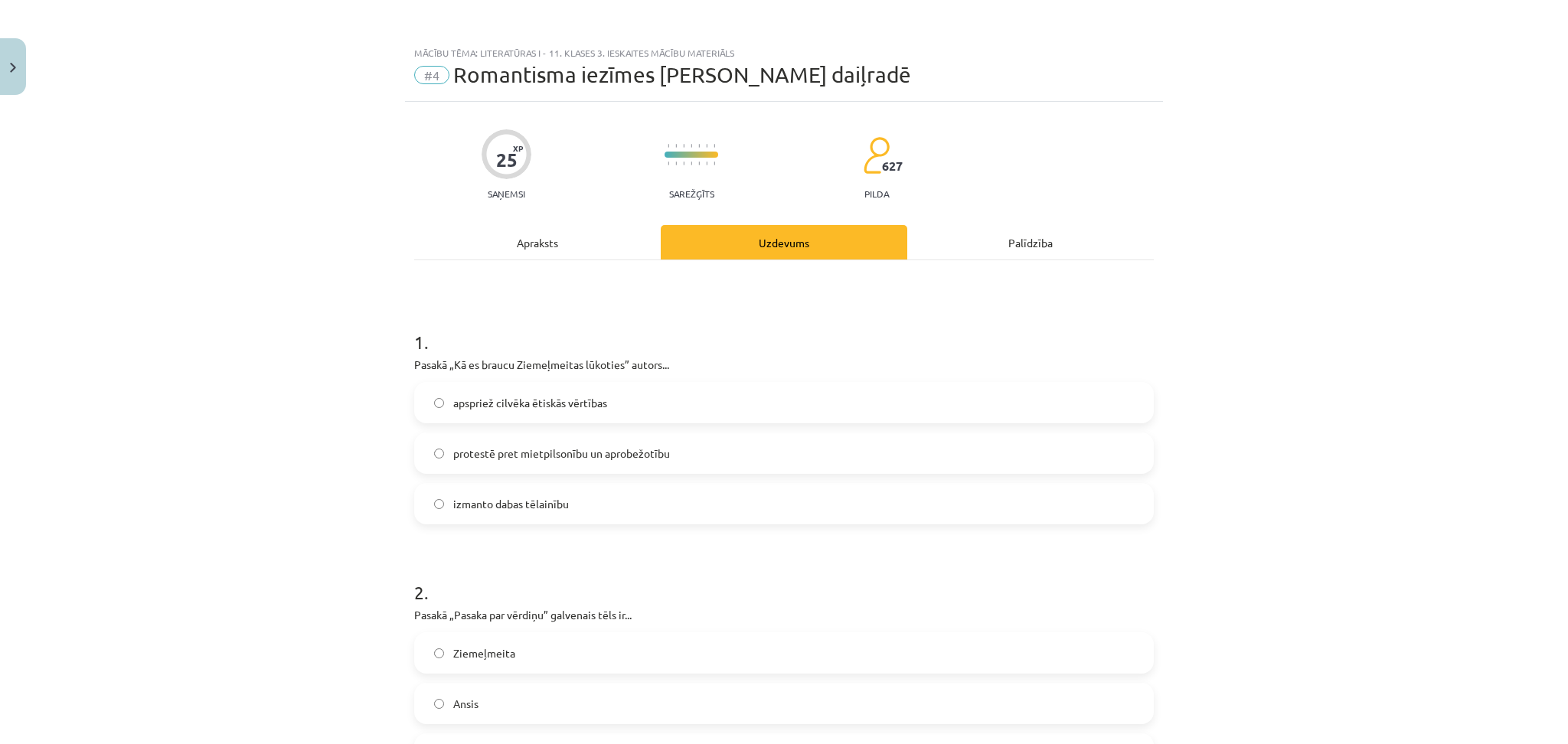
click at [529, 242] on div "Apraksts" at bounding box center [537, 242] width 247 height 34
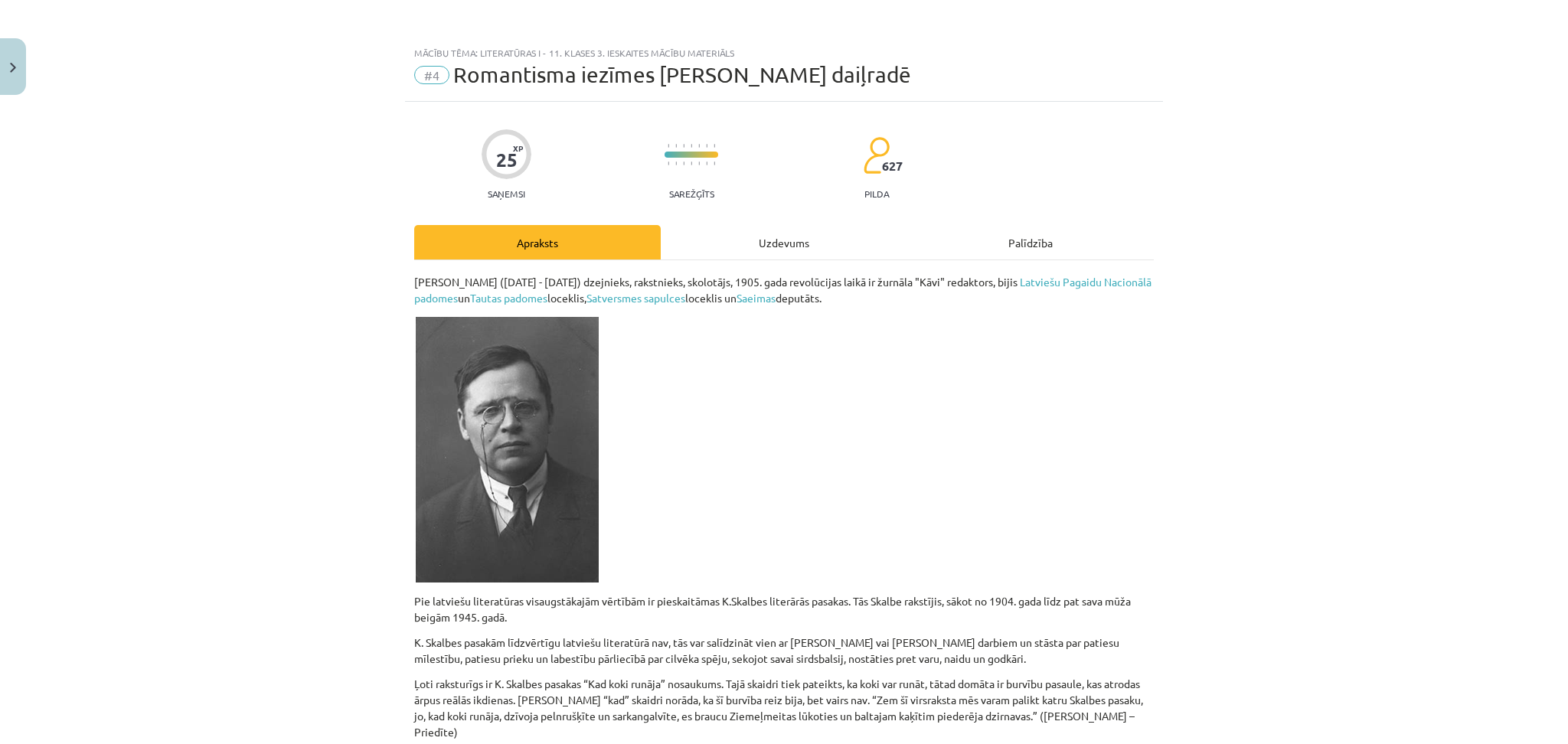
click at [730, 235] on div "Uzdevums" at bounding box center [784, 242] width 247 height 34
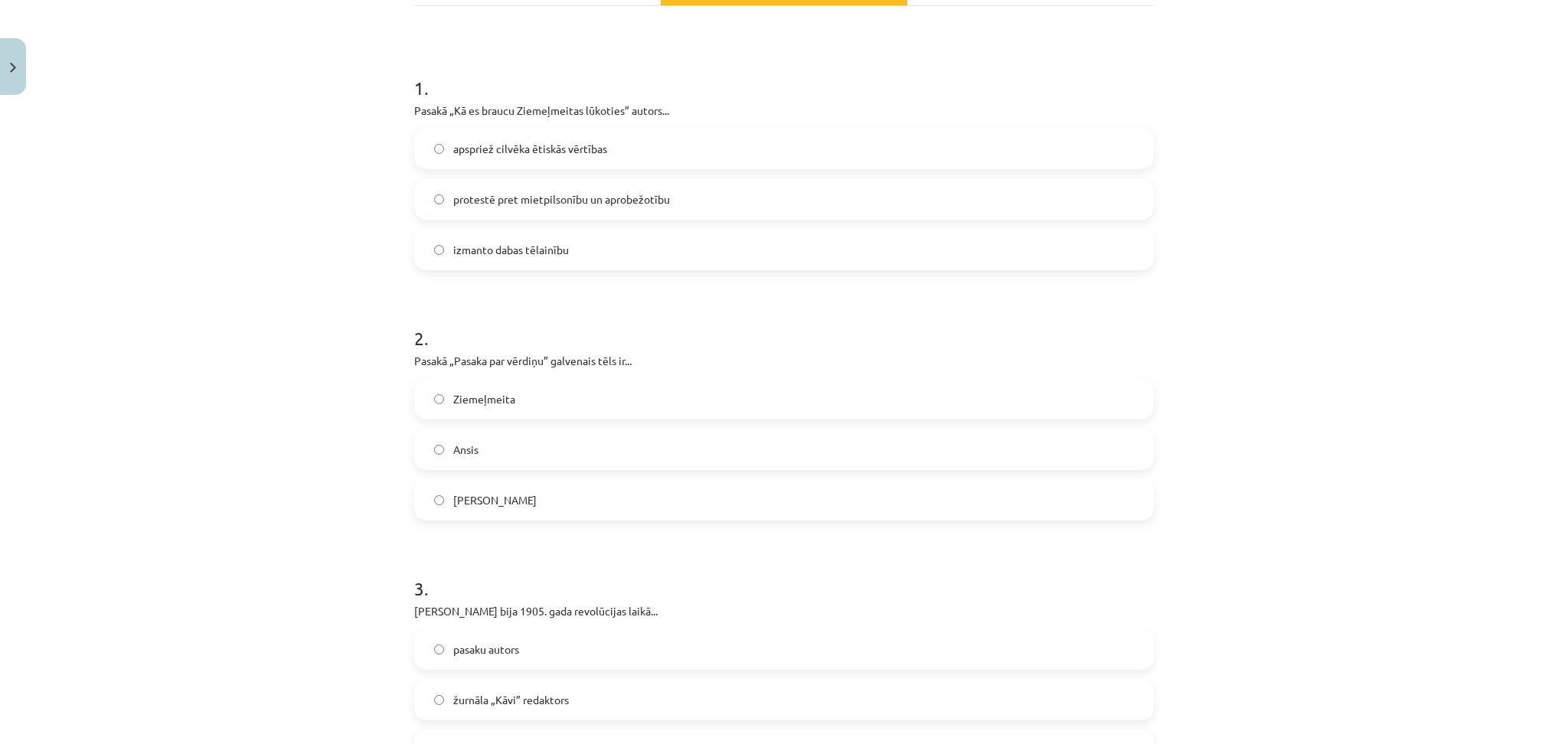
scroll to position [263, 0]
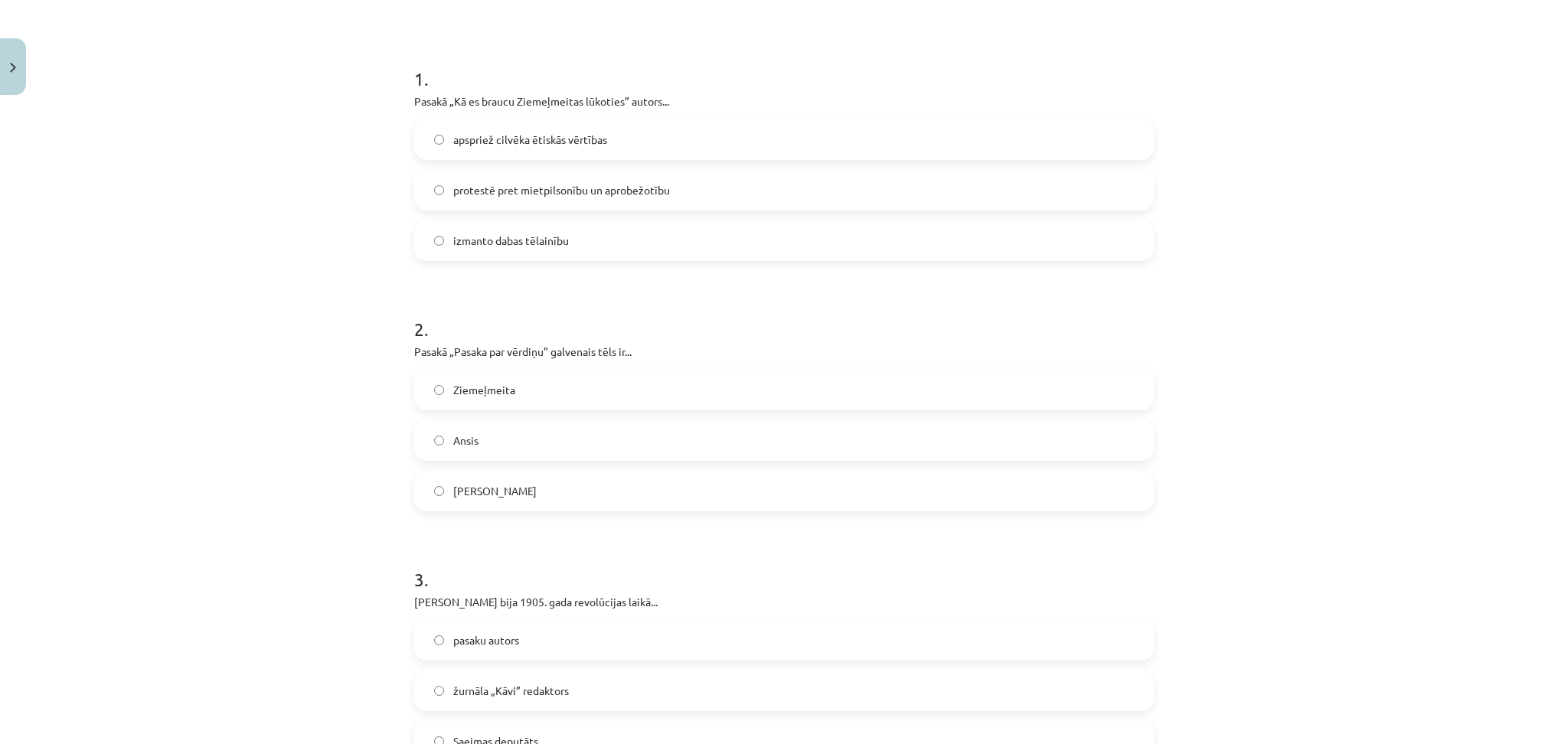
click at [480, 144] on span "apspriež cilvēka ētiskās vērtības" at bounding box center [531, 140] width 154 height 16
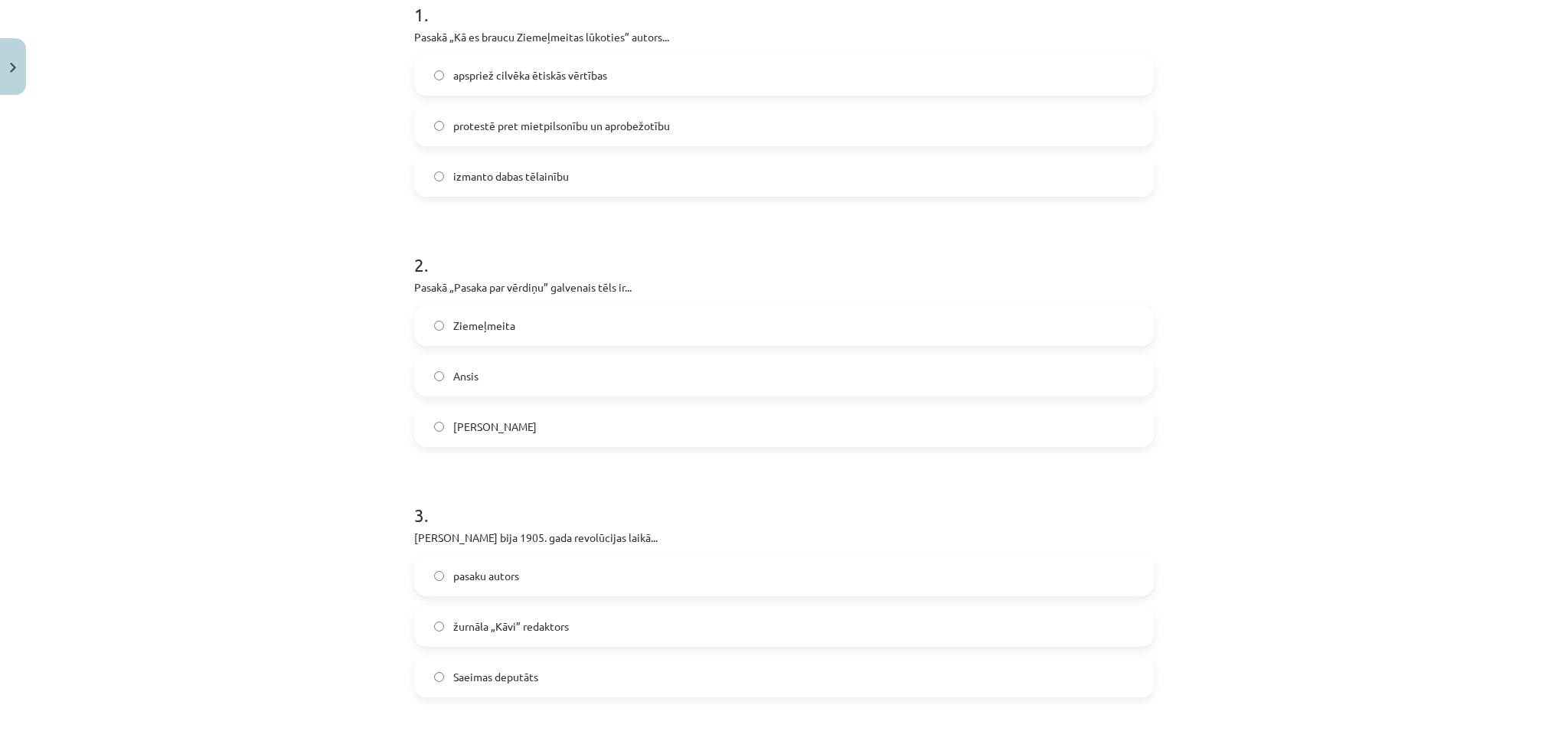
scroll to position [328, 0]
click at [458, 589] on label "pasaku autors" at bounding box center [784, 575] width 737 height 38
click at [454, 662] on label "Saeimas deputāts" at bounding box center [784, 676] width 737 height 38
click at [546, 620] on span "žurnāla „Kāvi” redaktors" at bounding box center [512, 626] width 116 height 16
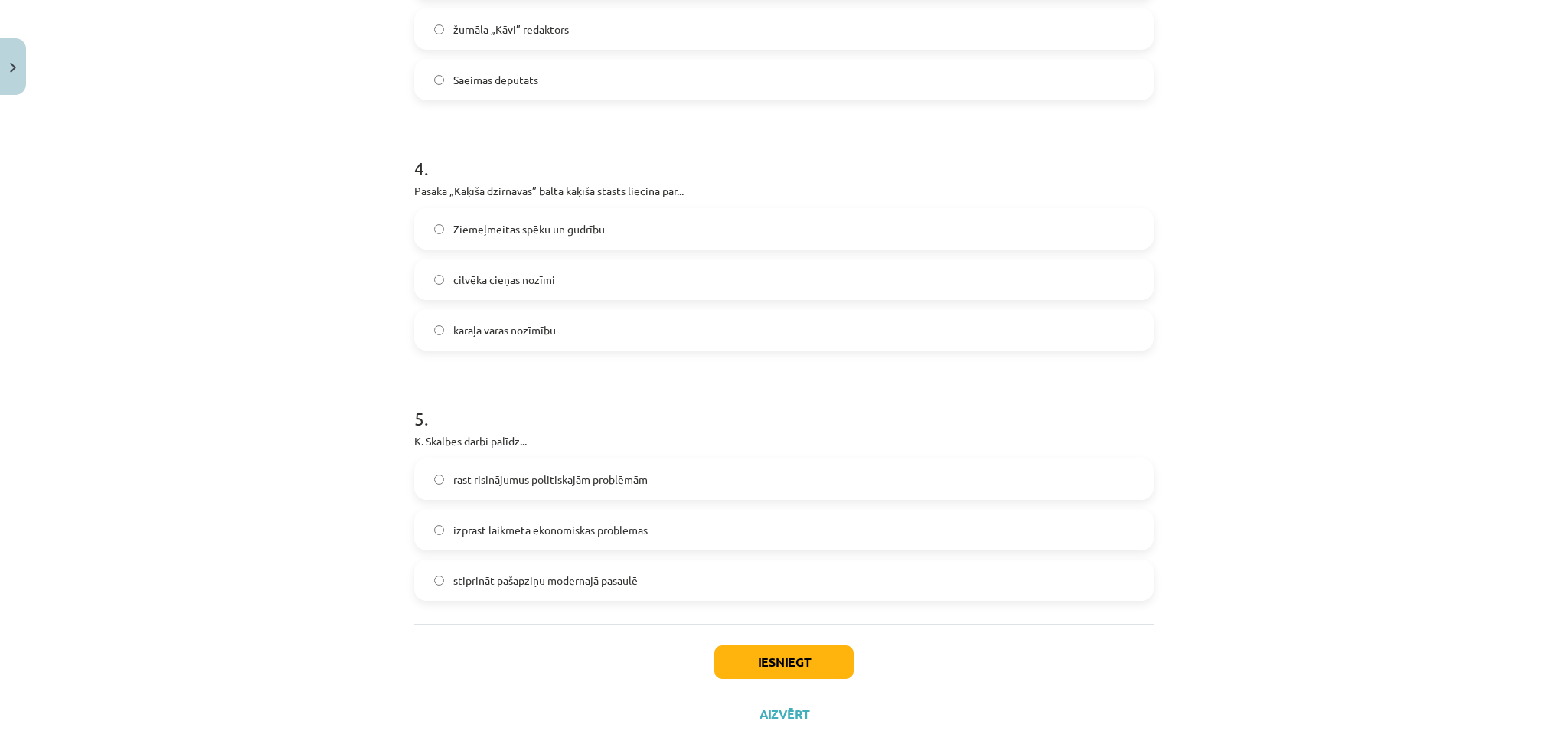
scroll to position [959, 0]
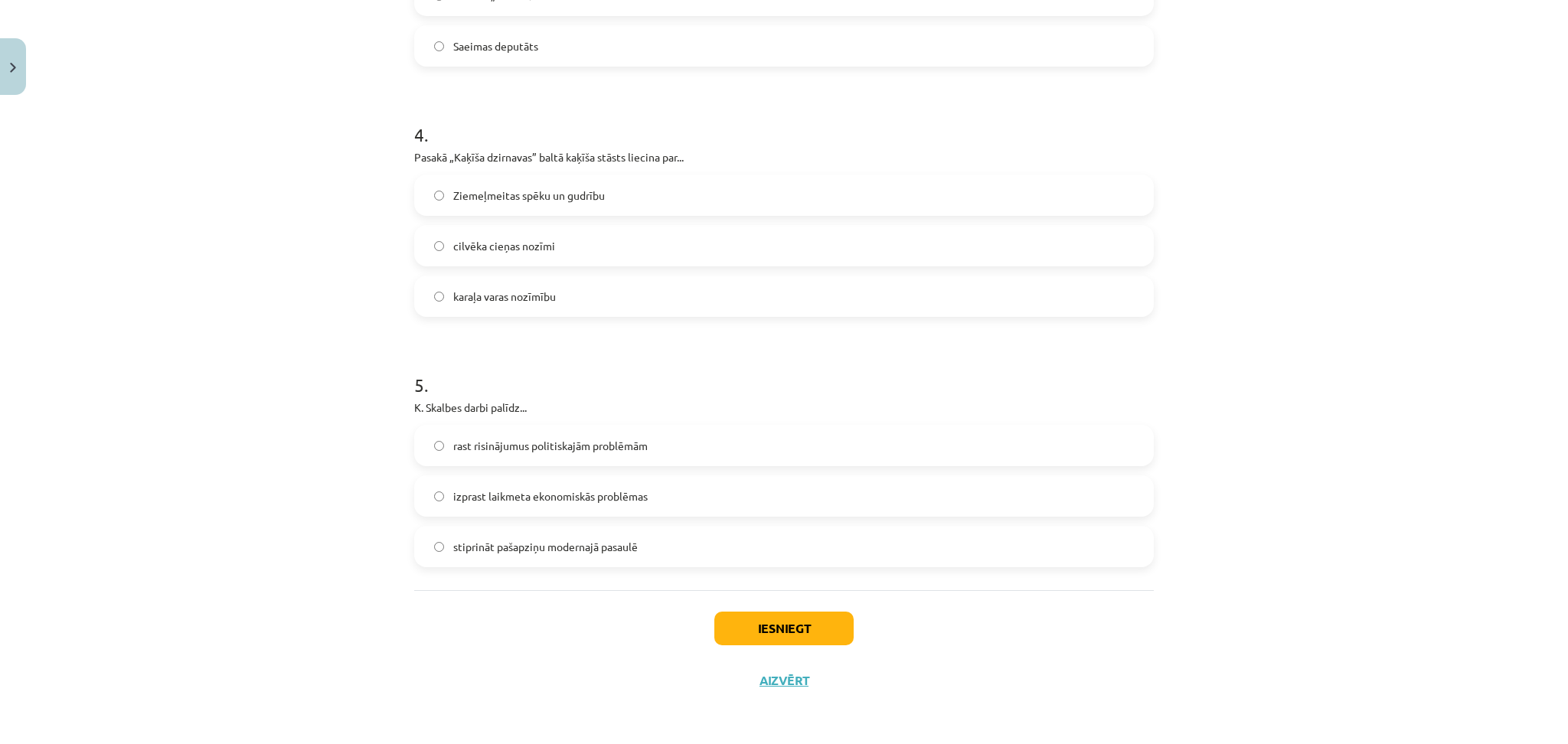
click at [506, 247] on span "cilvēka cieņas nozīmi" at bounding box center [504, 246] width 102 height 16
click at [519, 504] on label "izprast laikmeta ekonomiskās problēmas" at bounding box center [784, 497] width 737 height 38
click at [535, 552] on span "stiprināt pašapziņu modernajā pasaulē" at bounding box center [546, 547] width 185 height 16
click at [766, 616] on button "Iesniegt" at bounding box center [784, 628] width 140 height 33
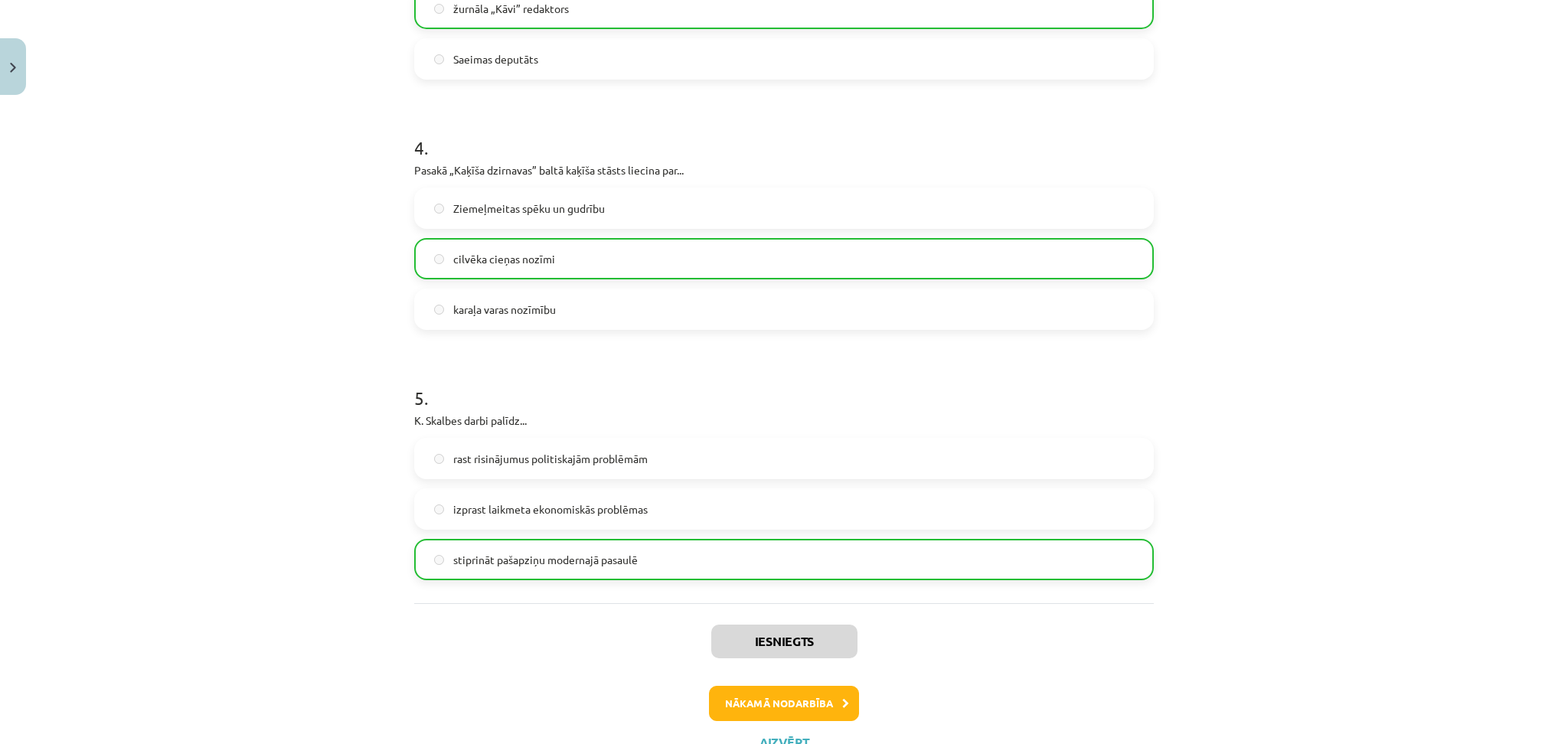
scroll to position [946, 0]
click at [769, 693] on button "Nākamā nodarbība" at bounding box center [784, 703] width 150 height 35
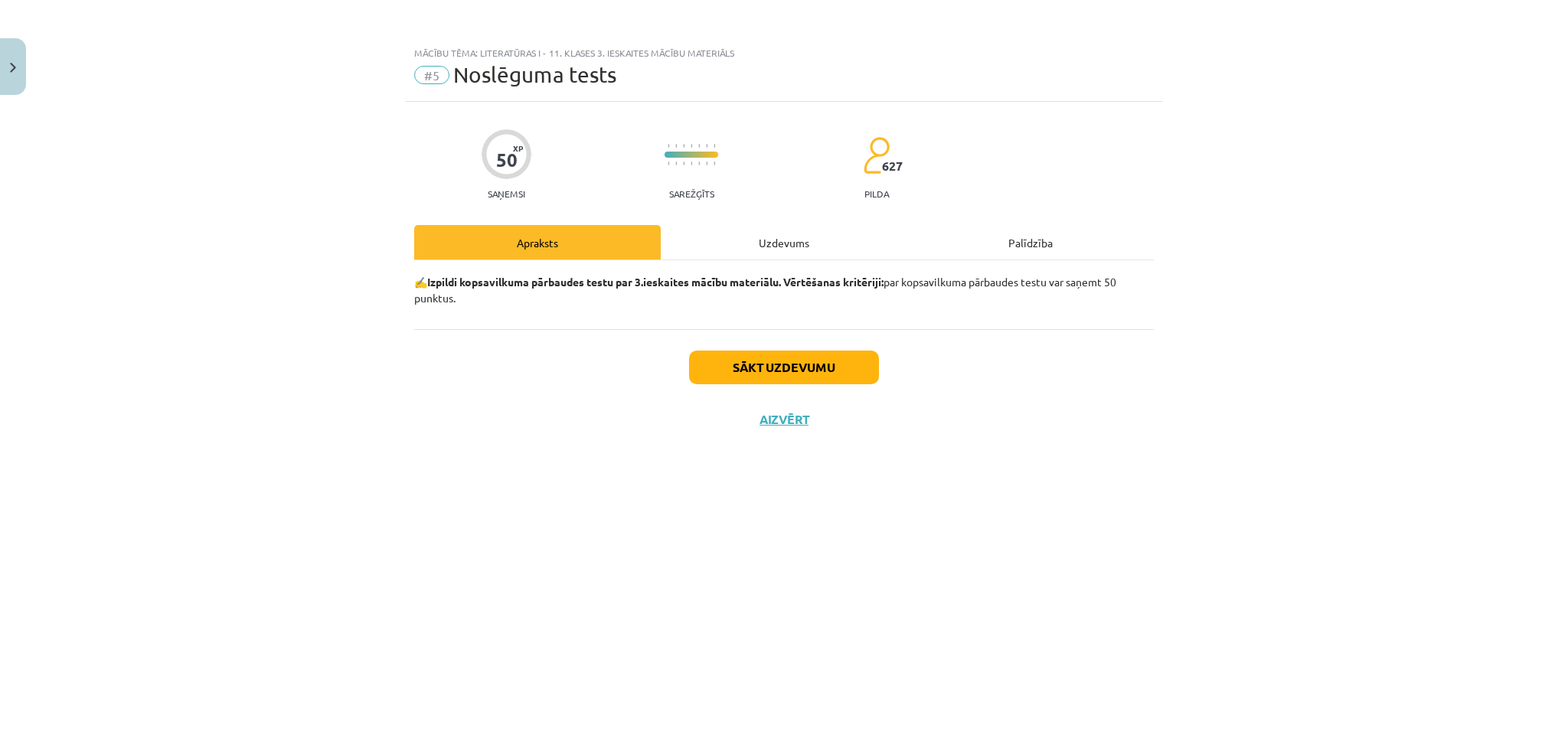
scroll to position [0, 0]
click at [755, 240] on div "Uzdevums" at bounding box center [784, 242] width 247 height 34
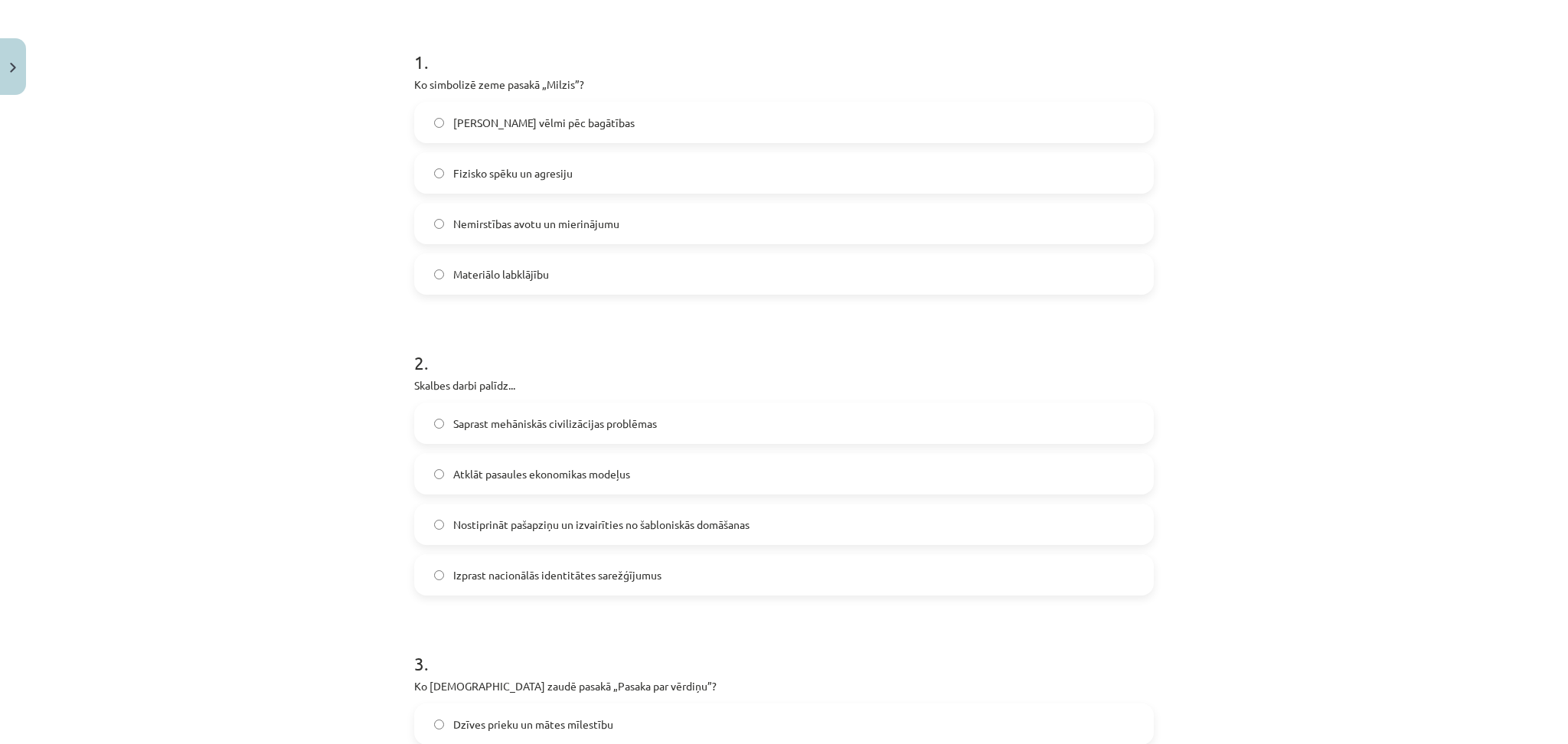
scroll to position [267, 0]
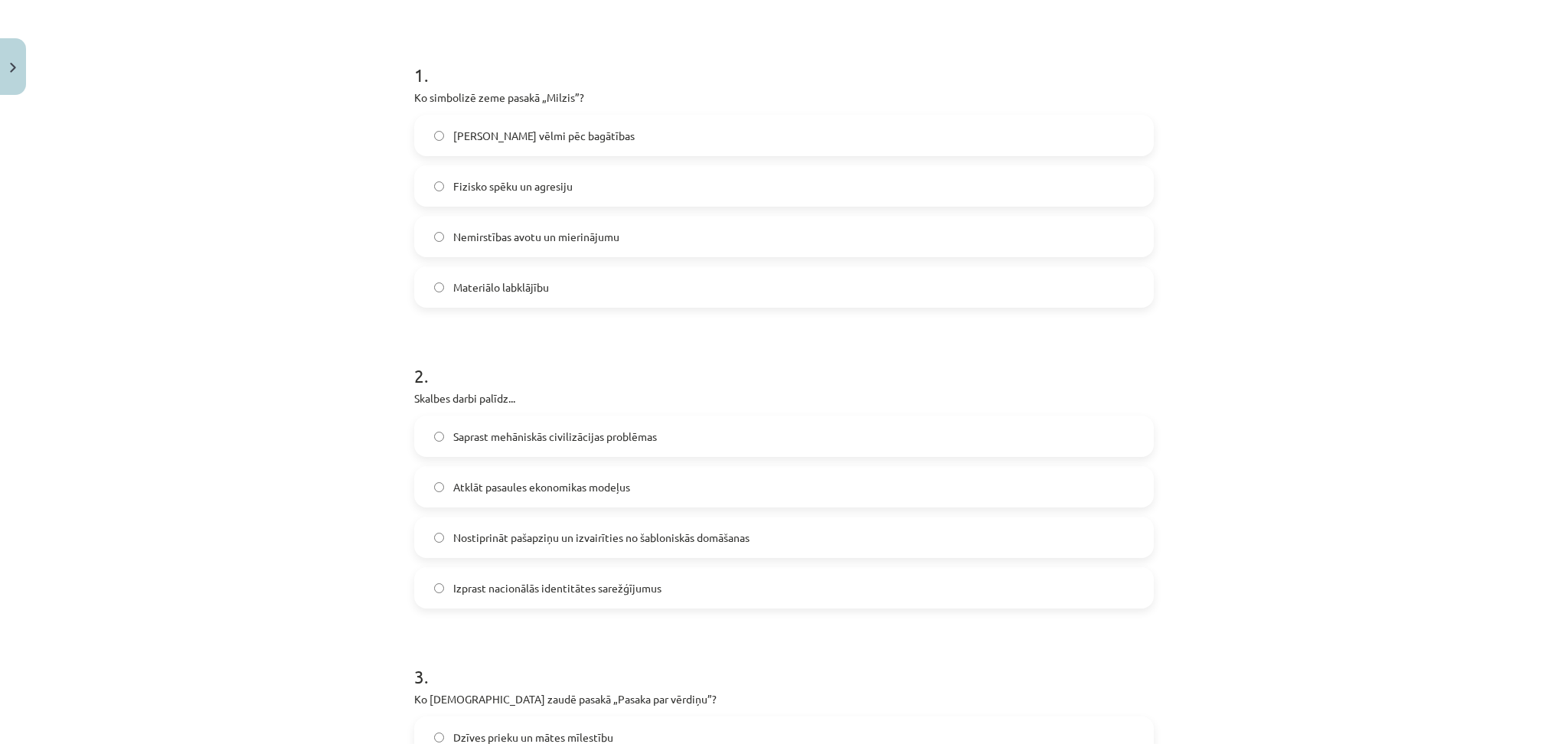
click at [479, 179] on span "Fizisko spēku un agresiju" at bounding box center [513, 186] width 120 height 16
click at [477, 601] on label "Izprast nacionālās identitātes sarežģījumus" at bounding box center [784, 588] width 737 height 38
click at [496, 247] on label "Nemirstības avotu un mierinājumu" at bounding box center [784, 236] width 737 height 38
click at [525, 545] on label "Nostiprināt pašapziņu un izvairīties no šabloniskās domāšanas" at bounding box center [784, 538] width 737 height 38
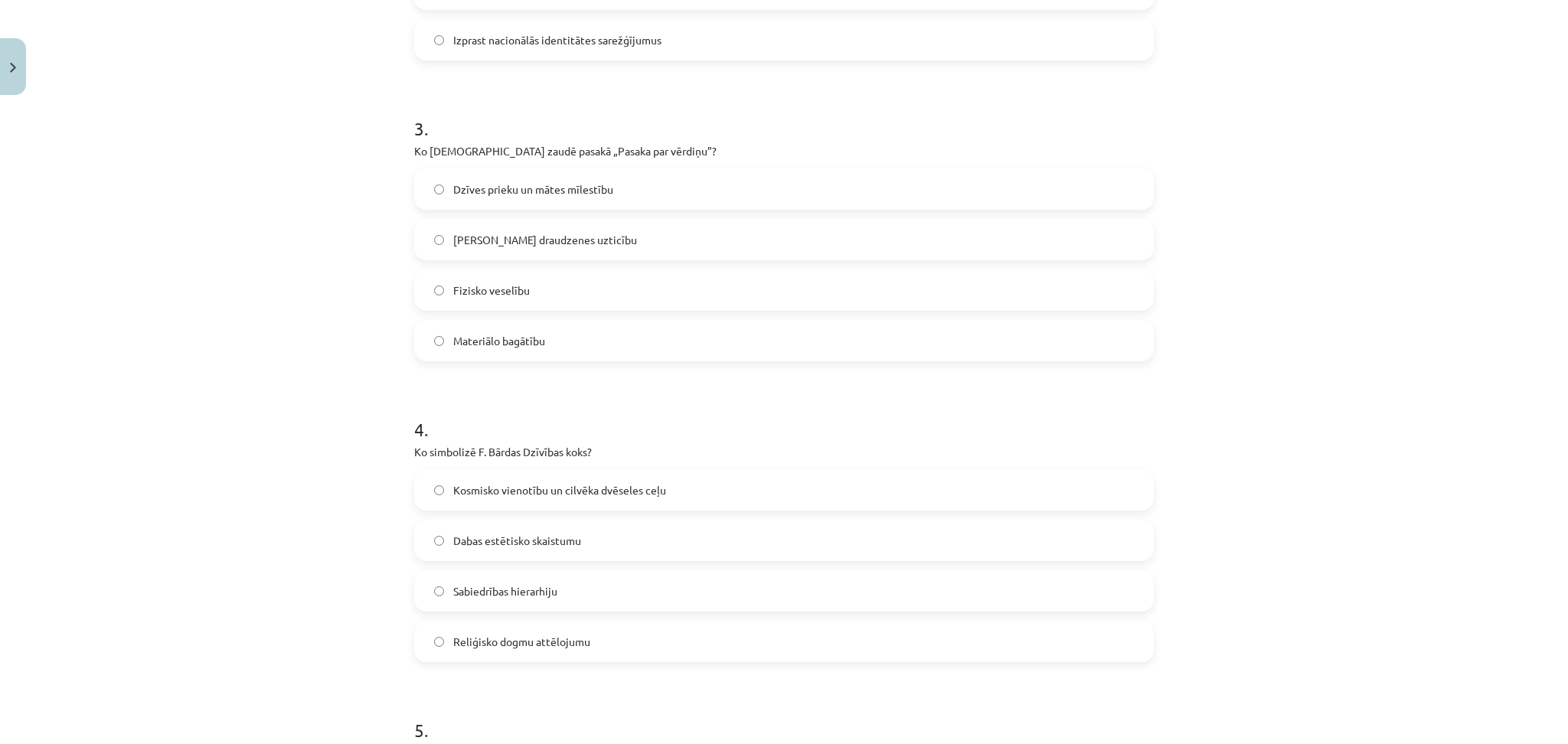
scroll to position [821, 0]
click at [454, 181] on span "Dzīves prieku un mātes mīlestību" at bounding box center [534, 184] width 160 height 16
click at [534, 645] on label "Reliģisko dogmu attēlojumu" at bounding box center [784, 636] width 737 height 38
click at [507, 489] on span "Kosmisko vienotību un cilvēka dvēseles ceļu" at bounding box center [560, 485] width 213 height 16
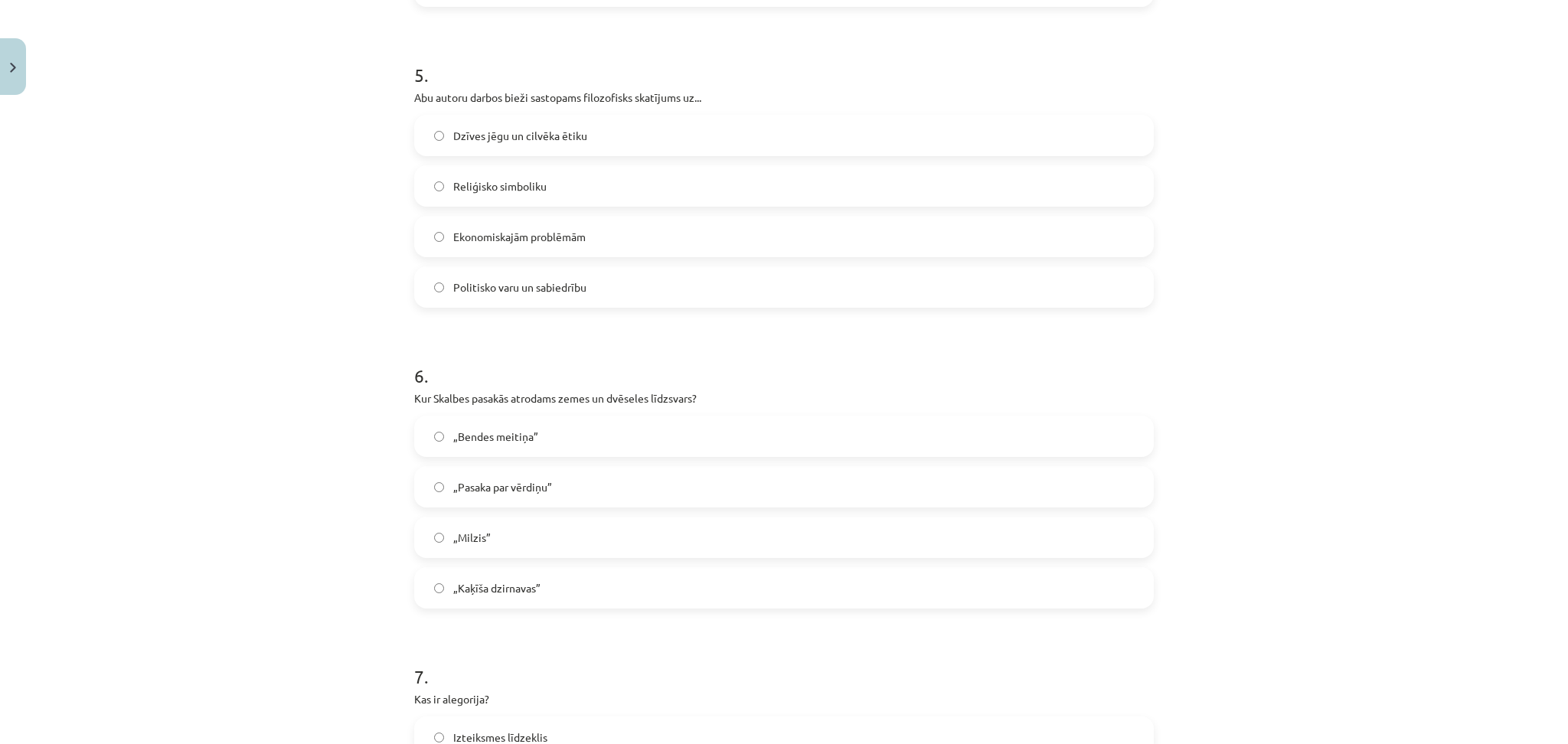
scroll to position [1478, 0]
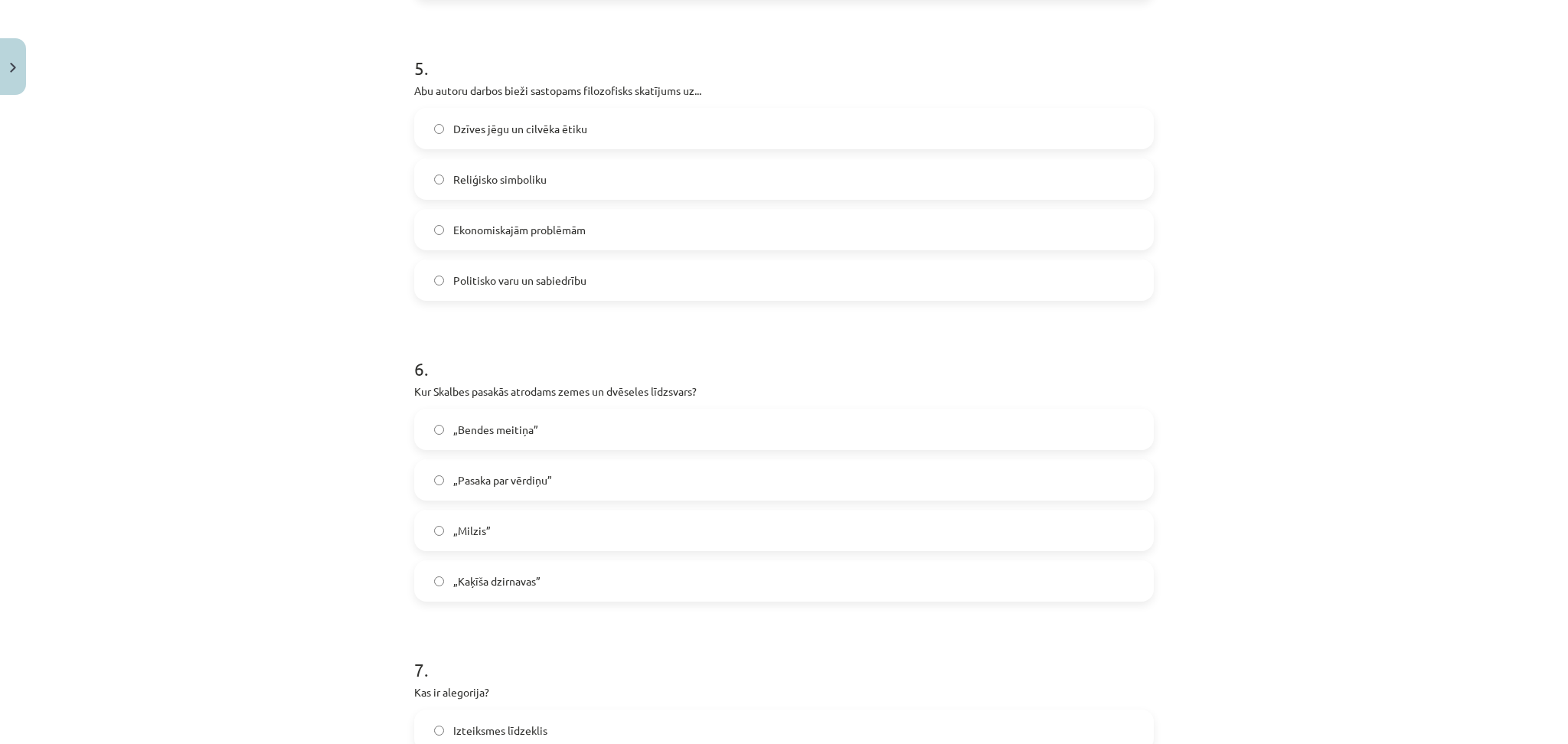
click at [504, 129] on span "Dzīves jēgu un cilvēka ētiku" at bounding box center [520, 129] width 134 height 16
click at [504, 477] on span "„Pasaka par vērdiņu”" at bounding box center [503, 481] width 99 height 16
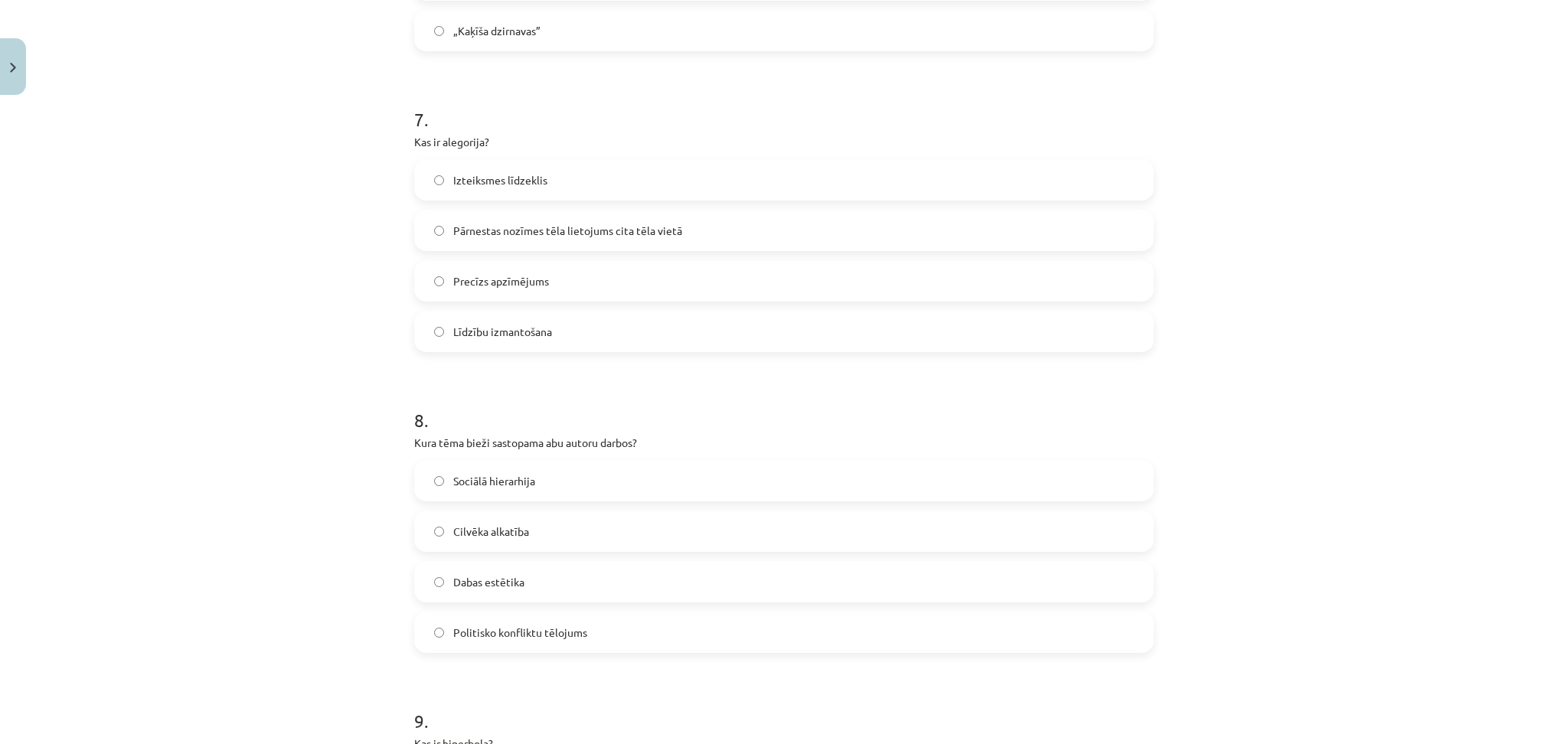
scroll to position [2029, 0]
click at [504, 172] on span "Izteiksmes līdzeklis" at bounding box center [500, 180] width 94 height 16
click at [590, 530] on label "Cilvēka alkatība" at bounding box center [784, 531] width 737 height 38
click at [478, 238] on label "Pārnestas nozīmes tēla lietojums cita tēla vietā" at bounding box center [784, 230] width 737 height 38
click at [481, 589] on span "Dabas estētika" at bounding box center [489, 582] width 71 height 16
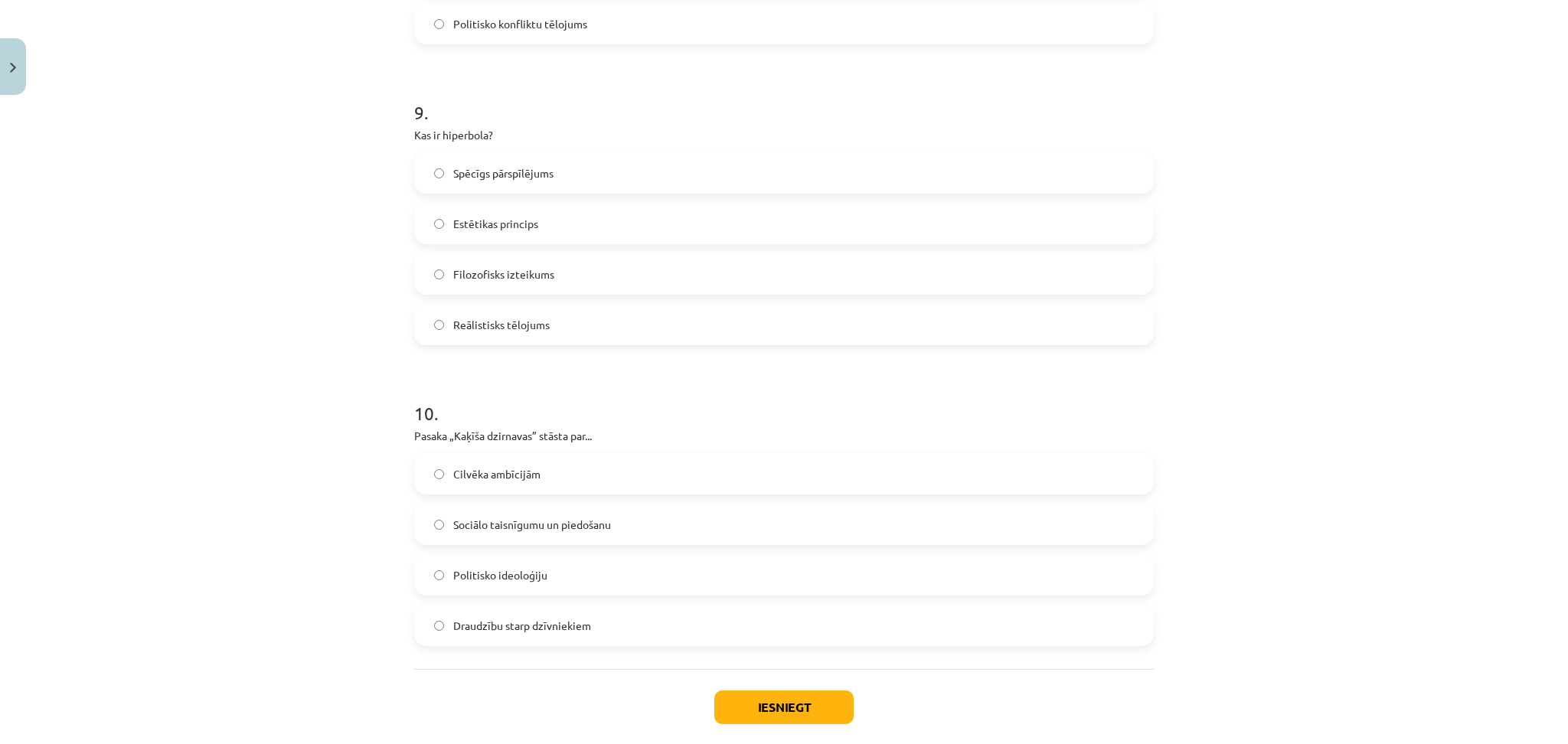
scroll to position [2634, 0]
click at [525, 178] on span "Spēcīgs pārspīlējums" at bounding box center [504, 176] width 100 height 16
click at [528, 631] on span "Draudzību starp dzīvniekiem" at bounding box center [523, 629] width 138 height 16
click at [476, 527] on span "Sociālo taisnīgumu un piedošanu" at bounding box center [532, 528] width 158 height 16
click at [798, 704] on button "Iesniegt" at bounding box center [784, 711] width 140 height 33
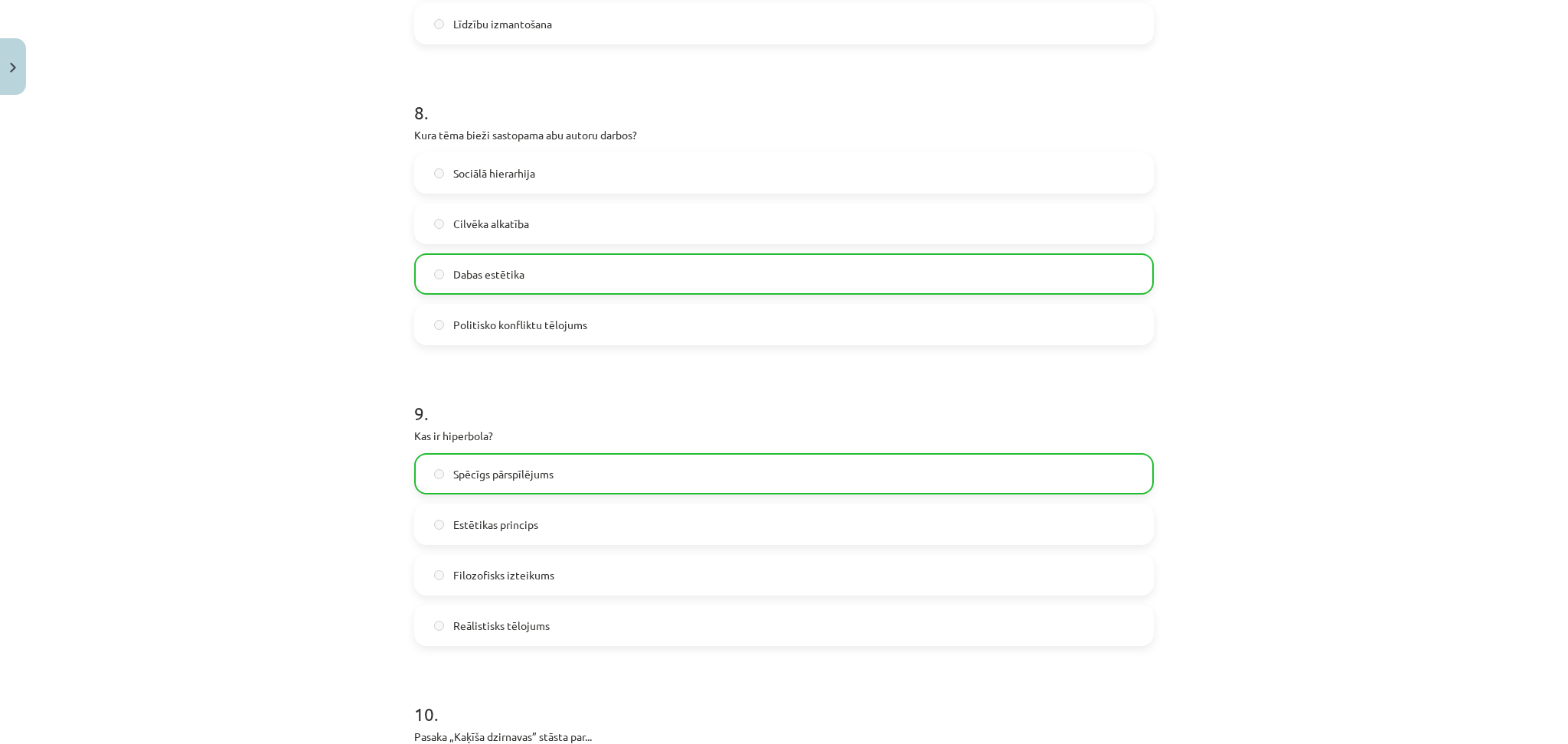
scroll to position [2765, 0]
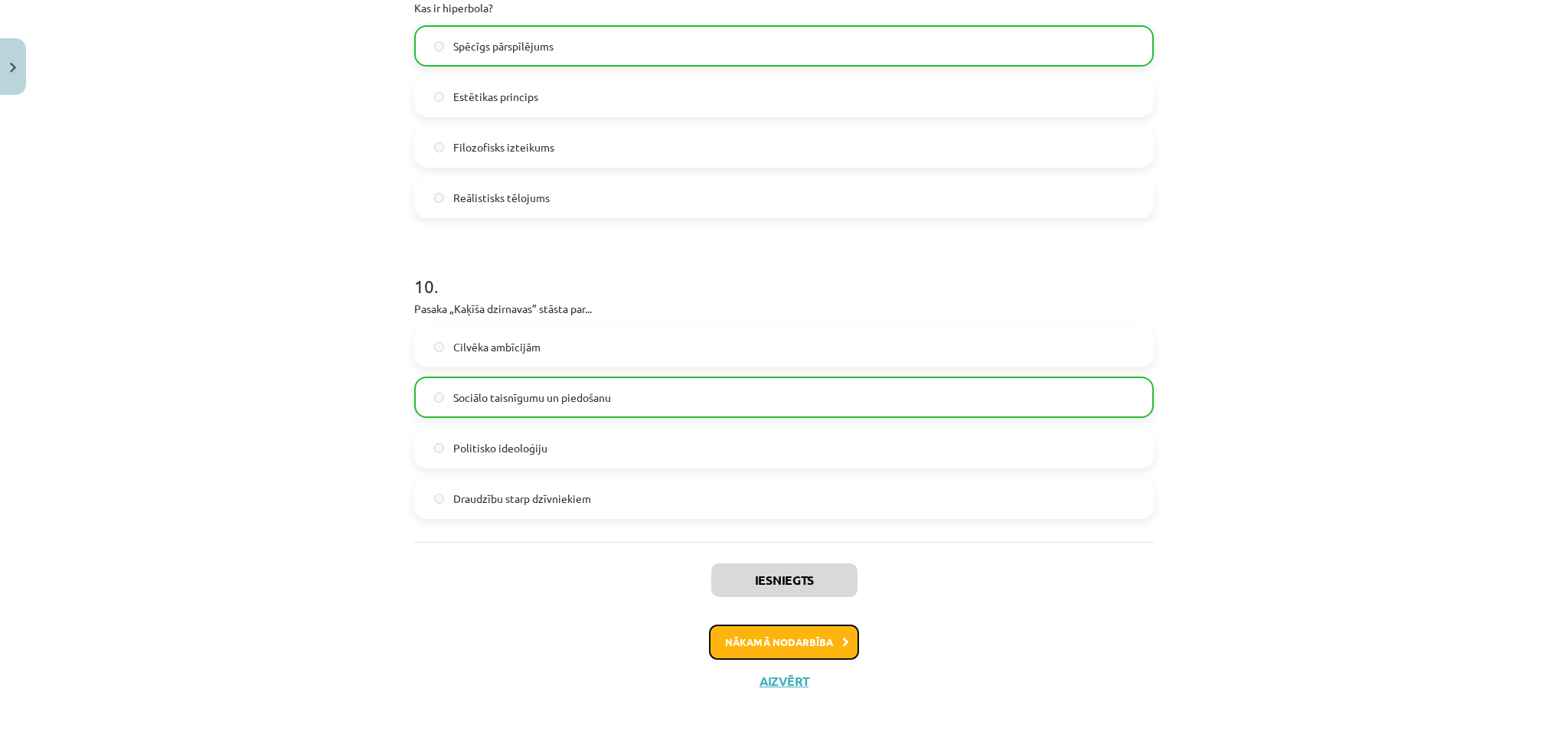
click at [797, 649] on button "Nākamā nodarbība" at bounding box center [784, 642] width 150 height 35
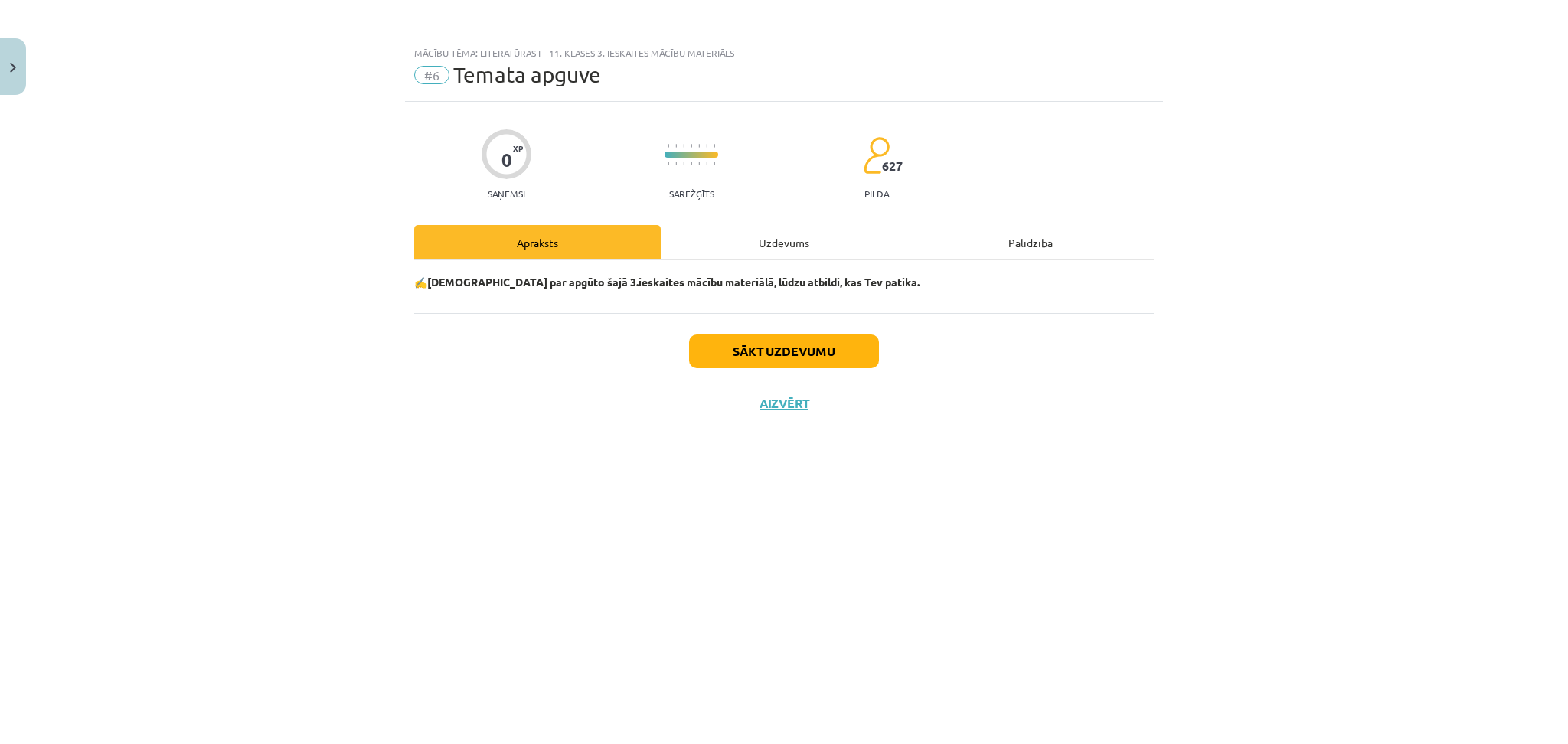
click at [784, 240] on div "Uzdevums" at bounding box center [784, 242] width 247 height 34
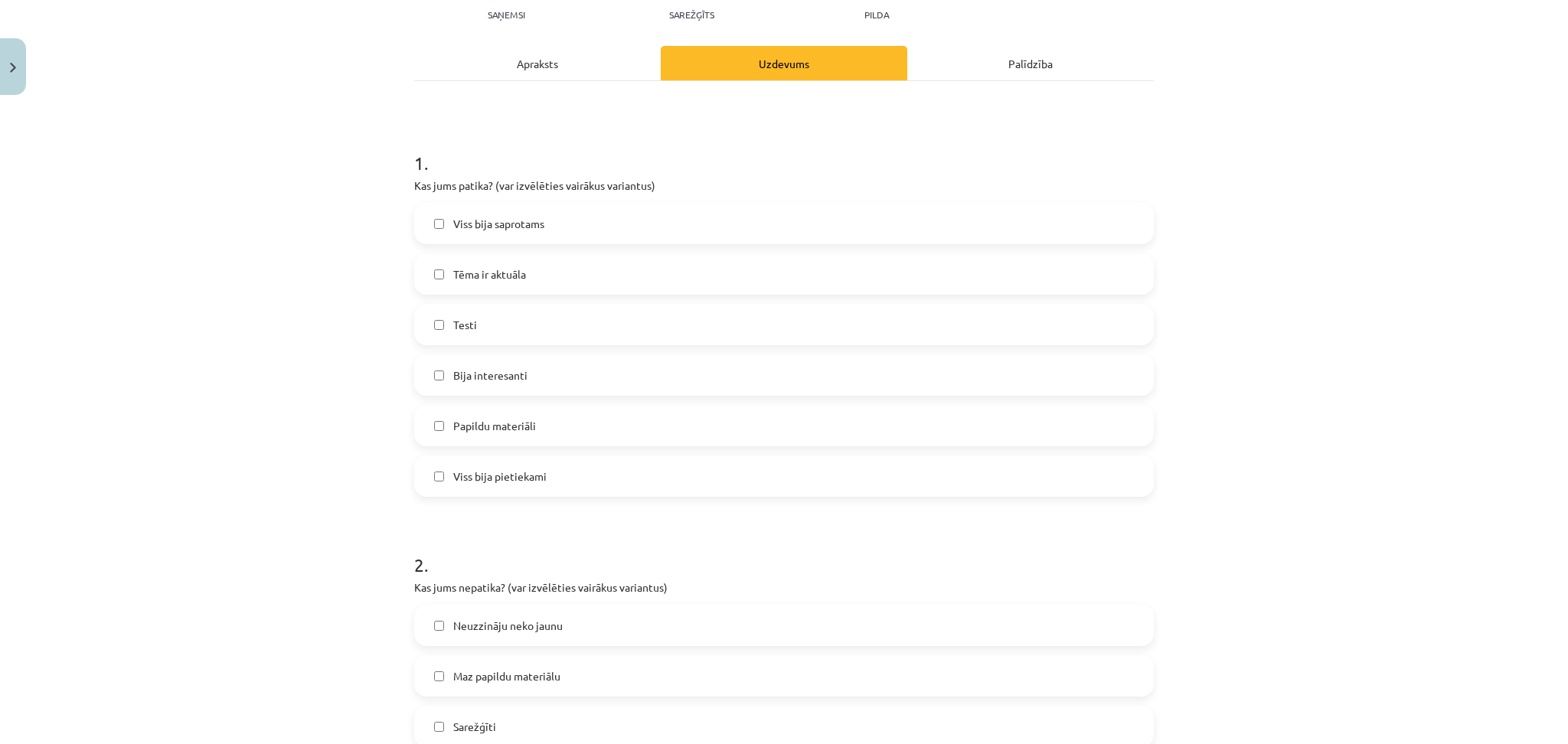
scroll to position [284, 0]
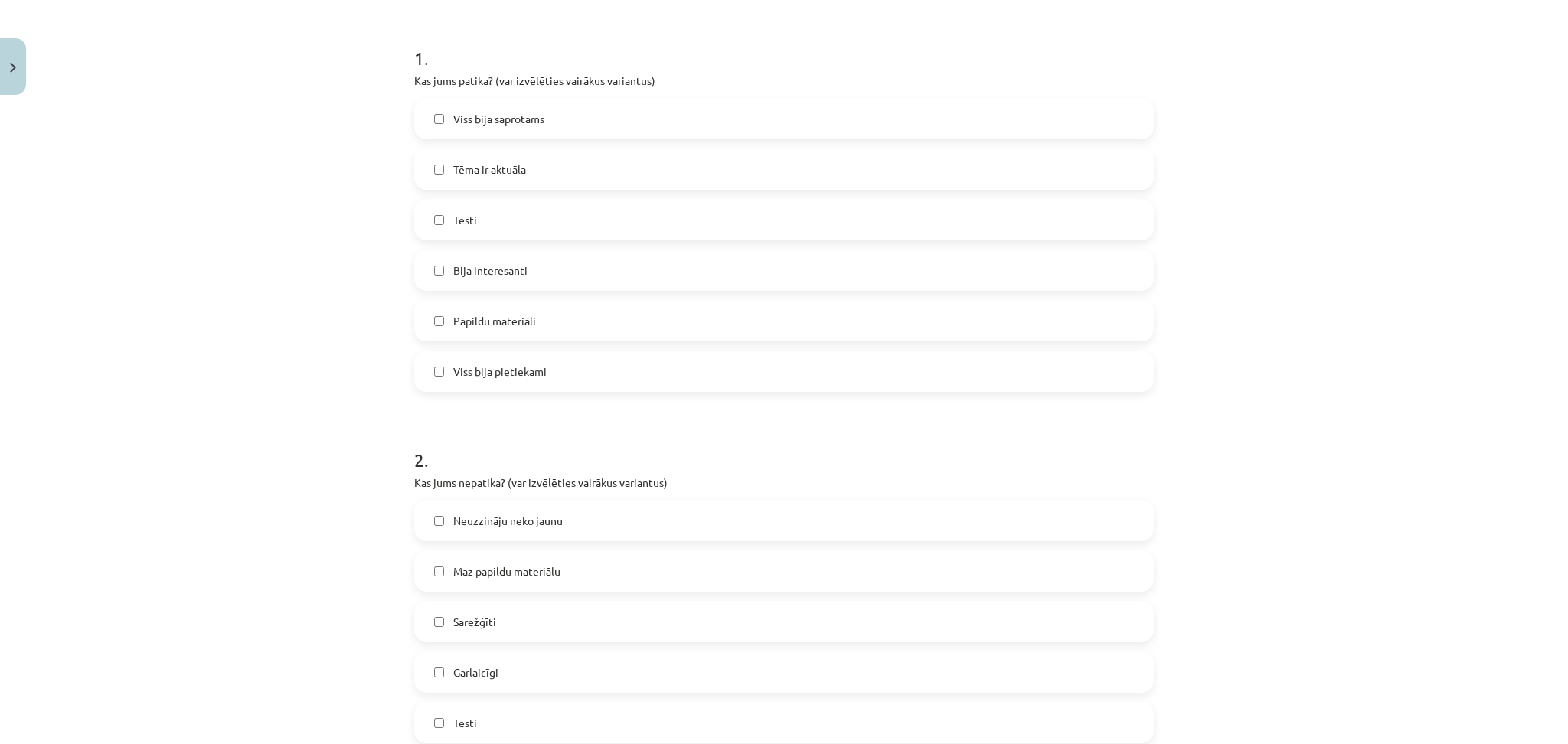
click at [493, 379] on span "Viss bija pietiekami" at bounding box center [500, 372] width 94 height 16
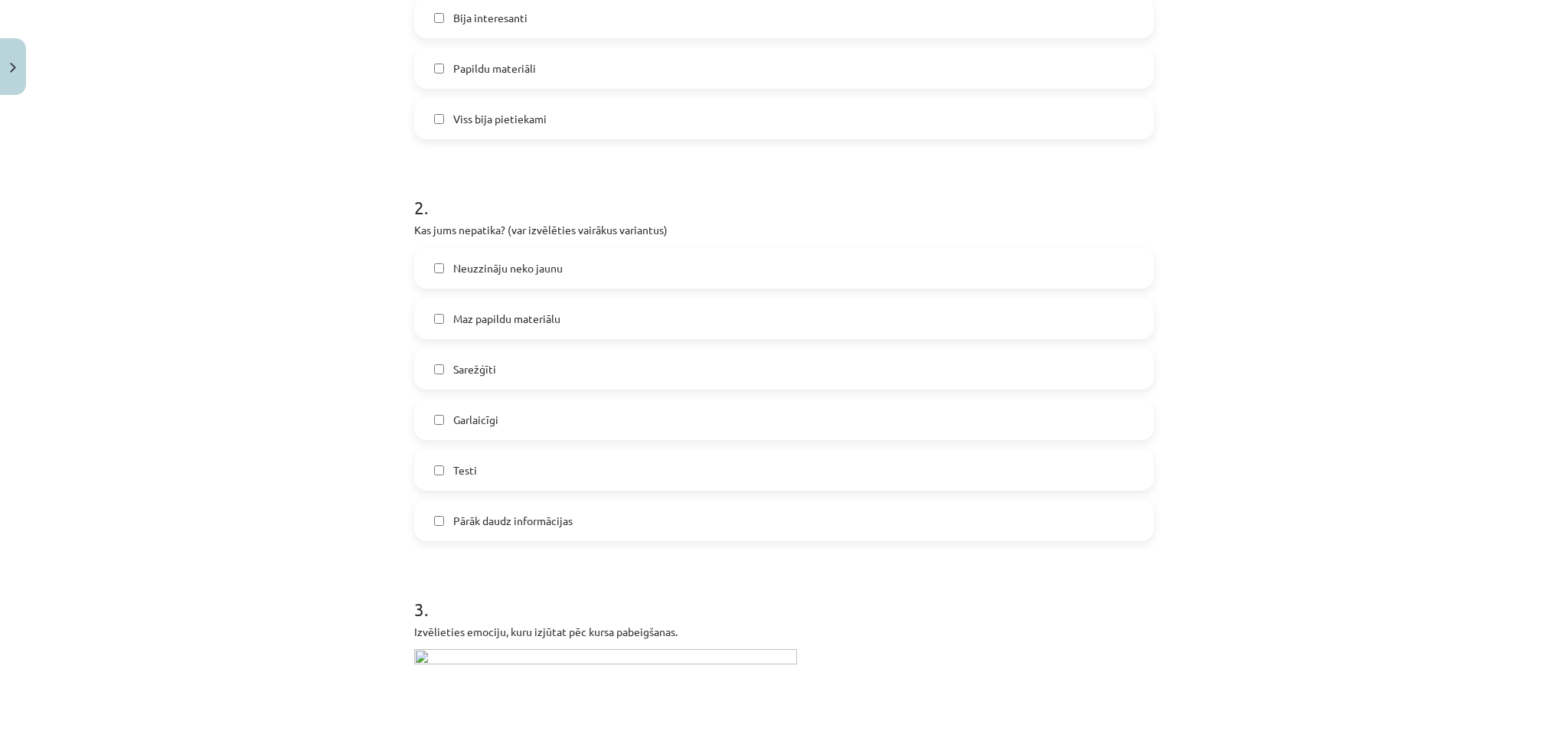
scroll to position [537, 0]
click at [492, 418] on label "Garlaicīgi" at bounding box center [784, 420] width 737 height 38
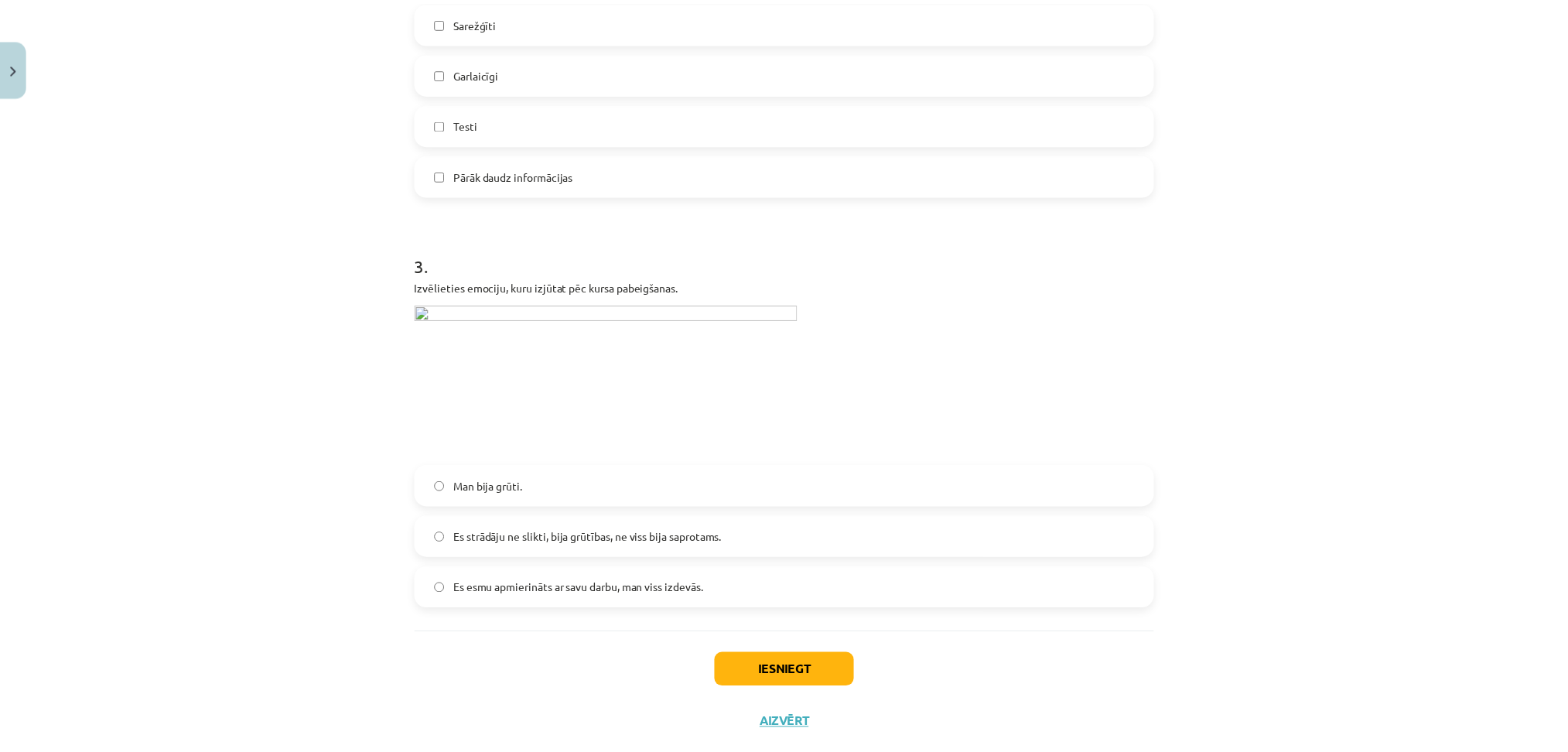
scroll to position [908, 0]
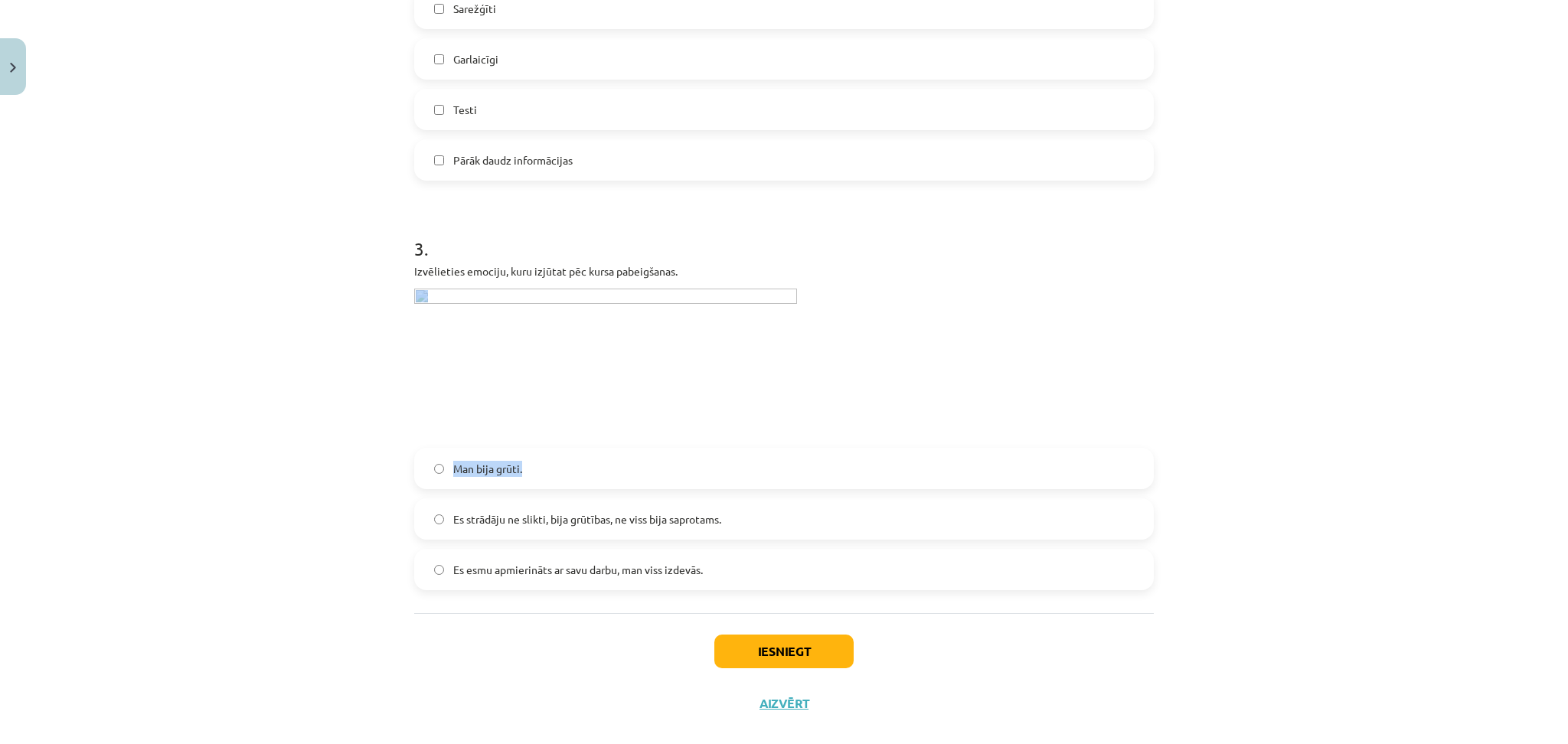
drag, startPoint x: 266, startPoint y: 491, endPoint x: 311, endPoint y: 408, distance: 94.4
click at [311, 408] on div "Mācību tēma: Literatūras i - 11. klases 3. ieskaites mācību materiāls #6 Temata…" at bounding box center [784, 372] width 1568 height 744
click at [542, 575] on span "Es esmu apmierināts ar savu darbu, man viss izdevās." at bounding box center [578, 570] width 250 height 16
click at [747, 642] on button "Iesniegt" at bounding box center [784, 651] width 140 height 33
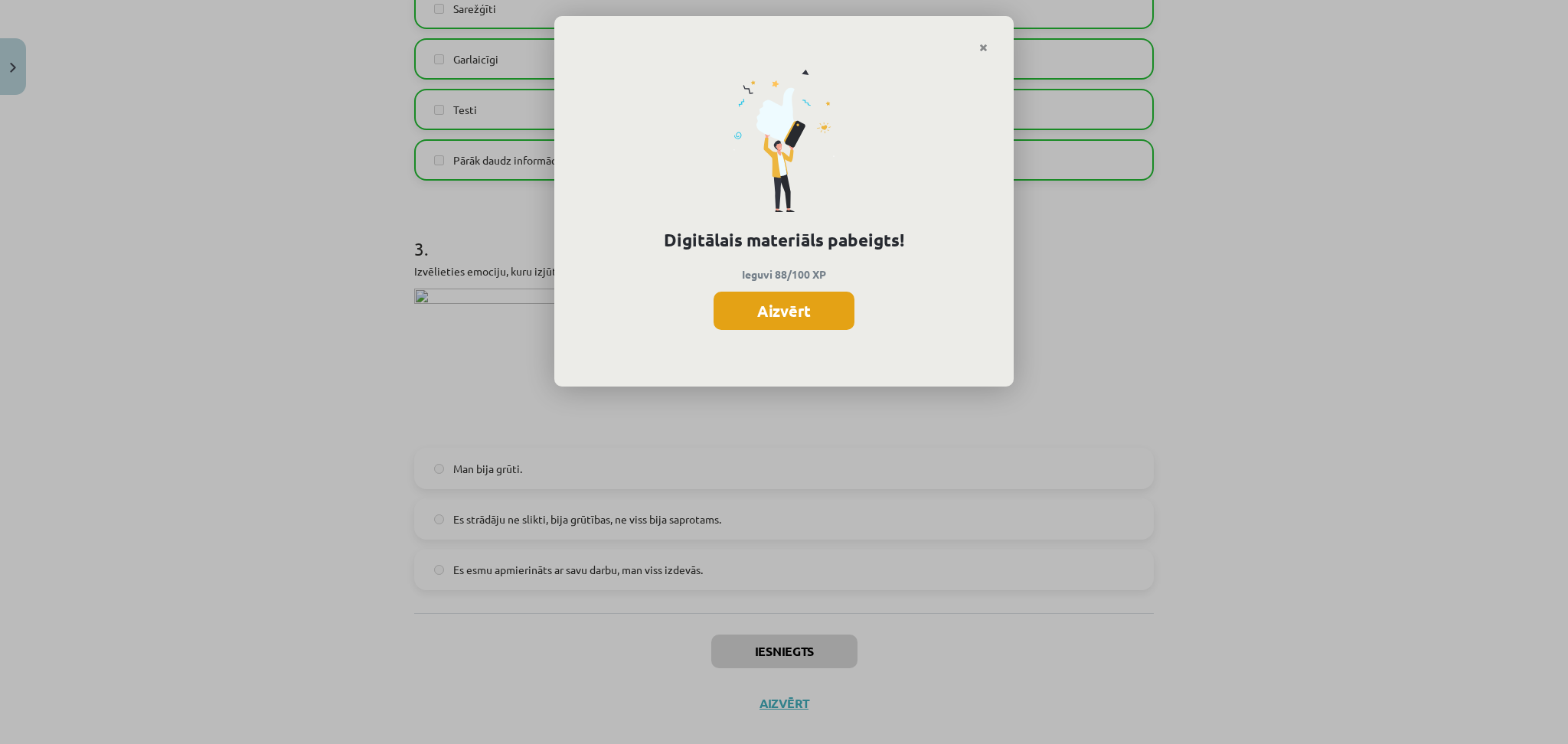
click at [793, 306] on button "Aizvērt" at bounding box center [784, 311] width 141 height 38
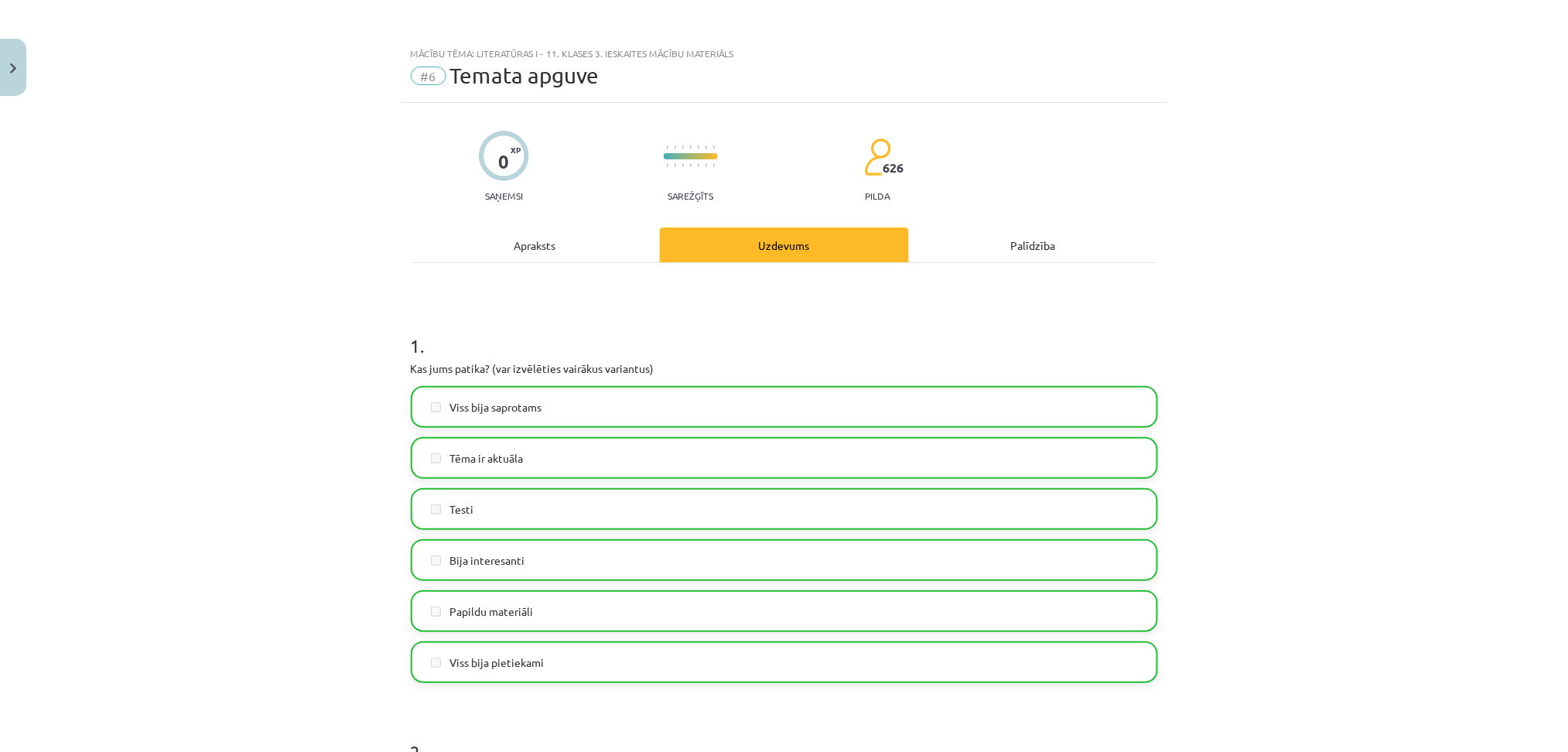
scroll to position [0, 0]
click at [19, 54] on button "Close" at bounding box center [13, 67] width 26 height 57
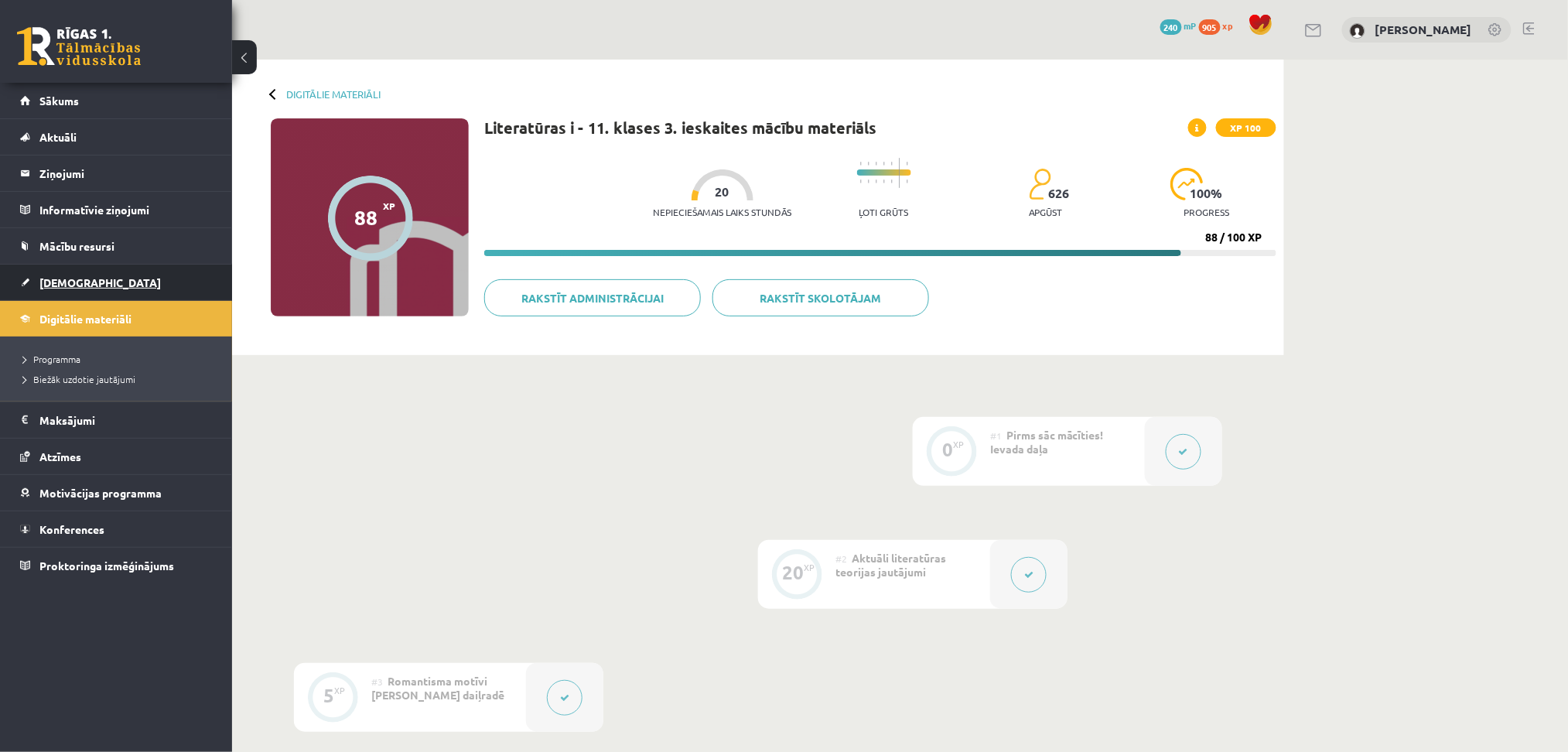
click at [64, 289] on link "[DEMOGRAPHIC_DATA]" at bounding box center [116, 282] width 192 height 35
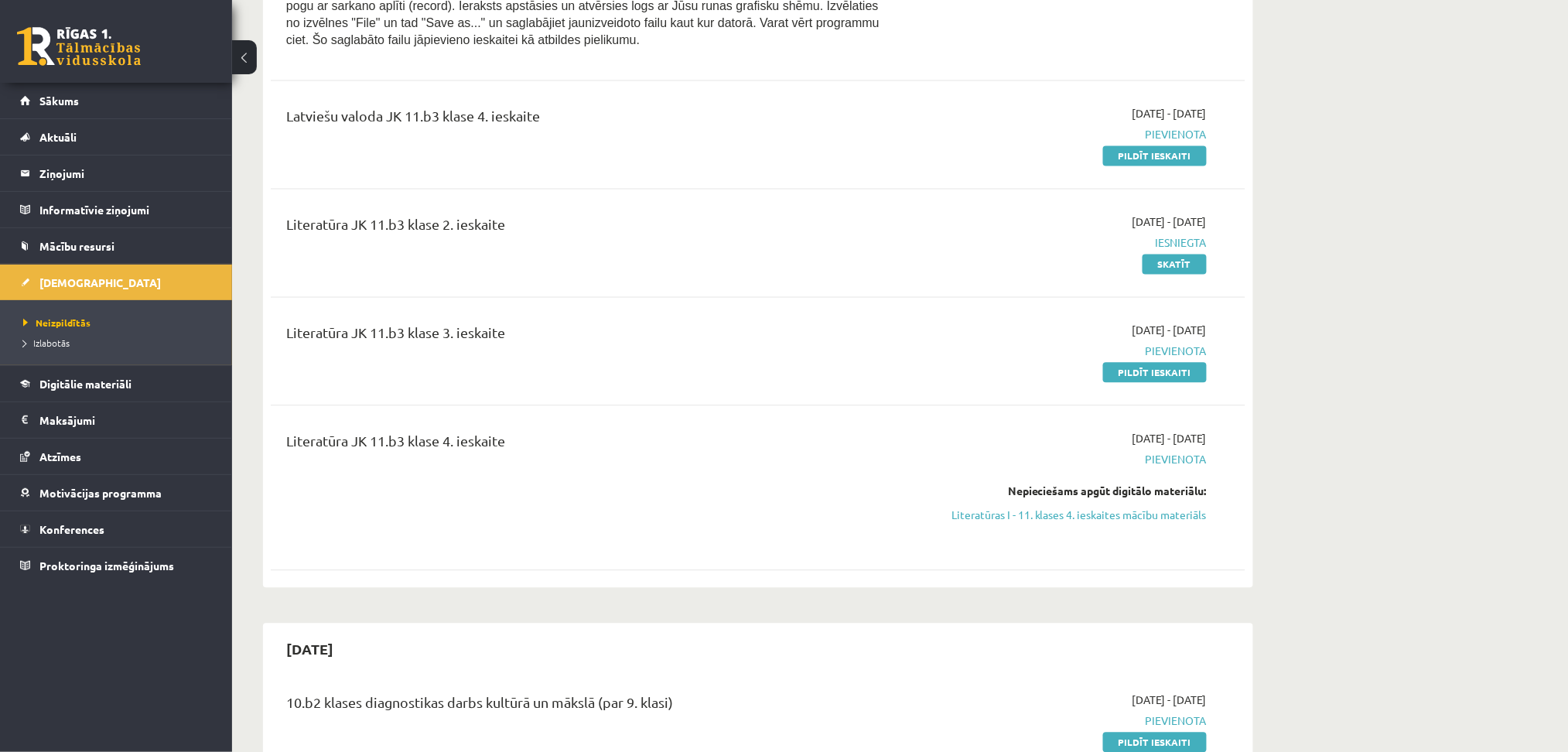
scroll to position [1011, 0]
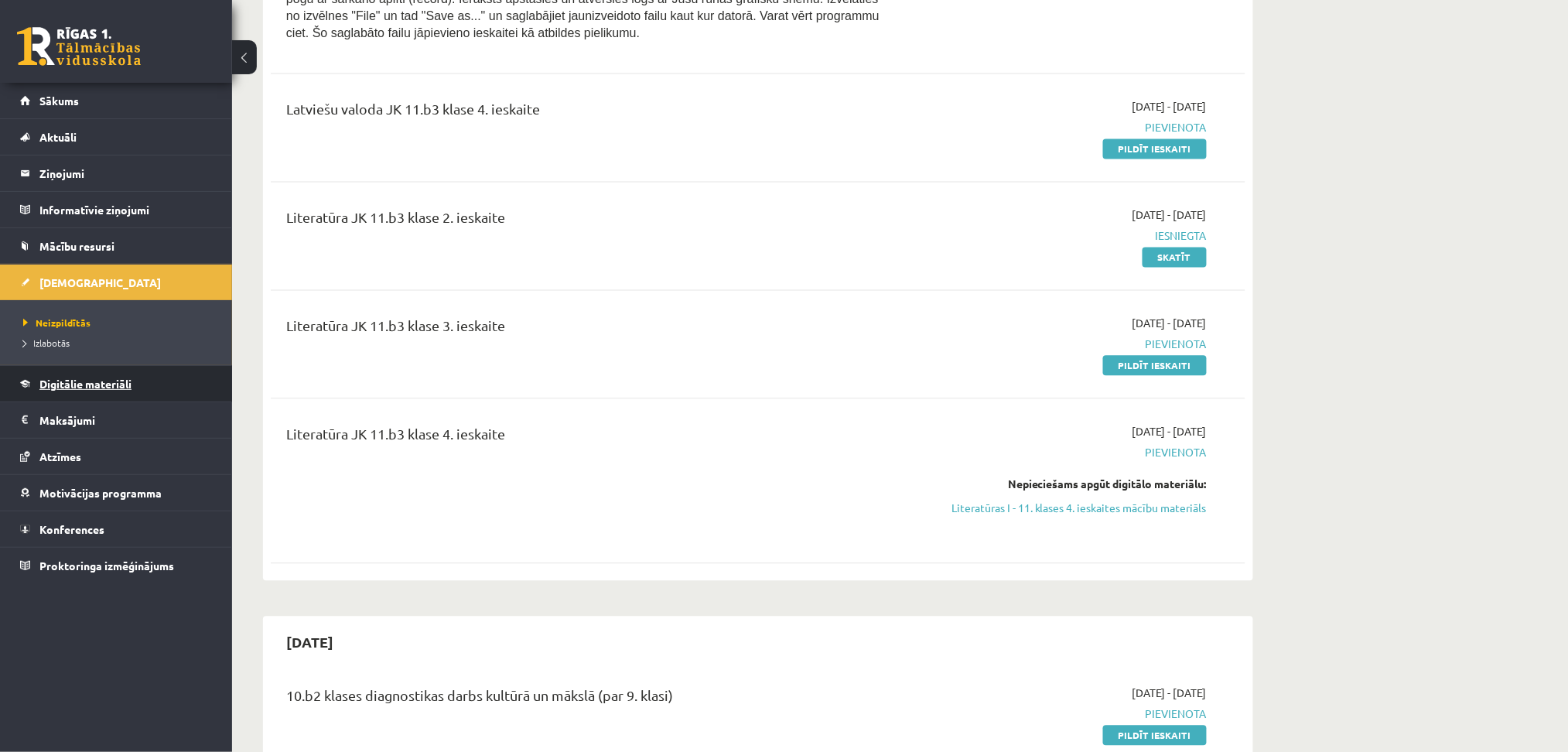
click at [68, 393] on link "Digitālie materiāli" at bounding box center [116, 384] width 192 height 35
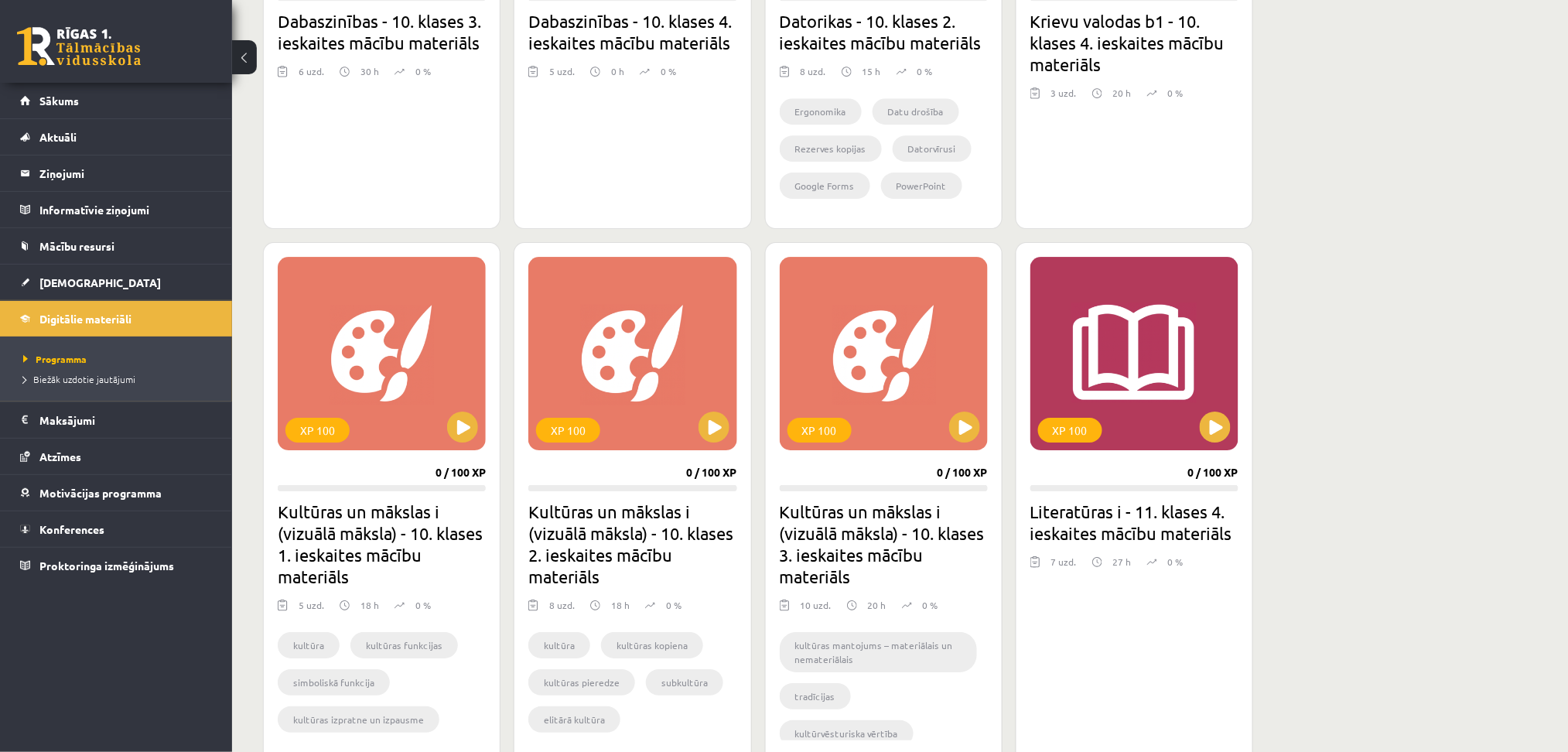
scroll to position [1747, 0]
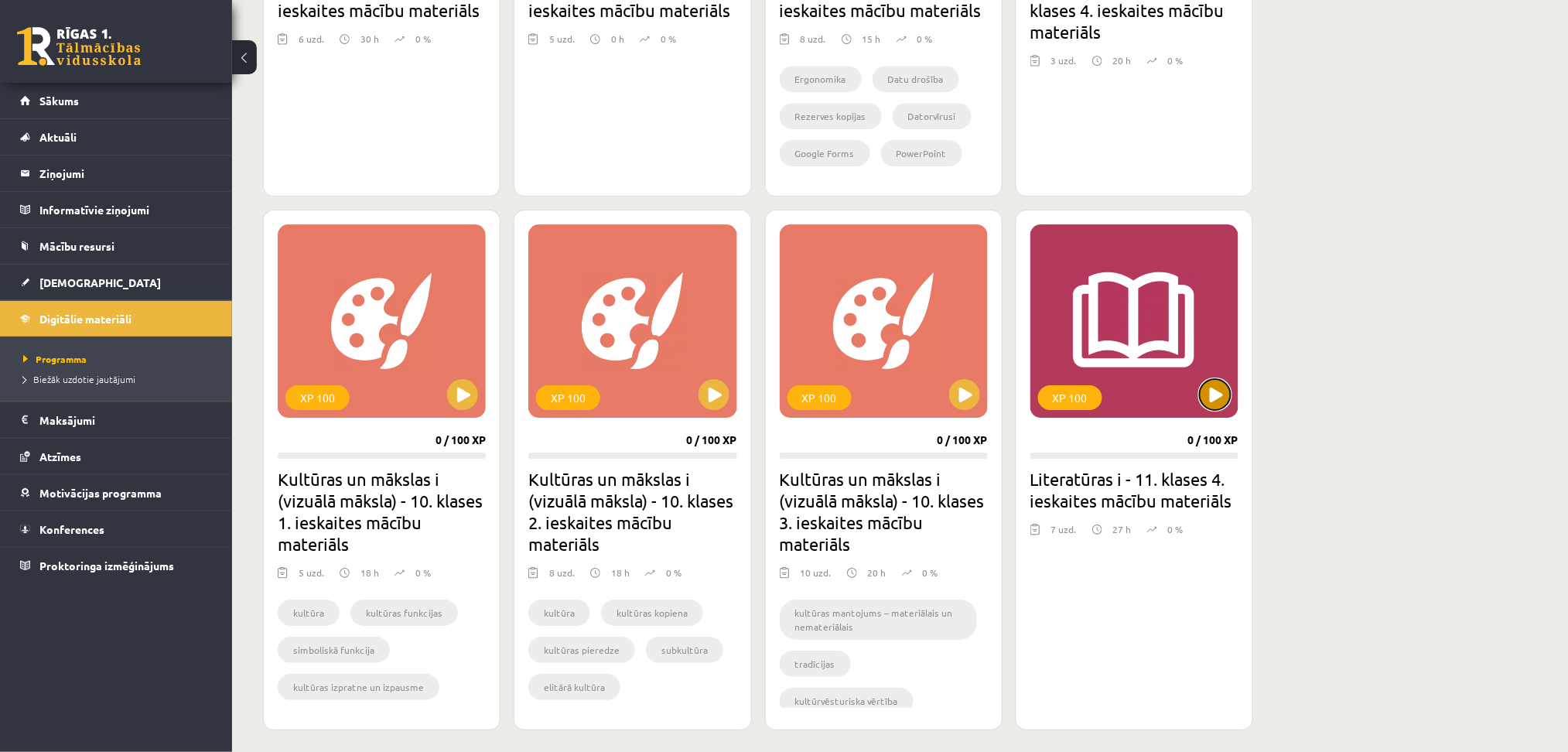
click at [1227, 398] on button at bounding box center [1215, 394] width 31 height 31
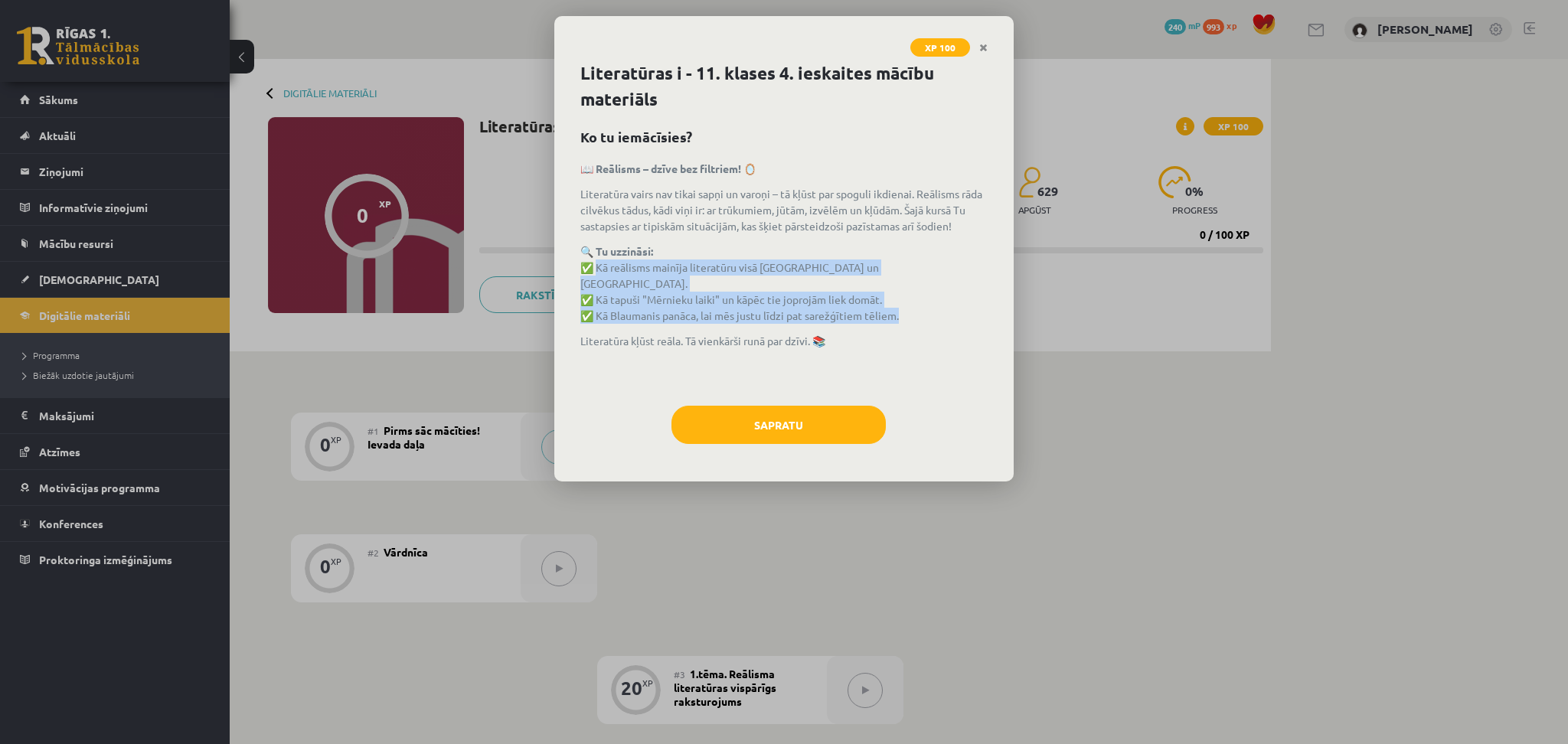
drag, startPoint x: 593, startPoint y: 264, endPoint x: 895, endPoint y: 301, distance: 304.3
click at [895, 301] on p "🔍 Tu uzzināsi: ✅ Kā reālisms mainīja literatūru visā Eiropā un Latvijā. ✅ Kā ta…" at bounding box center [784, 283] width 408 height 80
copy p "Kā reālisms mainīja literatūru visā Eiropā un Latvijā. ✅ Kā tapuši "Mērnieku la…"
click at [847, 408] on button "Sapratu" at bounding box center [779, 425] width 214 height 38
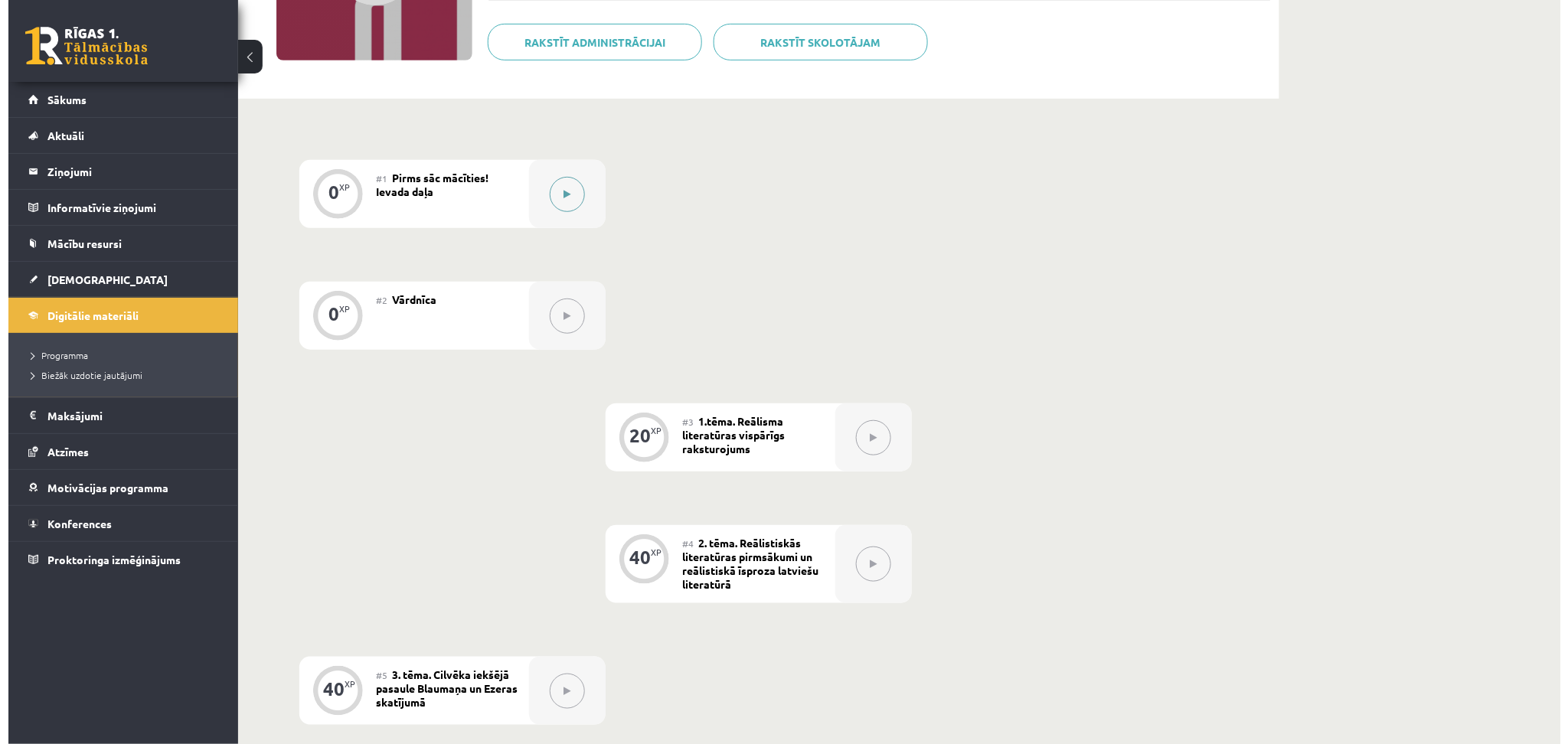
scroll to position [251, 0]
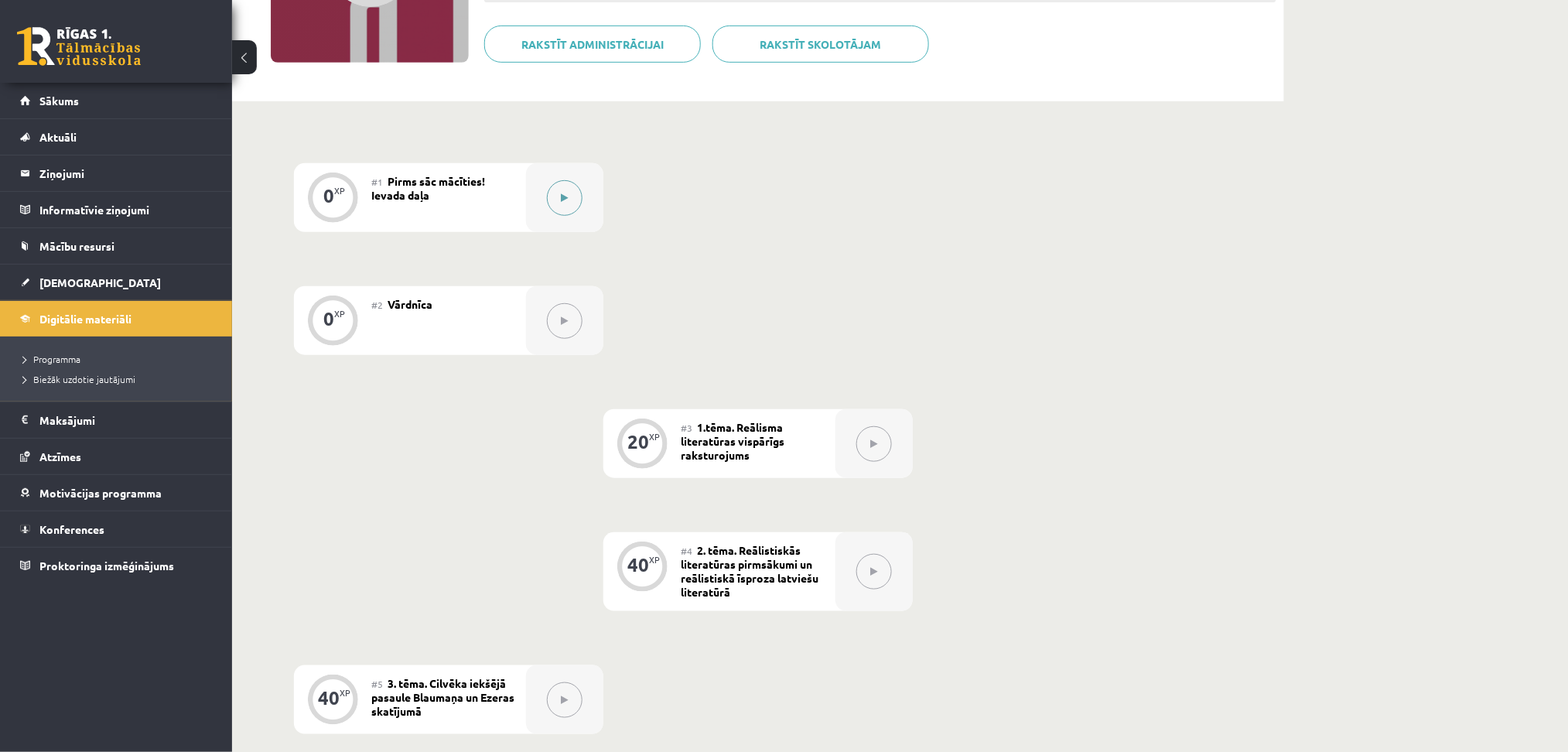
click at [554, 208] on button at bounding box center [565, 198] width 35 height 35
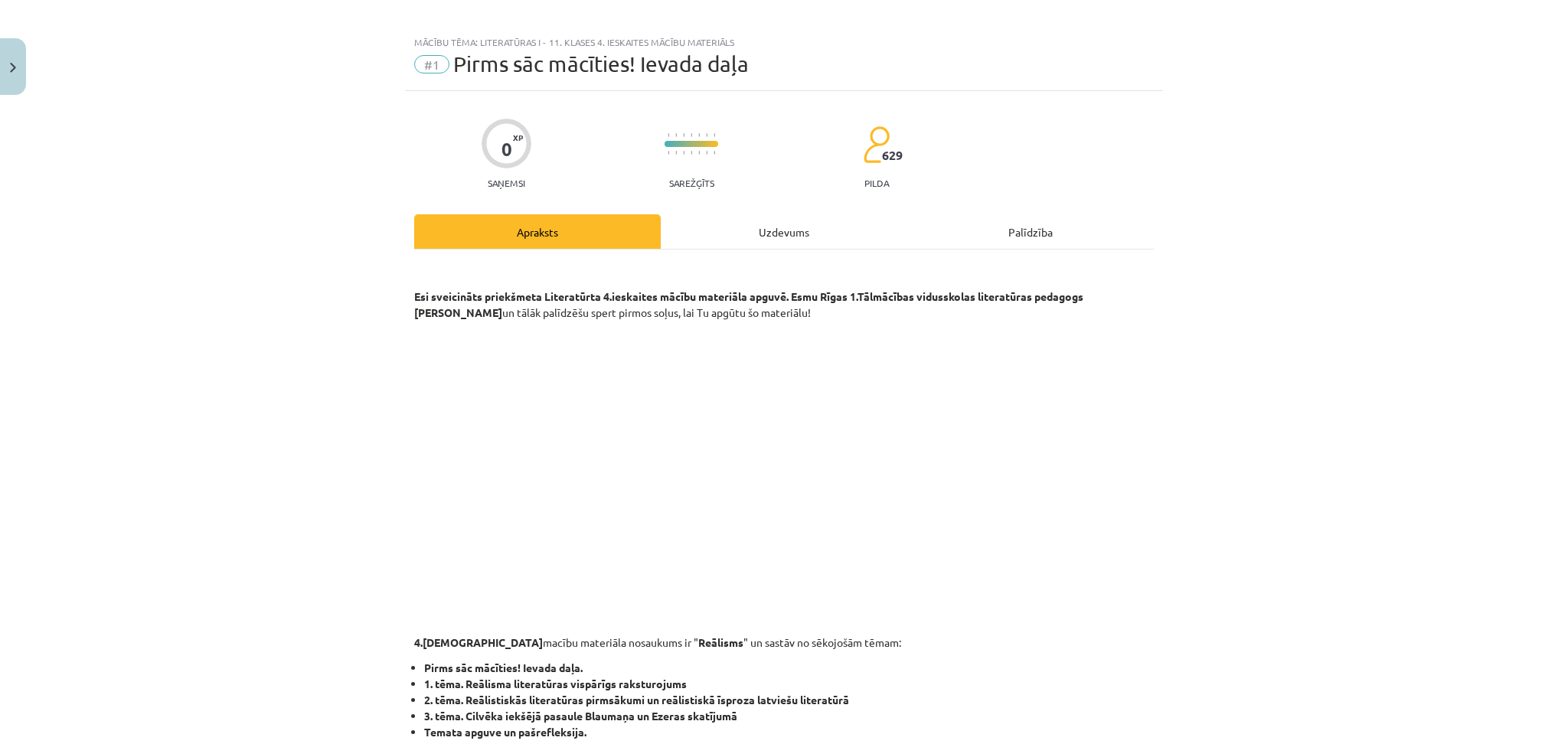
scroll to position [1, 0]
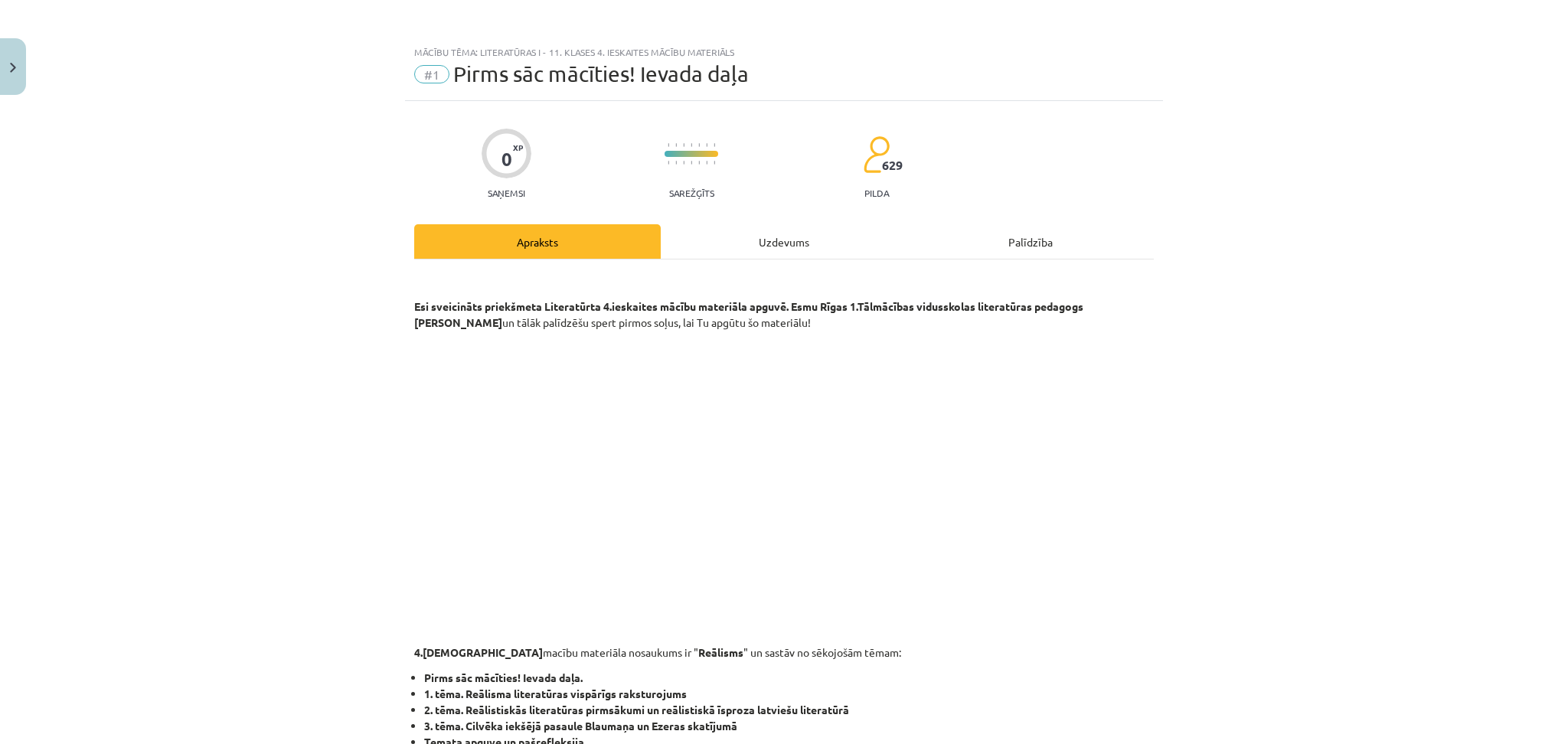
click at [738, 250] on div "Uzdevums" at bounding box center [784, 241] width 247 height 34
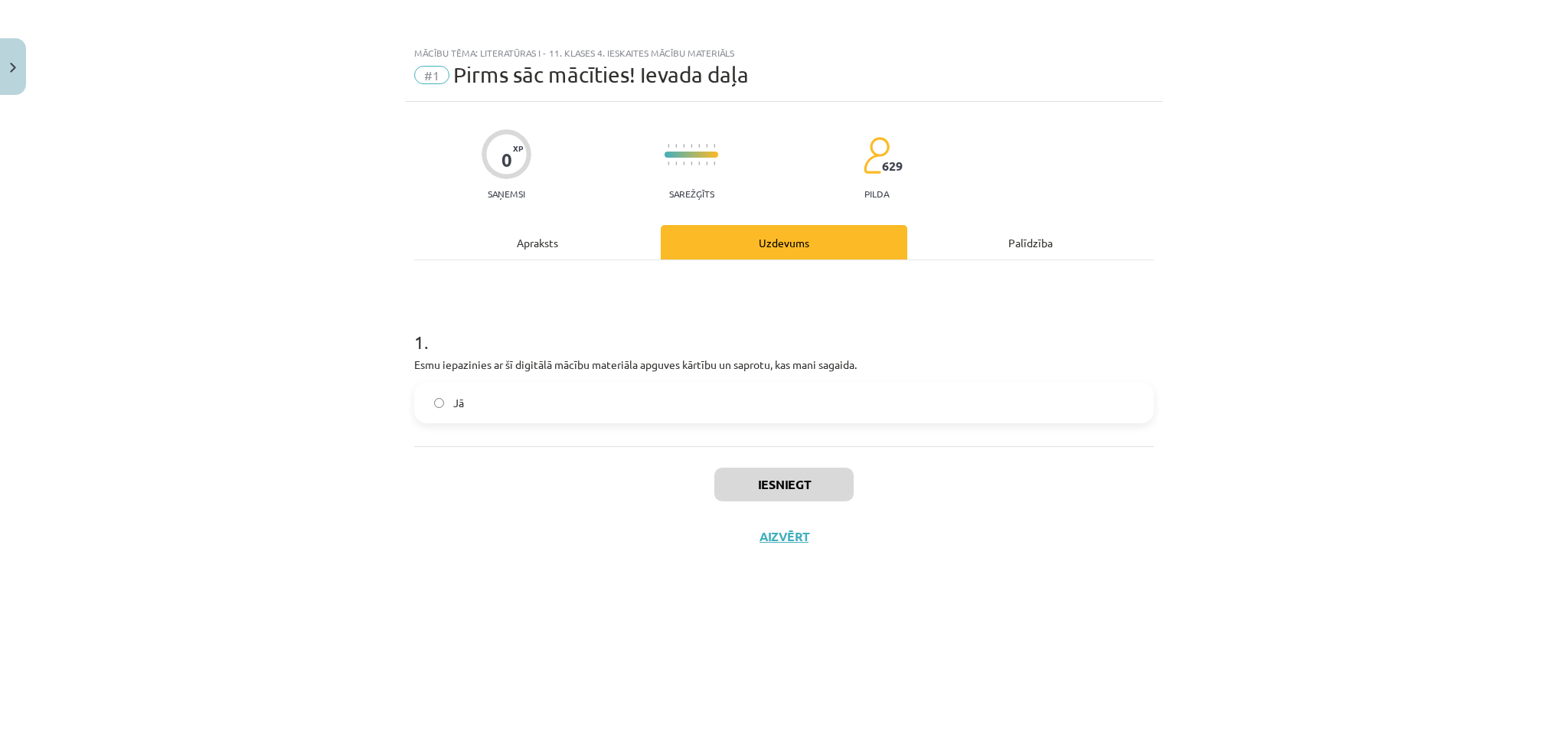
click at [463, 408] on label "Jā" at bounding box center [784, 403] width 737 height 38
click at [562, 240] on div "Apraksts" at bounding box center [537, 242] width 247 height 34
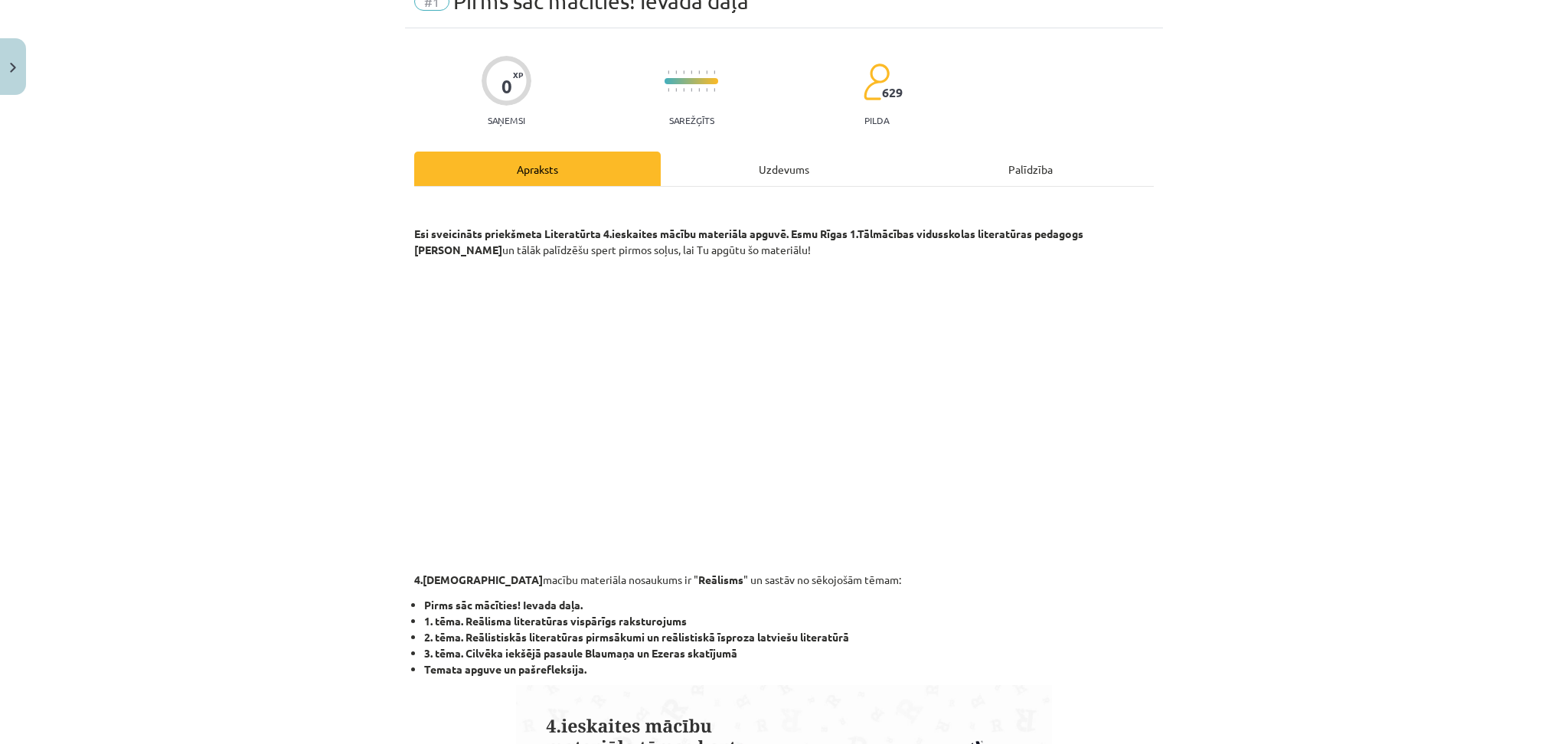
scroll to position [115, 0]
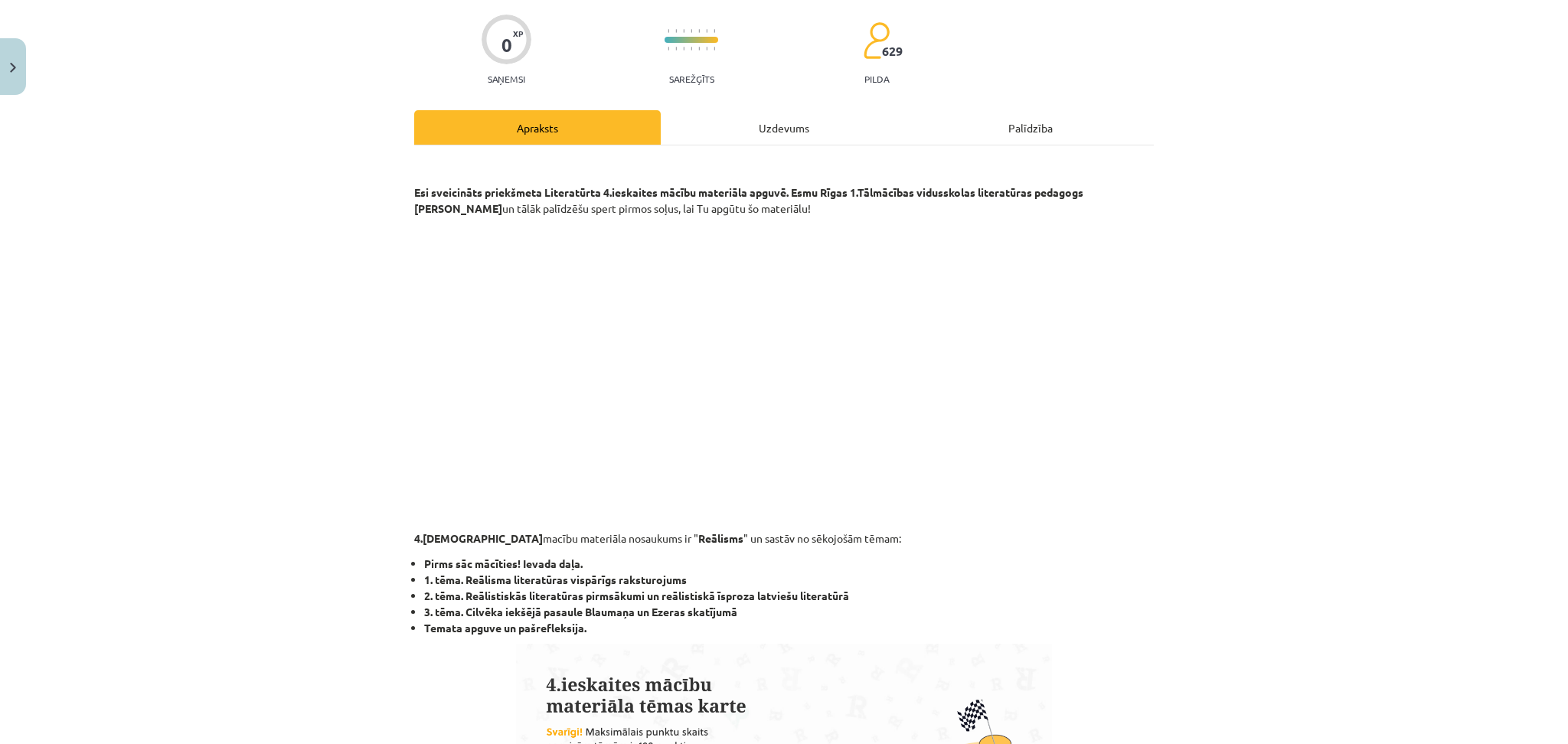
click at [761, 125] on div "Uzdevums" at bounding box center [784, 127] width 247 height 34
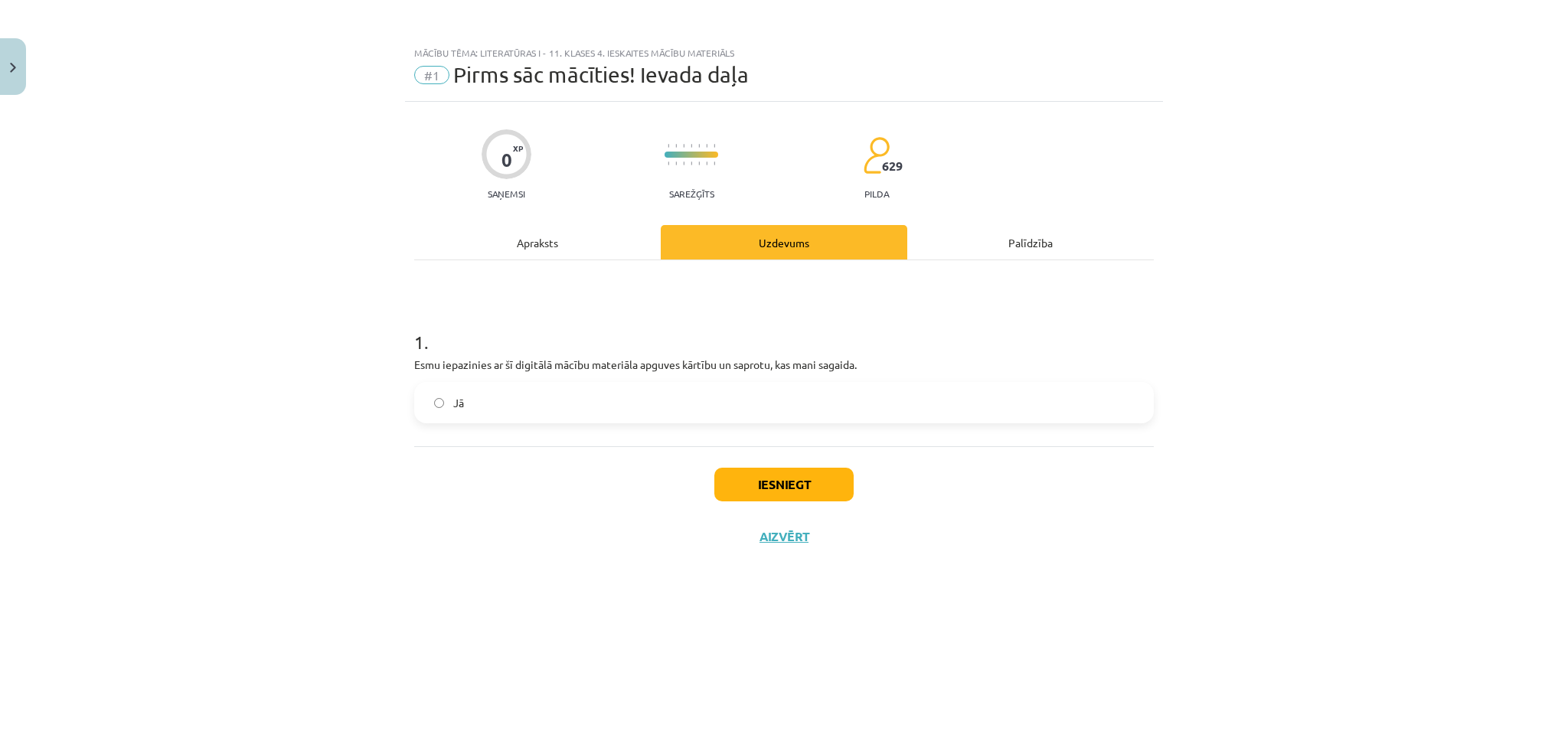
click at [534, 240] on div "Apraksts" at bounding box center [537, 242] width 247 height 34
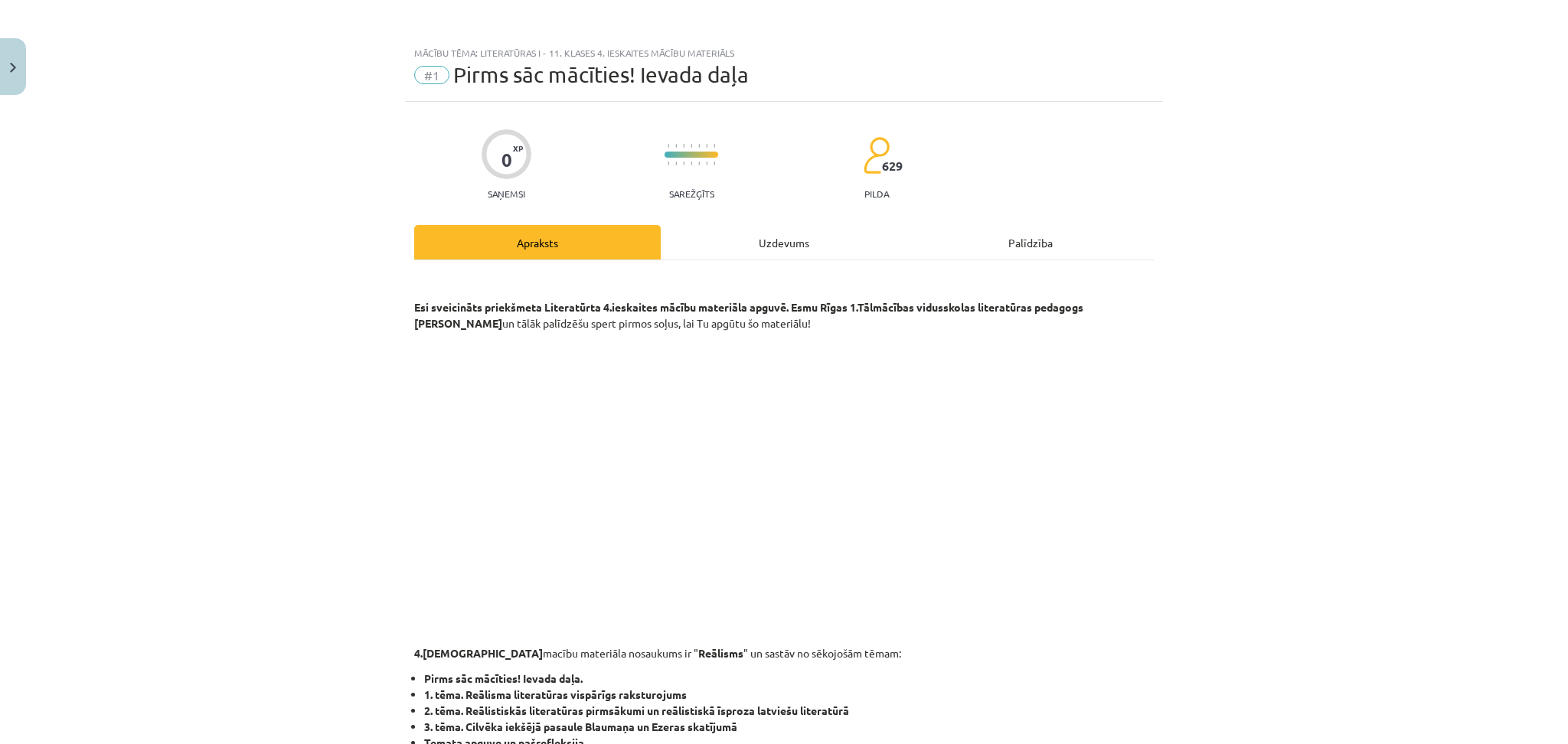
click at [787, 244] on div "Uzdevums" at bounding box center [784, 242] width 247 height 34
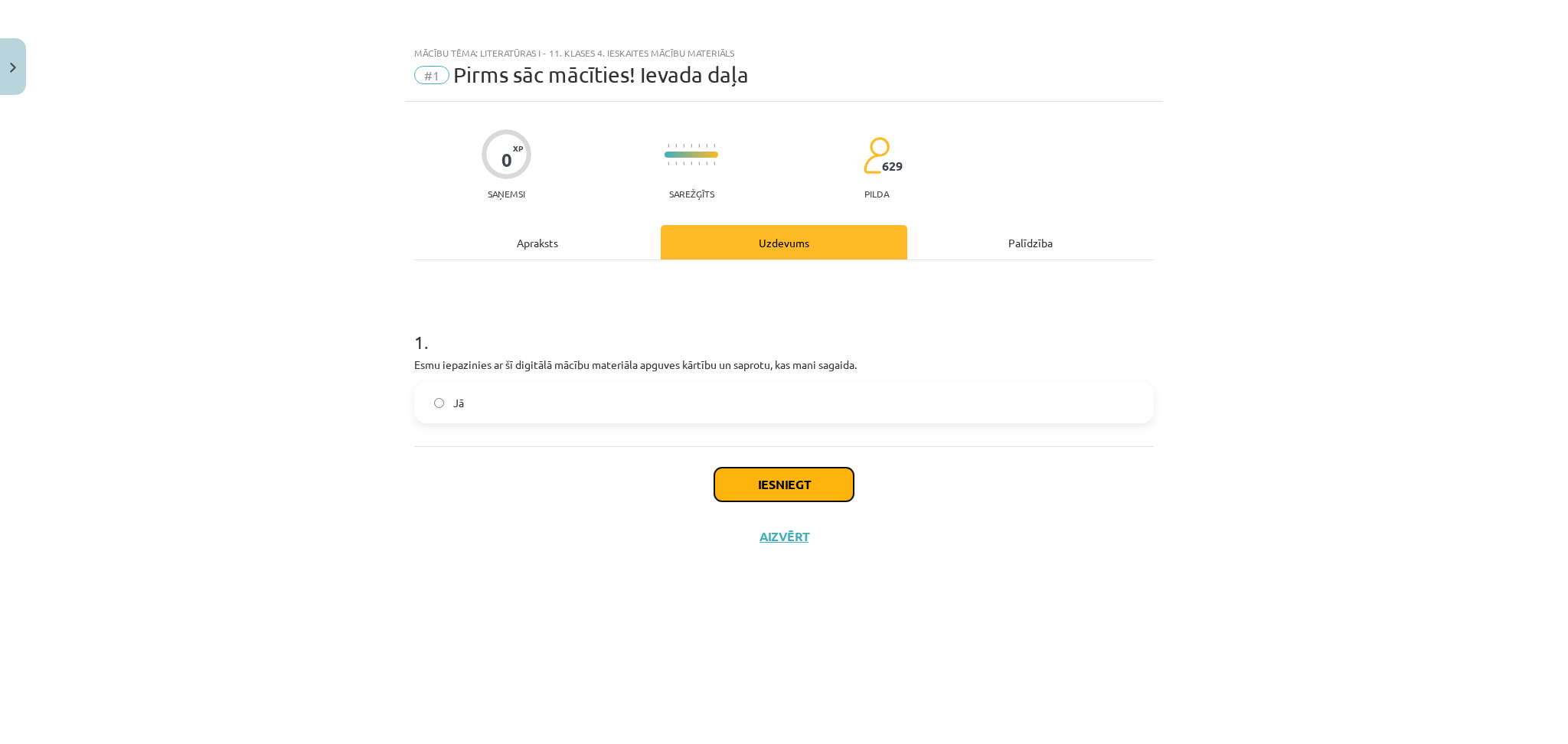
click at [773, 491] on button "Iesniegt" at bounding box center [784, 485] width 140 height 33
click at [530, 509] on div "Iesniegt Aizvērt" at bounding box center [784, 500] width 740 height 107
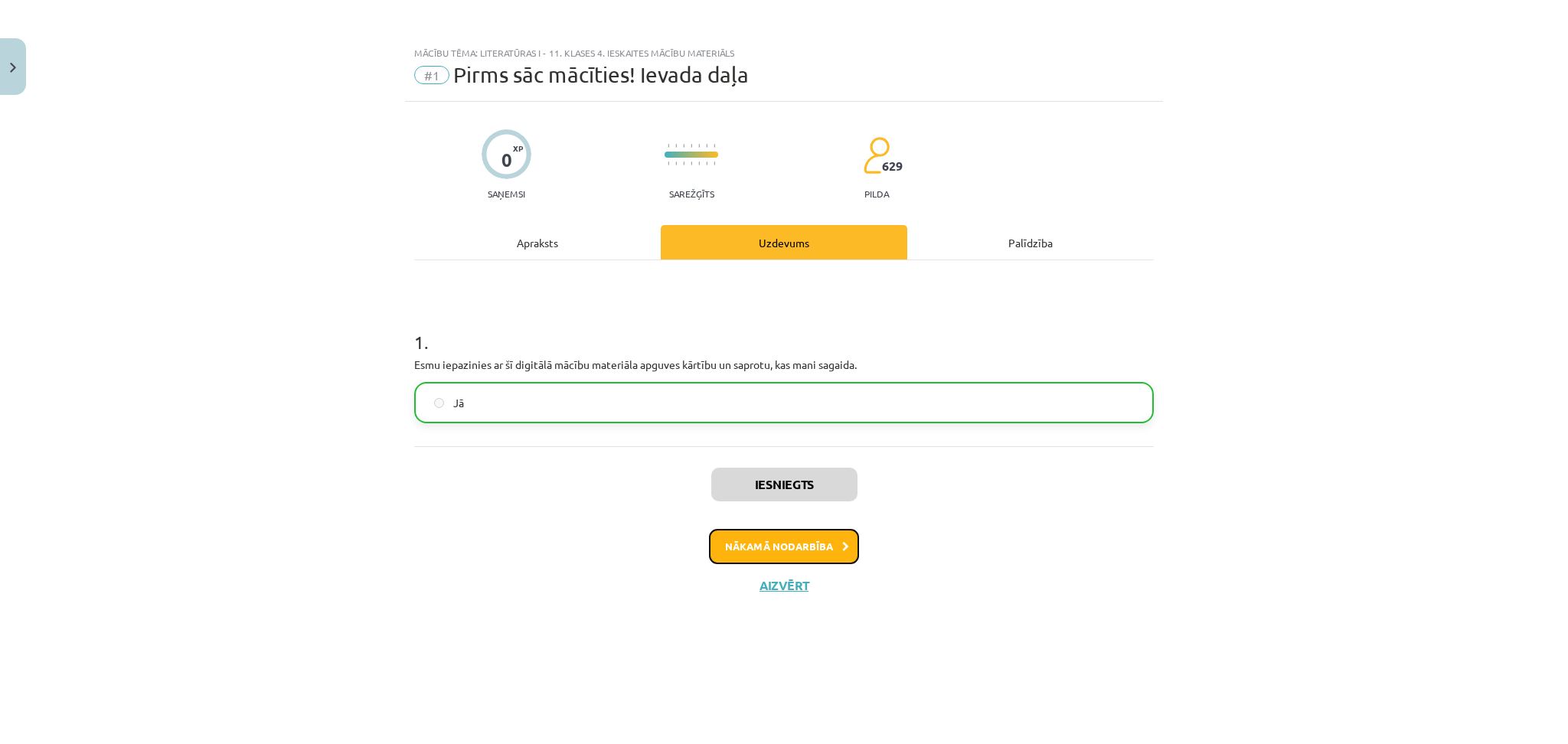
click at [788, 543] on button "Nākamā nodarbība" at bounding box center [784, 546] width 150 height 35
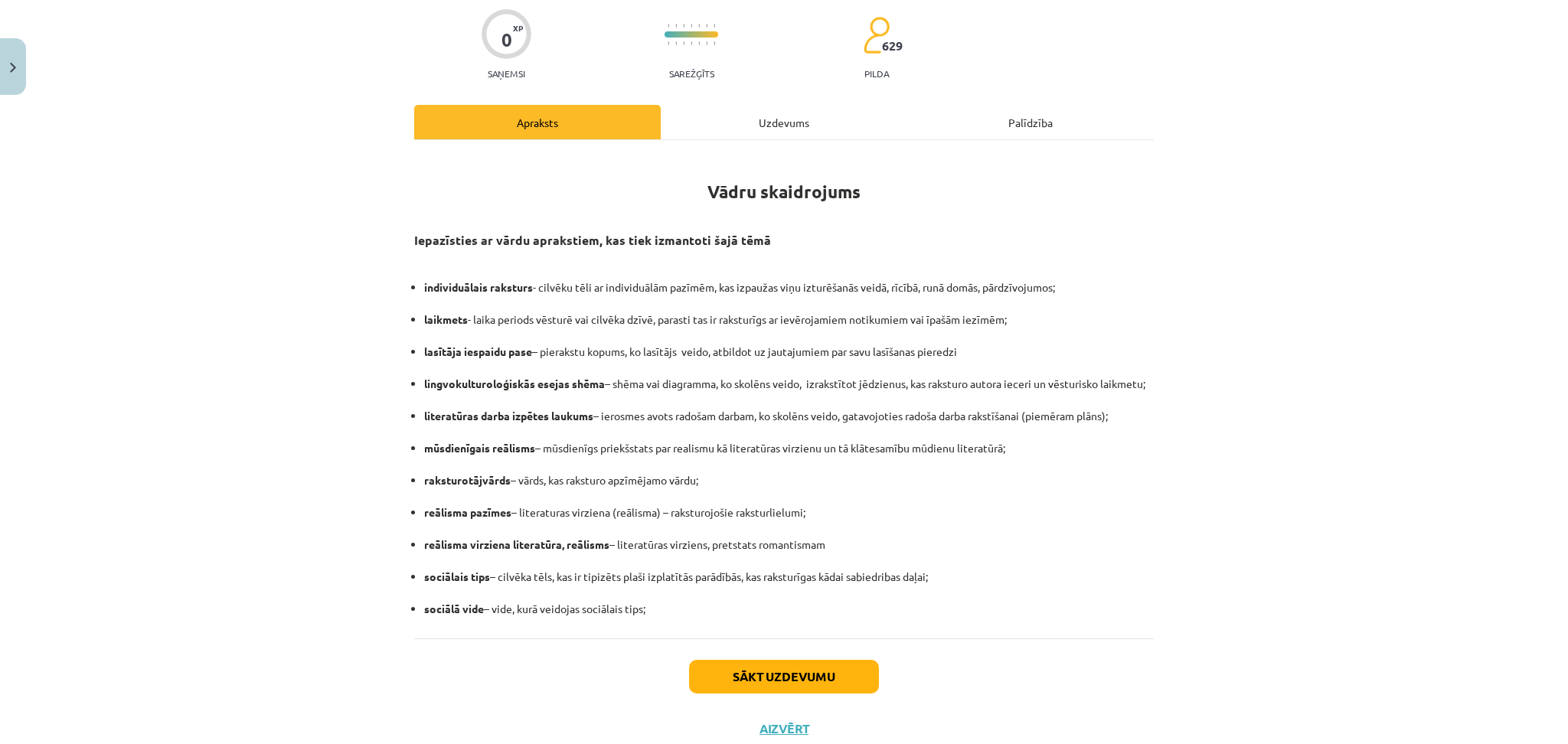
scroll to position [117, 0]
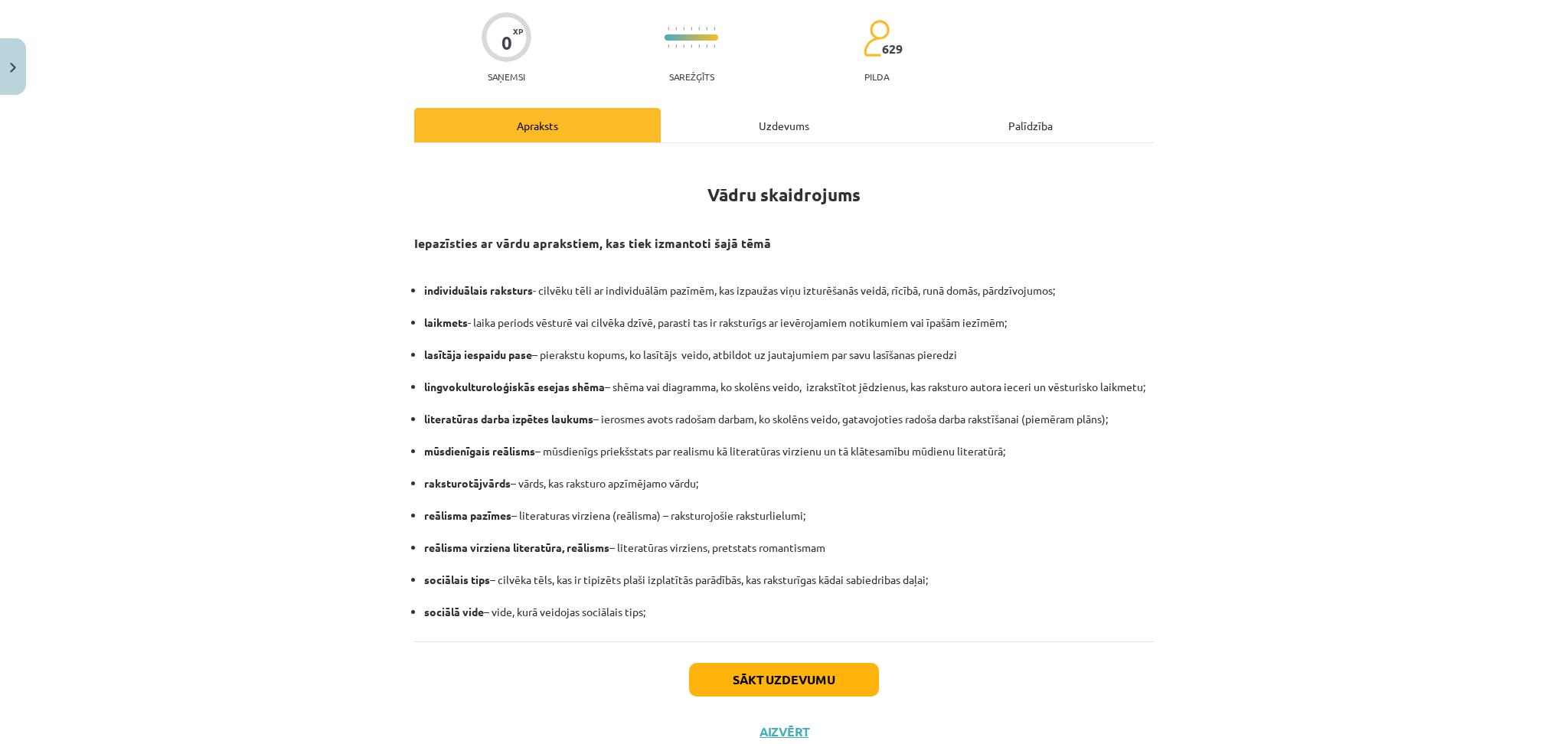
click at [773, 136] on div "Uzdevums" at bounding box center [784, 125] width 247 height 34
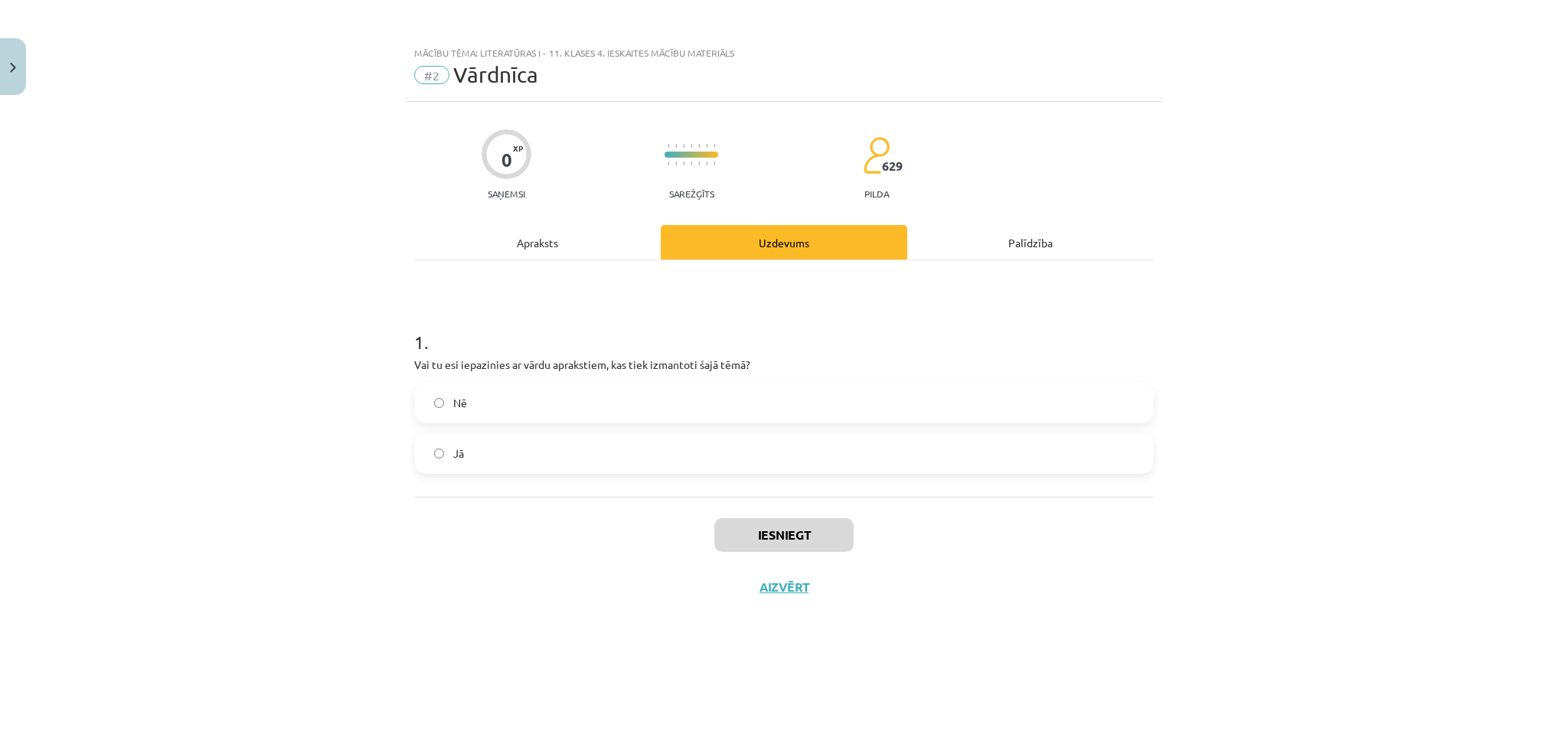
click at [528, 252] on div "Apraksts" at bounding box center [537, 242] width 247 height 34
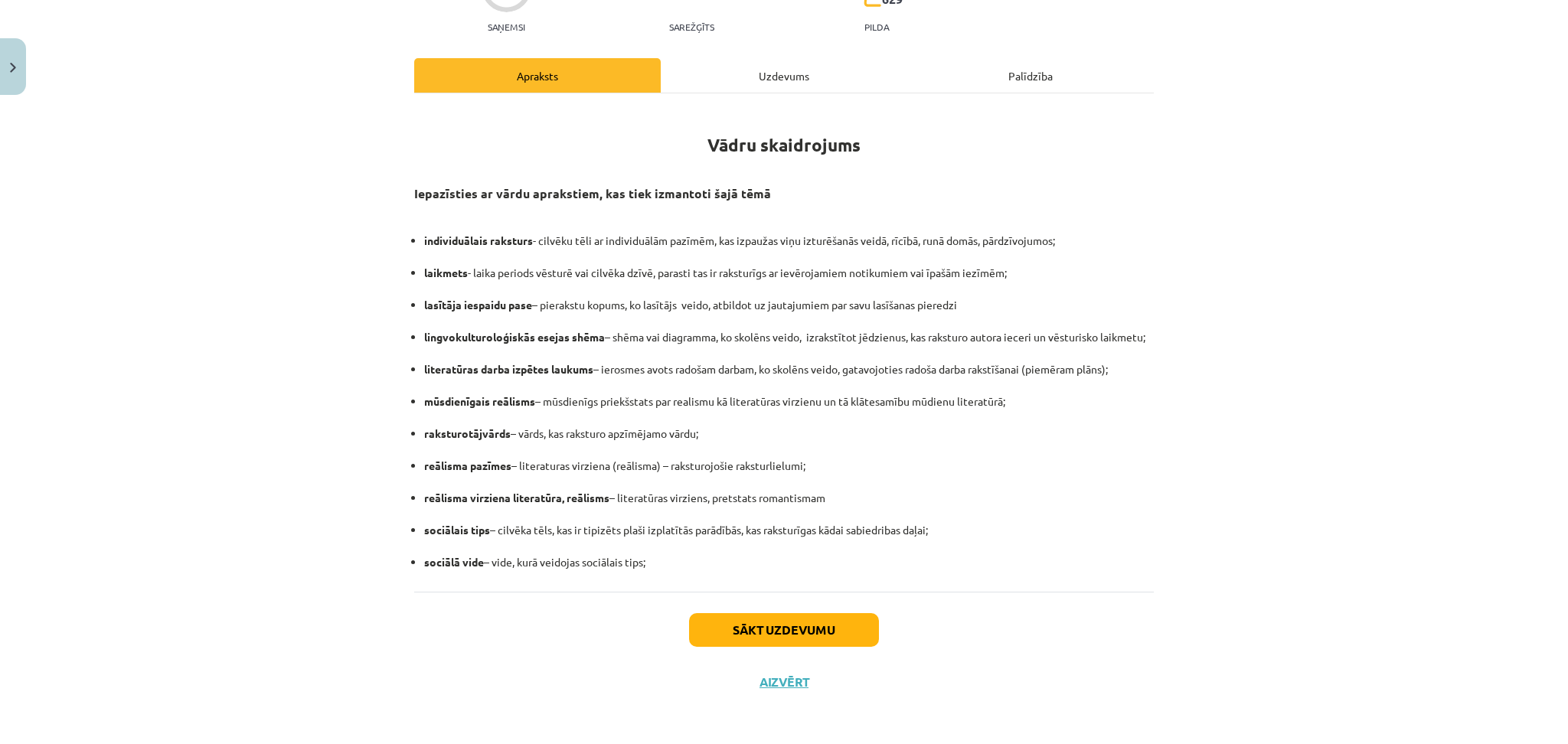
scroll to position [167, 0]
drag, startPoint x: 644, startPoint y: 566, endPoint x: 389, endPoint y: 233, distance: 419.4
click at [389, 233] on div "Mācību tēma: Literatūras i - 11. klases 4. ieskaites mācību materiāls #2 Vārdnī…" at bounding box center [784, 372] width 1568 height 744
copy ul "individuālais raksturs - cilvēku tēli ar individuālām pazīmēm, kas izpaužas viņ…"
click at [1164, 534] on div "Mācību tēma: Literatūras i - 11. klases 4. ieskaites mācību materiāls #2 Vārdnī…" at bounding box center [784, 372] width 1568 height 744
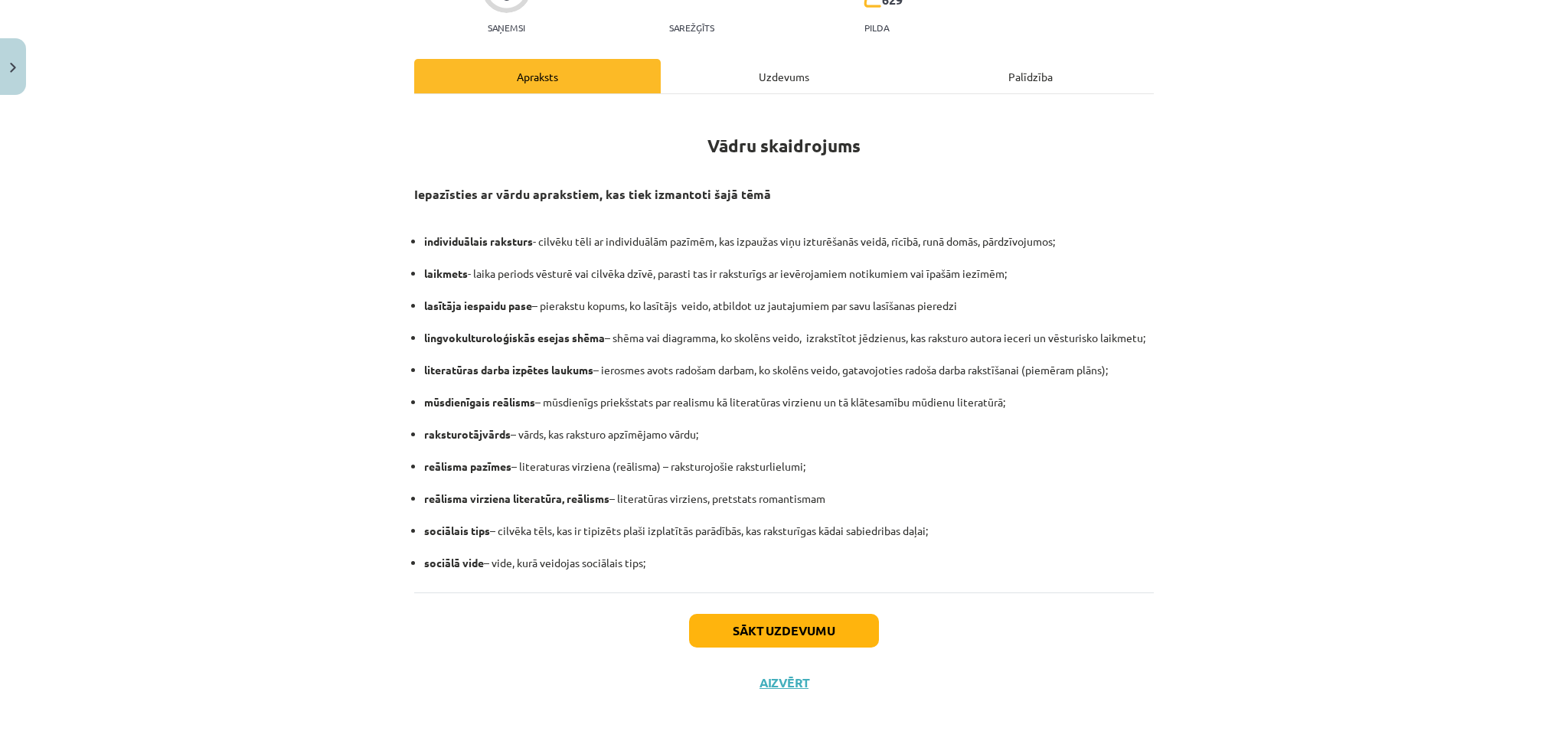
click at [761, 63] on div "Uzdevums" at bounding box center [784, 75] width 247 height 34
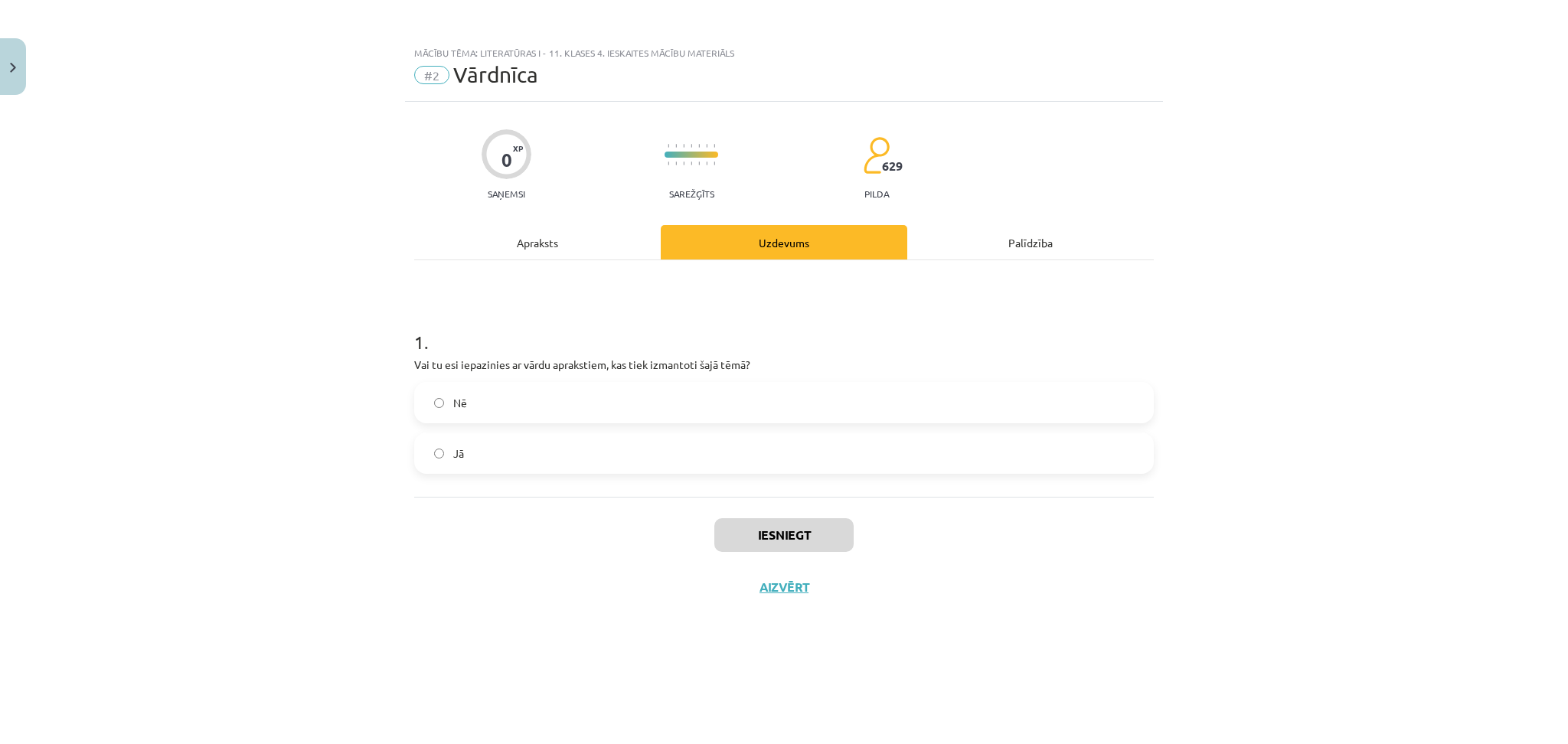
click at [483, 446] on label "Jā" at bounding box center [784, 453] width 737 height 38
click at [814, 536] on button "Iesniegt" at bounding box center [784, 535] width 140 height 33
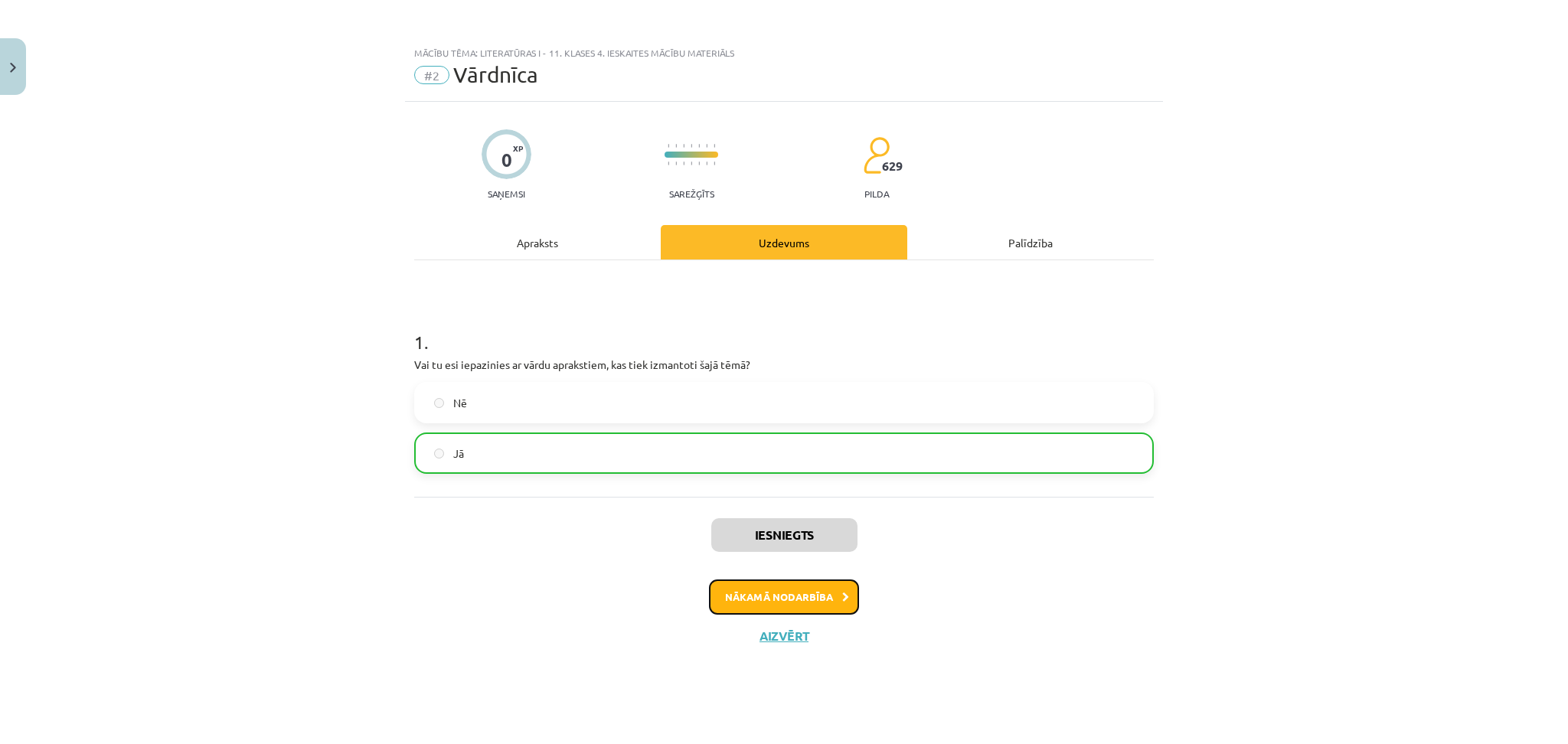
click at [799, 595] on button "Nākamā nodarbība" at bounding box center [784, 597] width 150 height 35
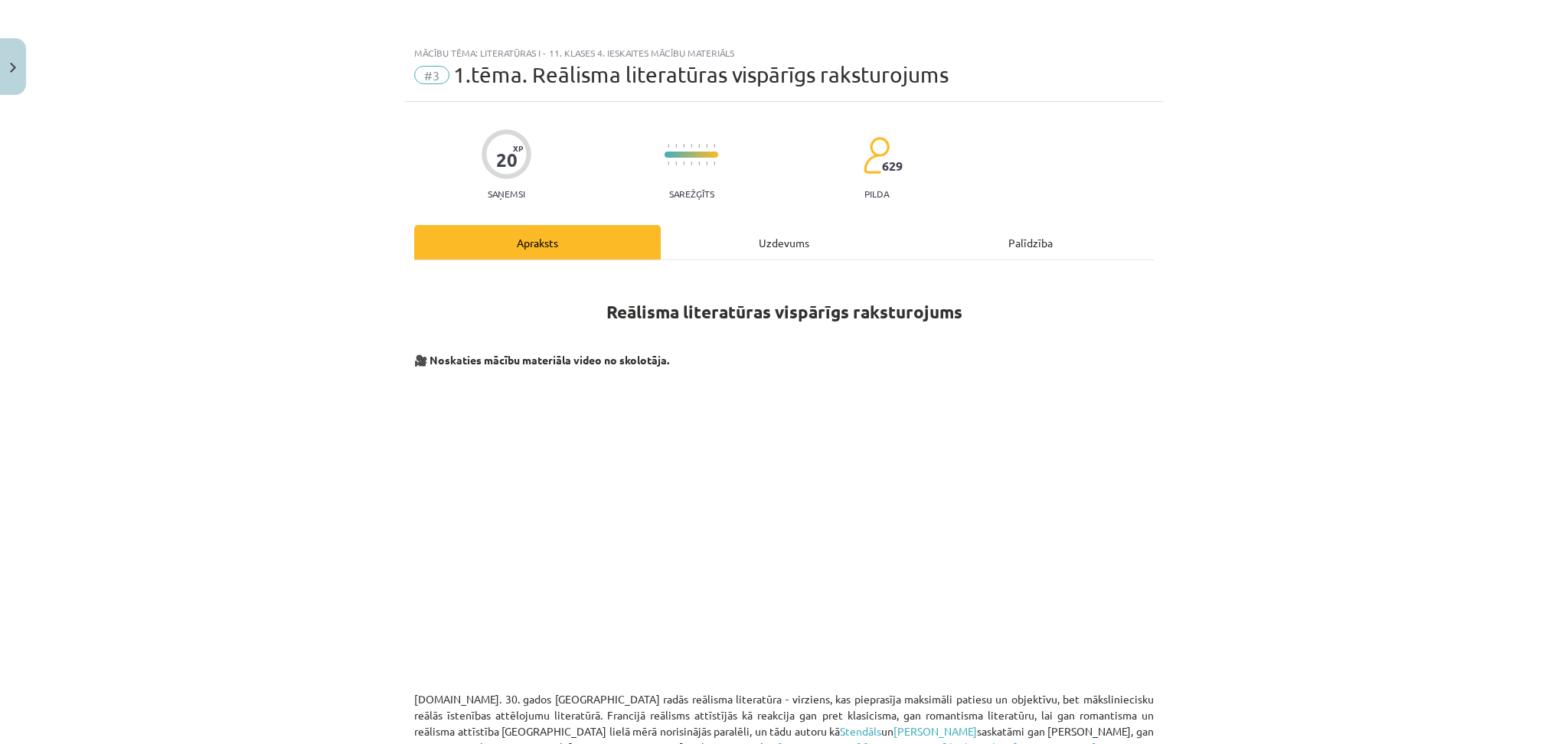
click at [792, 248] on div "Uzdevums" at bounding box center [784, 242] width 247 height 34
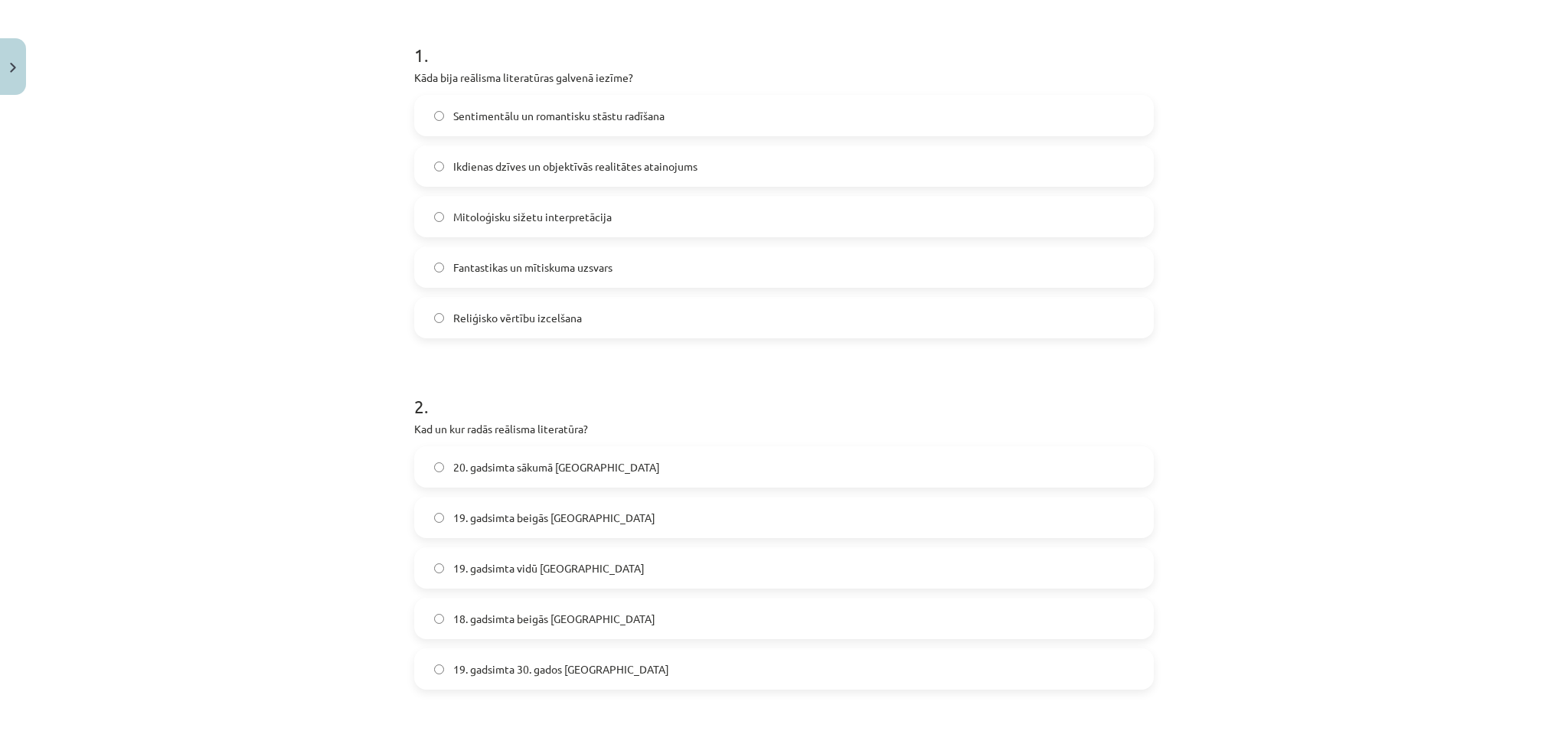
scroll to position [285, 0]
click at [519, 120] on span "Sentimentālu un romantisku stāstu radīšana" at bounding box center [559, 118] width 211 height 16
click at [537, 668] on span "19. gadsimta 30. gados Francijā" at bounding box center [562, 672] width 216 height 16
click at [491, 168] on span "Ikdienas dzīves un objektīvās realitātes atainojums" at bounding box center [576, 169] width 244 height 16
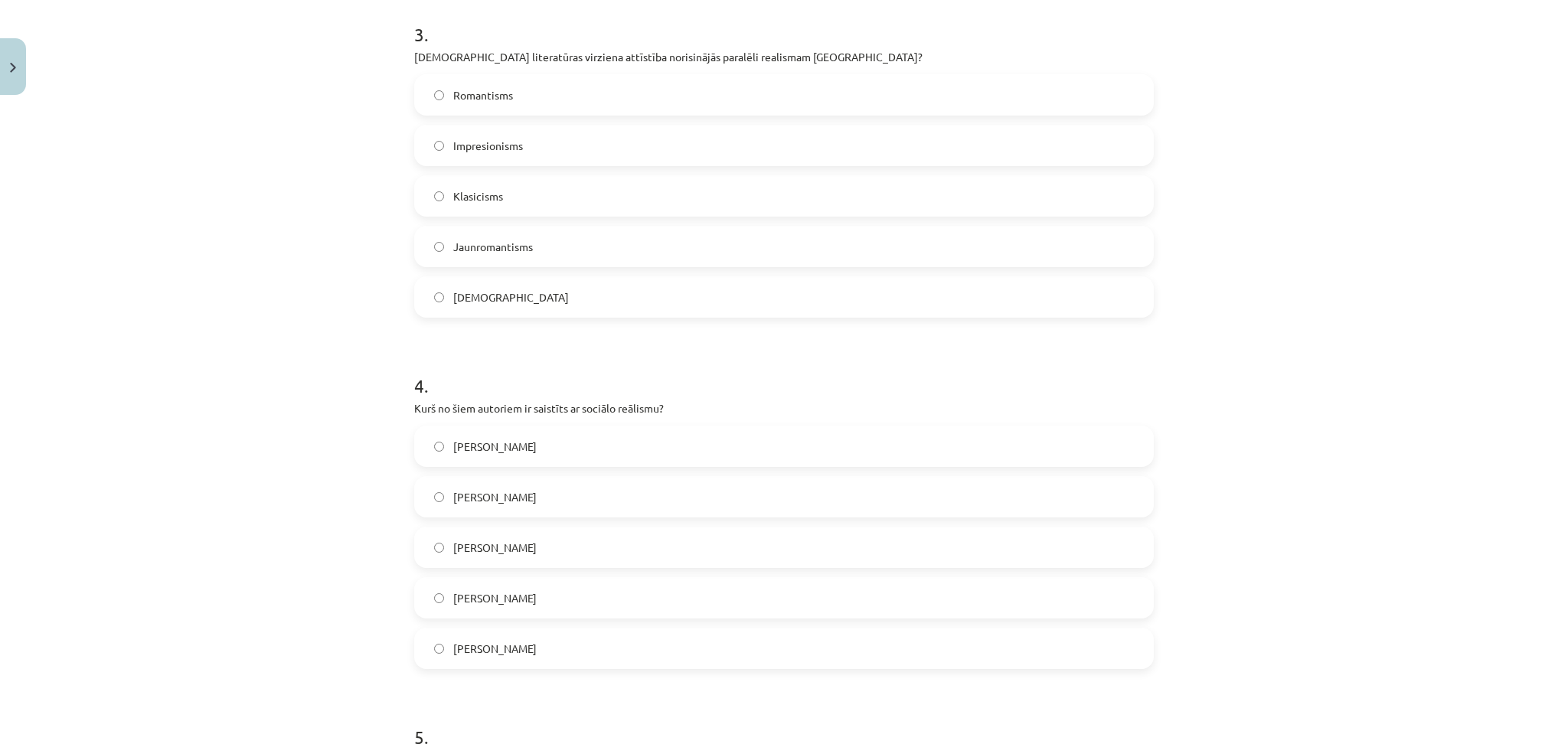
scroll to position [1010, 0]
click at [499, 245] on span "Jaunromantisms" at bounding box center [493, 248] width 79 height 16
click at [454, 500] on span "Fjodors Dostojevskis" at bounding box center [495, 499] width 83 height 16
click at [462, 305] on span "Naturālisms" at bounding box center [512, 299] width 116 height 16
click at [504, 648] on span "Čārlzs Dikenss" at bounding box center [495, 650] width 83 height 16
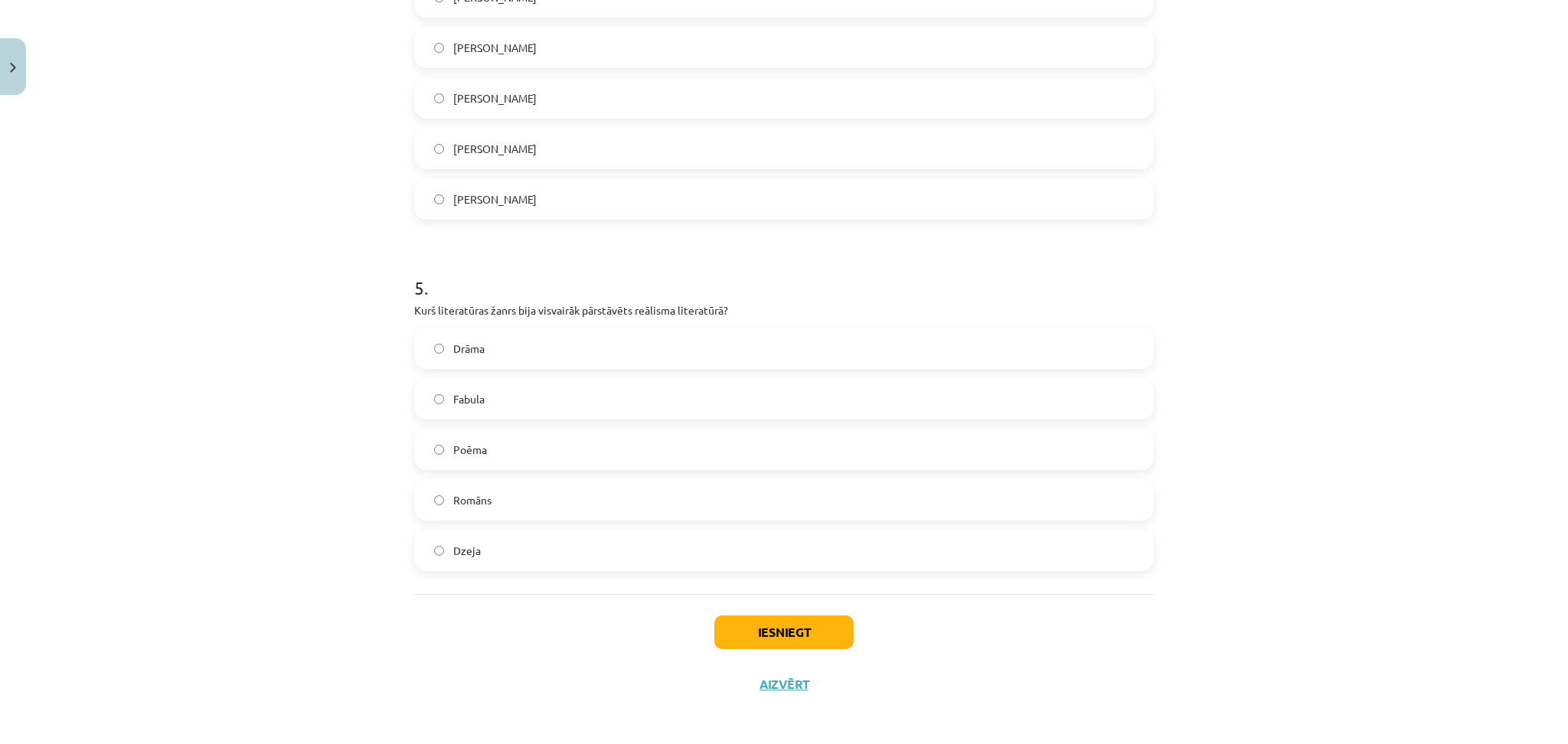
scroll to position [1461, 0]
click at [458, 390] on span "Fabula" at bounding box center [470, 398] width 32 height 16
click at [484, 507] on label "Romāns" at bounding box center [784, 499] width 737 height 38
click at [776, 645] on button "Iesniegt" at bounding box center [784, 631] width 140 height 33
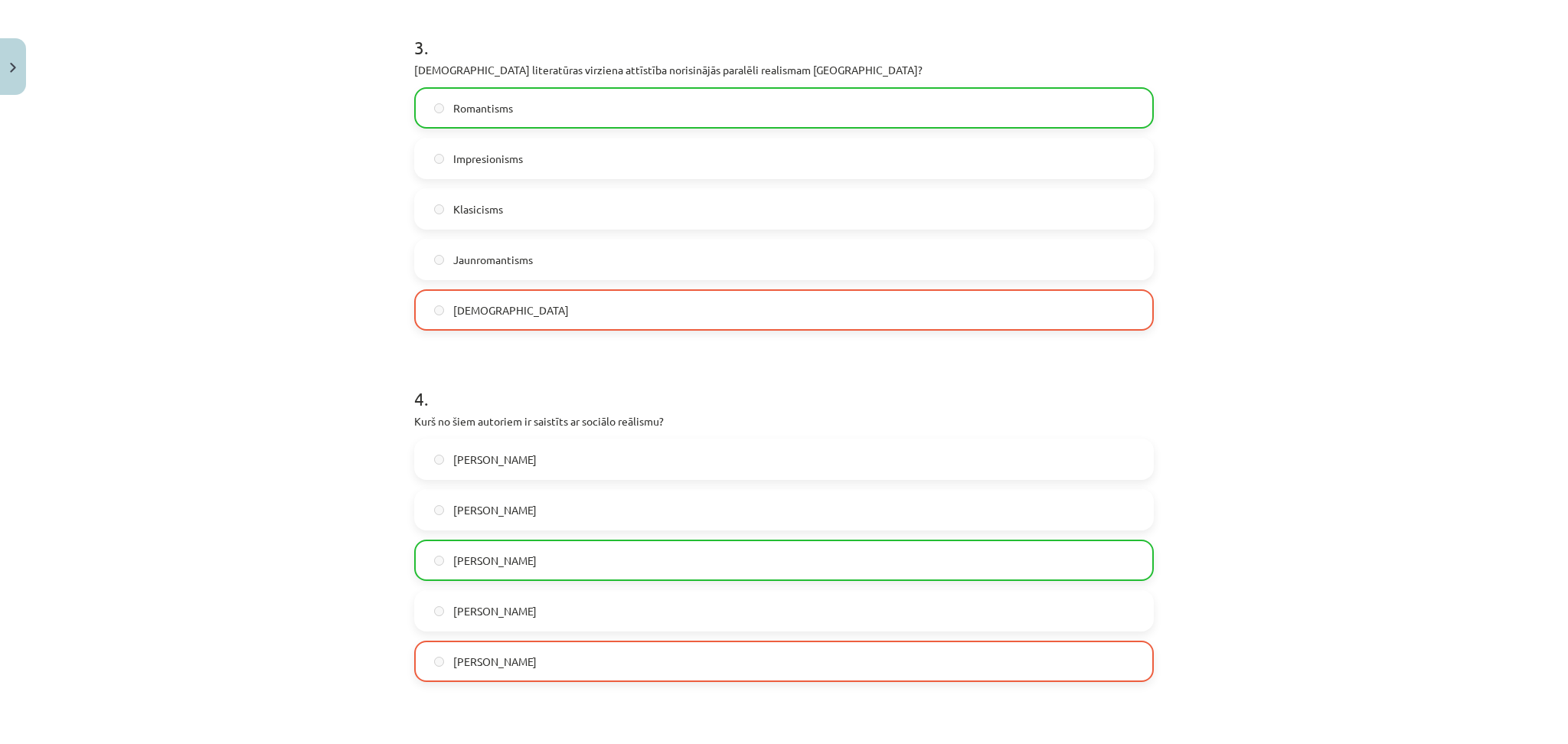
scroll to position [1513, 0]
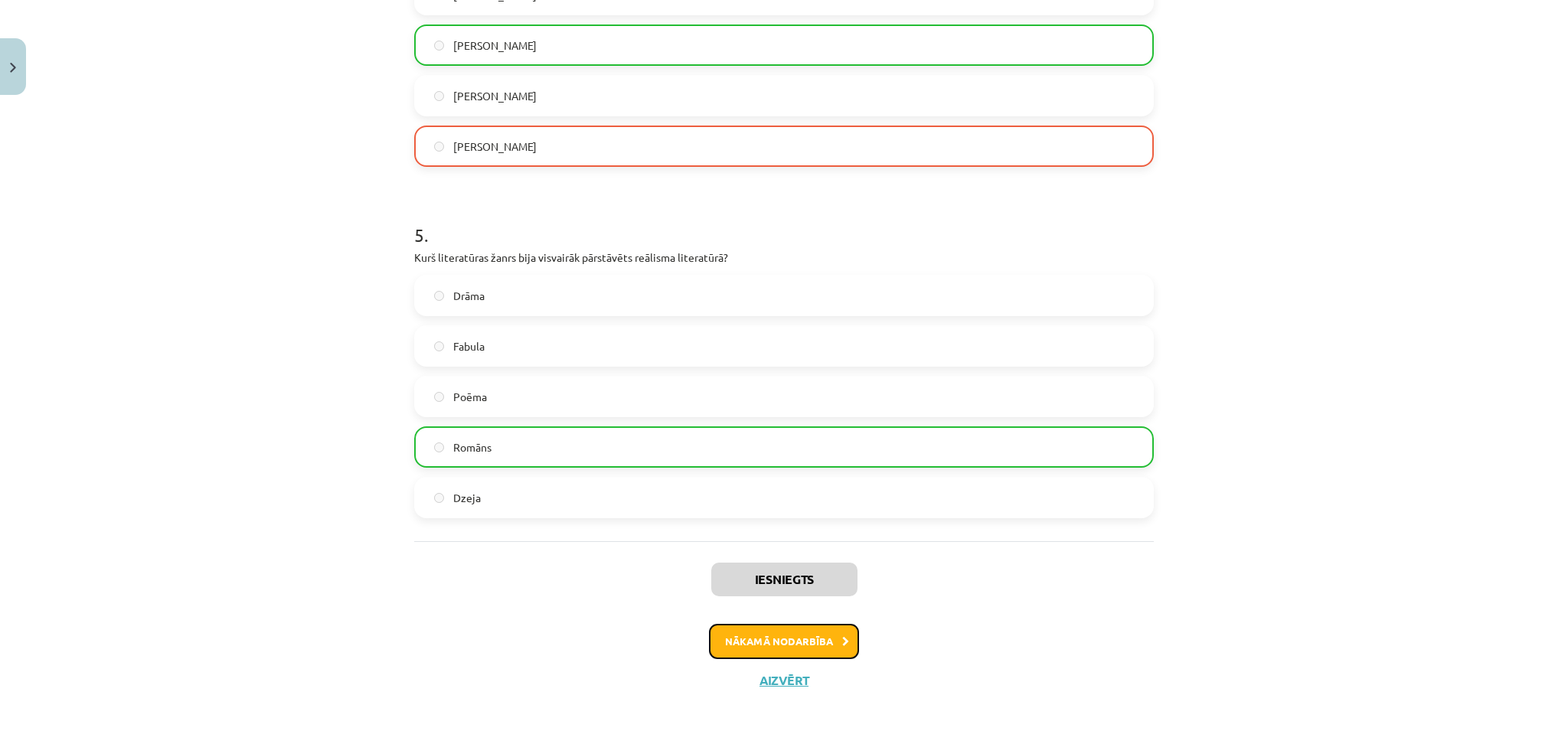
click at [803, 635] on button "Nākamā nodarbība" at bounding box center [784, 642] width 150 height 35
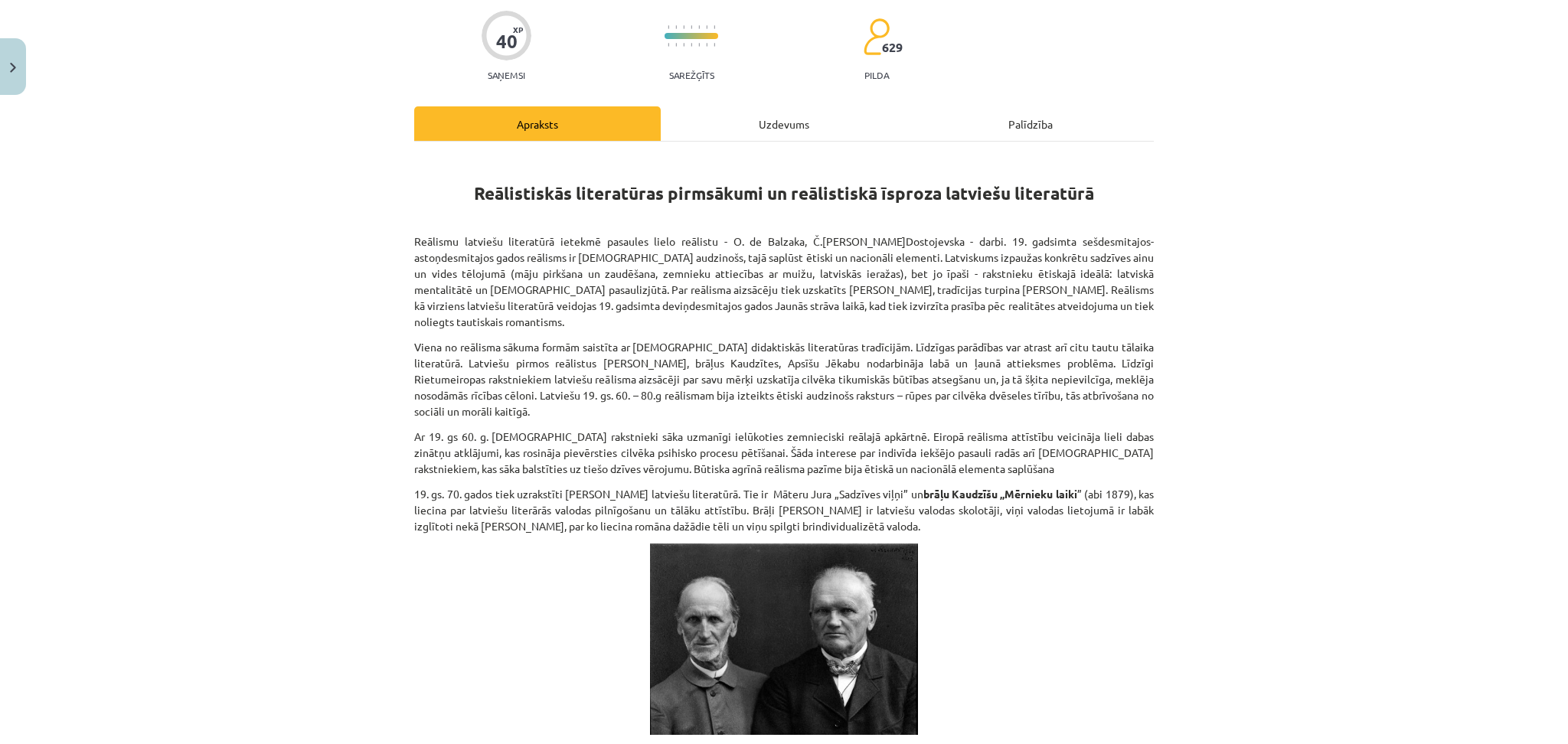
scroll to position [0, 0]
